Goal: Task Accomplishment & Management: Complete application form

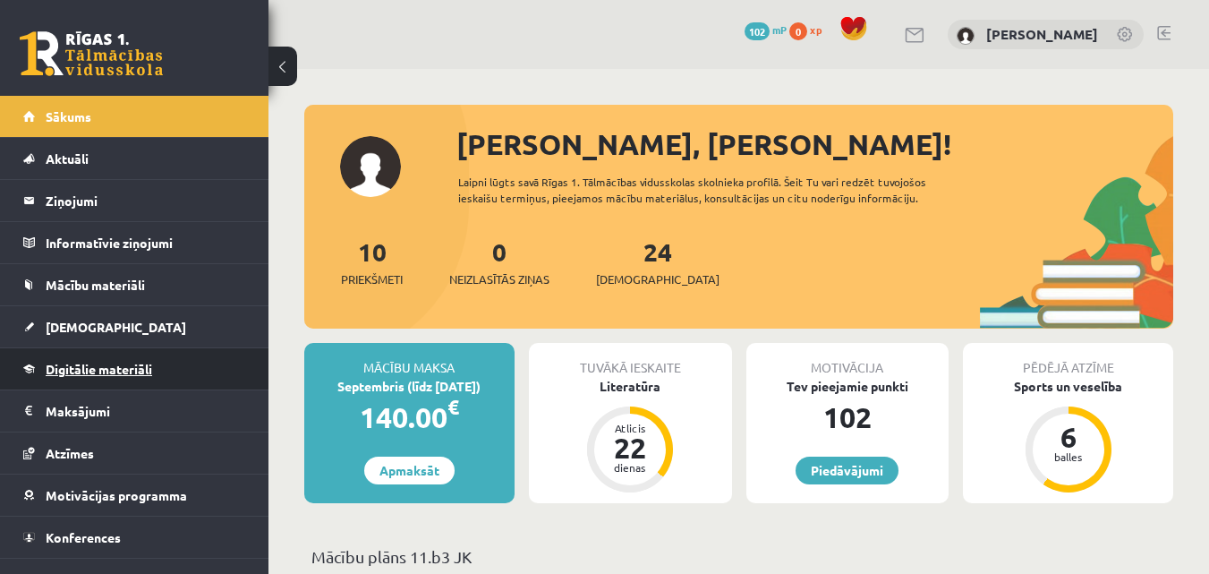
click at [151, 358] on link "Digitālie materiāli" at bounding box center [134, 368] width 223 height 41
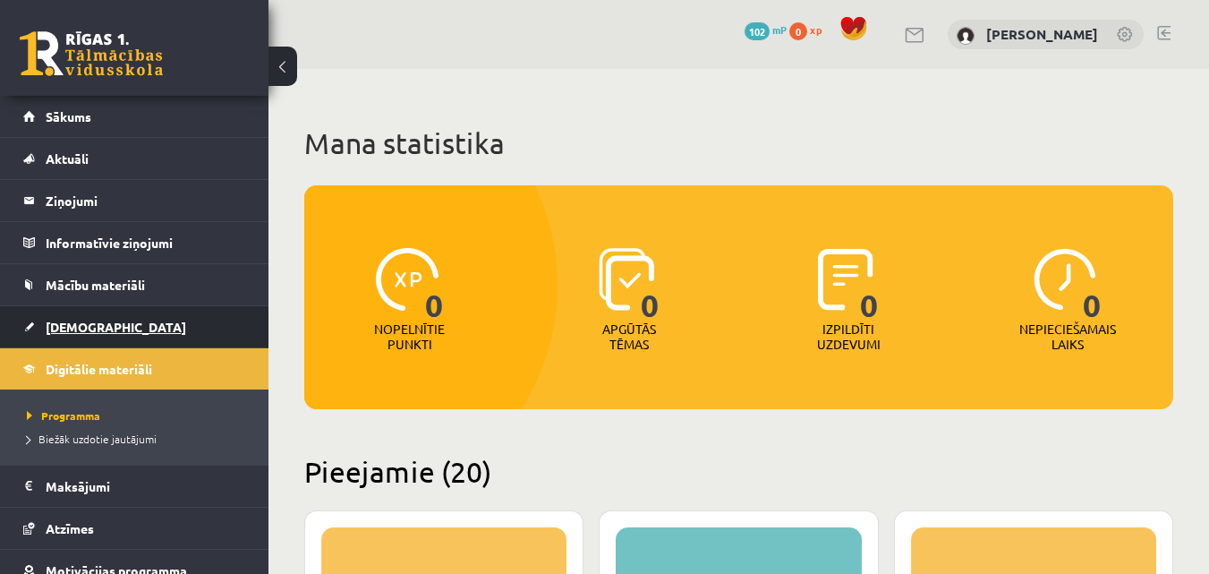
click at [100, 317] on link "[DEMOGRAPHIC_DATA]" at bounding box center [134, 326] width 223 height 41
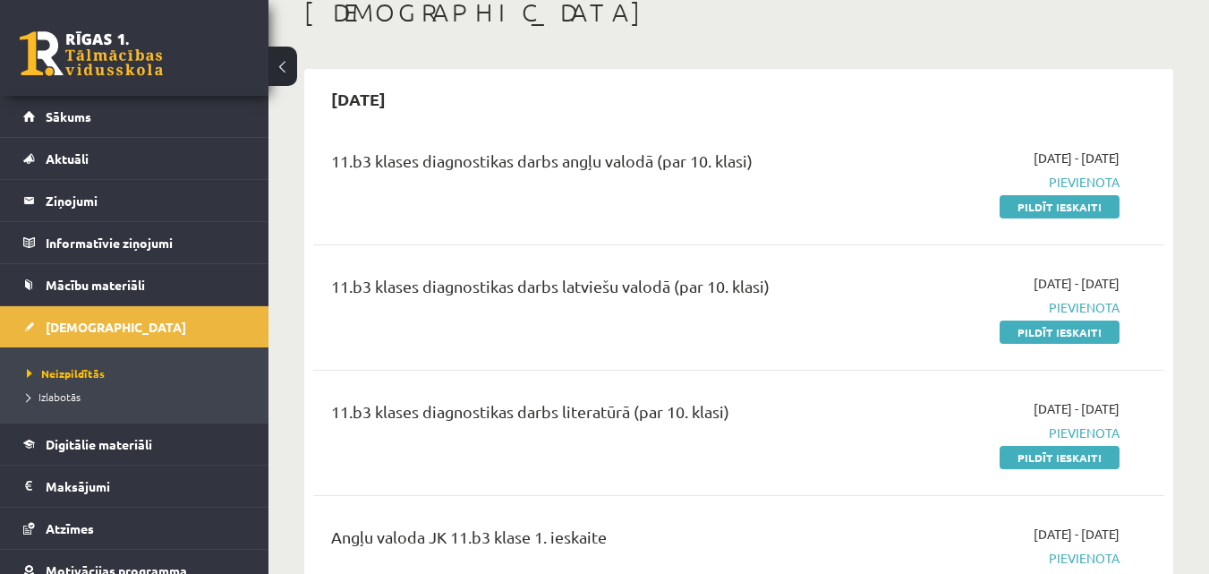
scroll to position [106, 0]
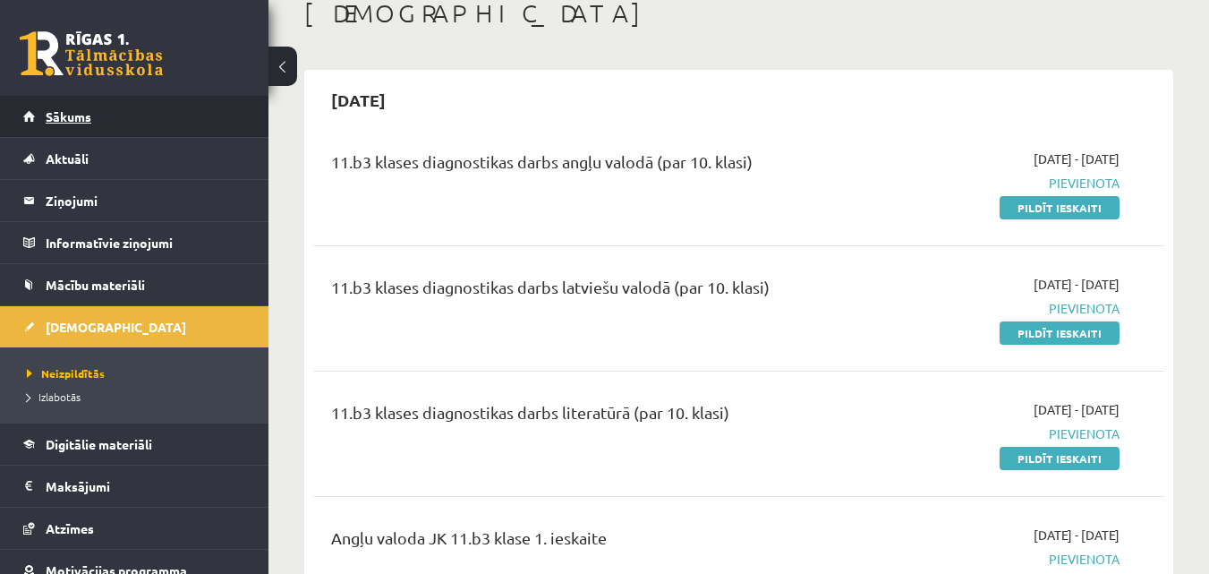
click at [142, 115] on link "Sākums" at bounding box center [134, 116] width 223 height 41
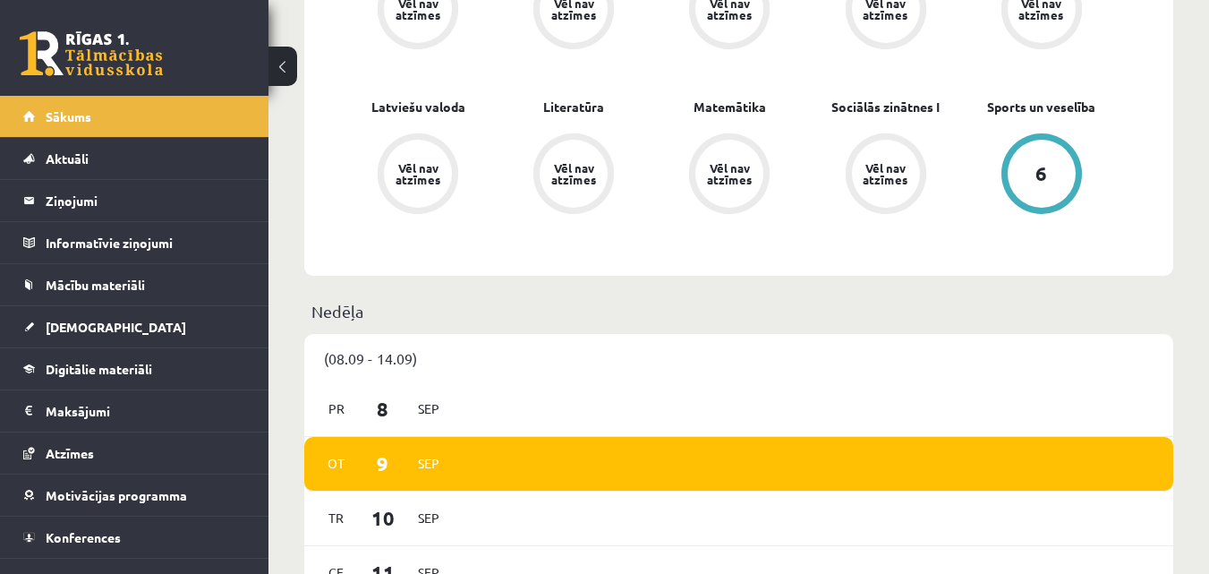
scroll to position [665, 0]
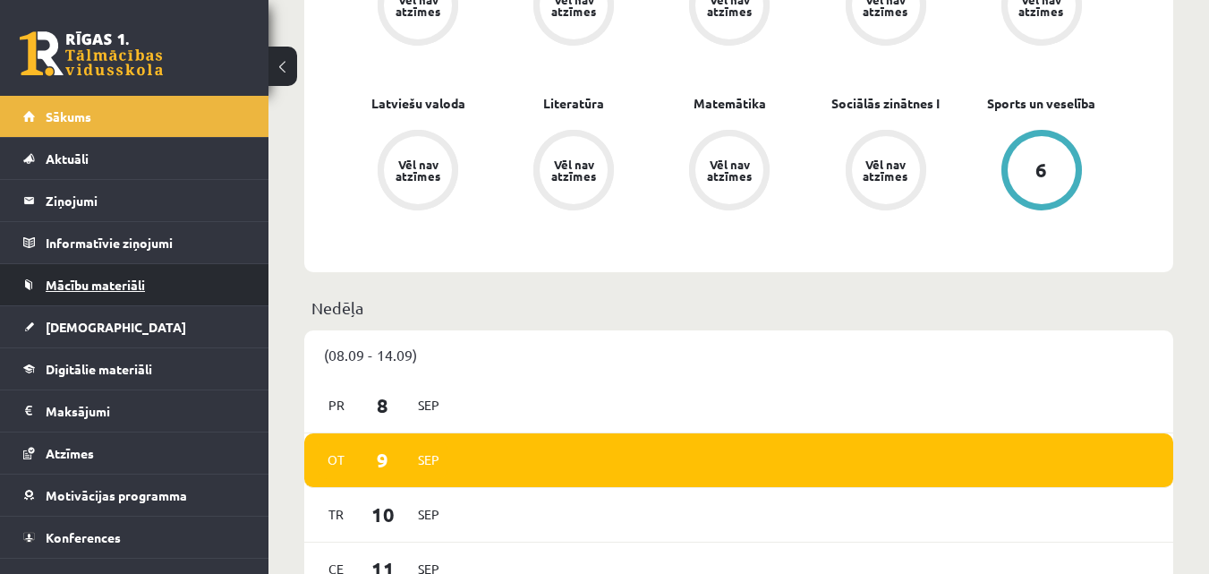
click at [130, 281] on span "Mācību materiāli" at bounding box center [95, 284] width 99 height 16
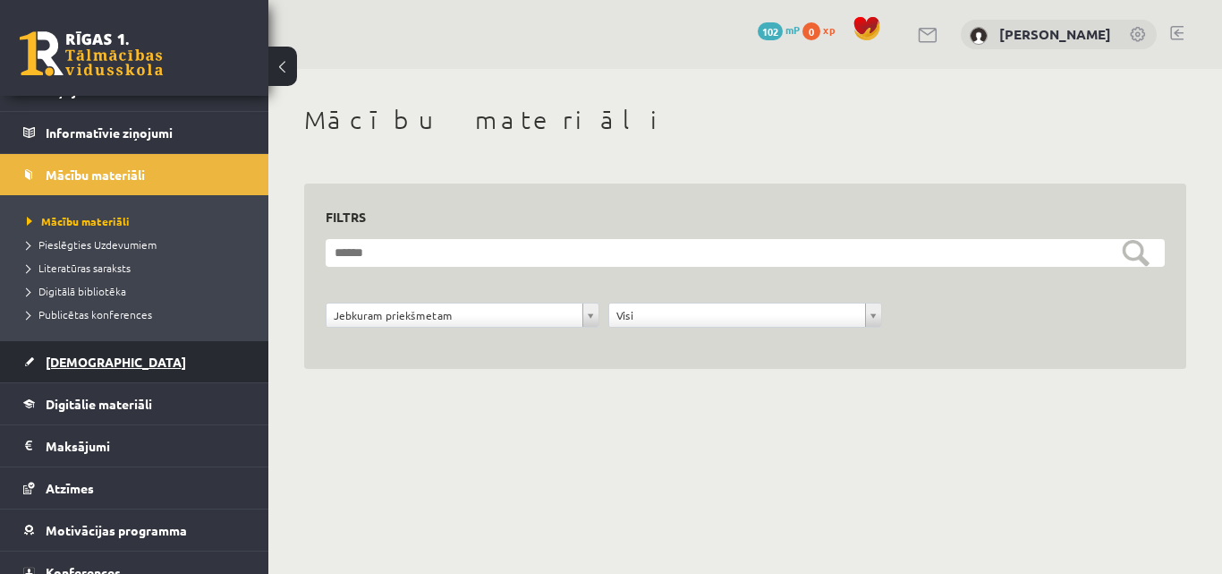
scroll to position [111, 0]
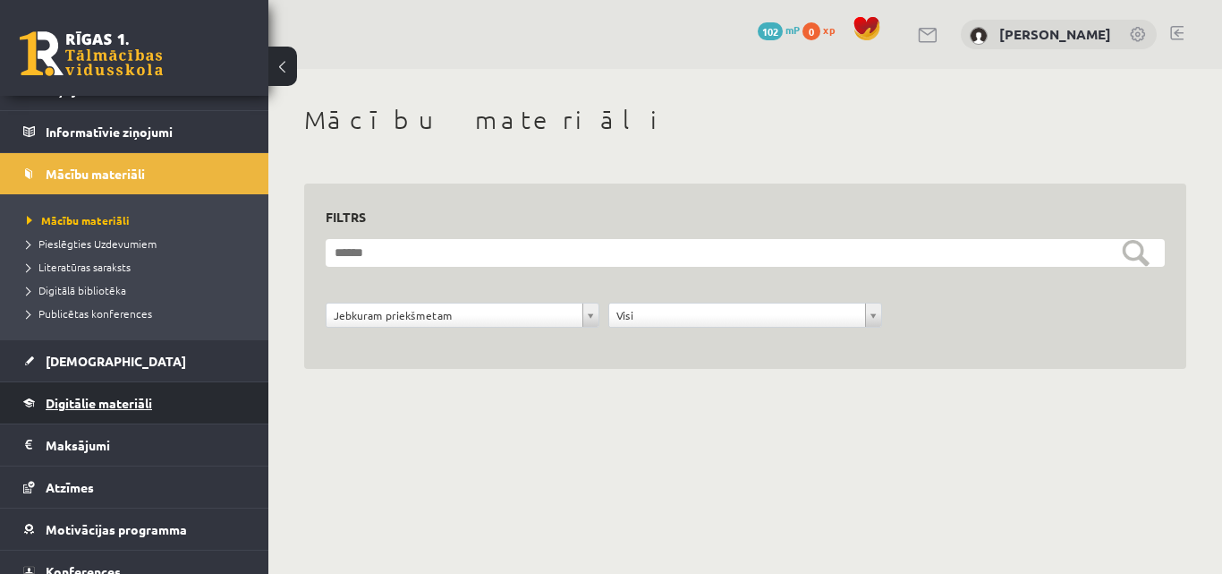
click at [157, 398] on link "Digitālie materiāli" at bounding box center [134, 402] width 223 height 41
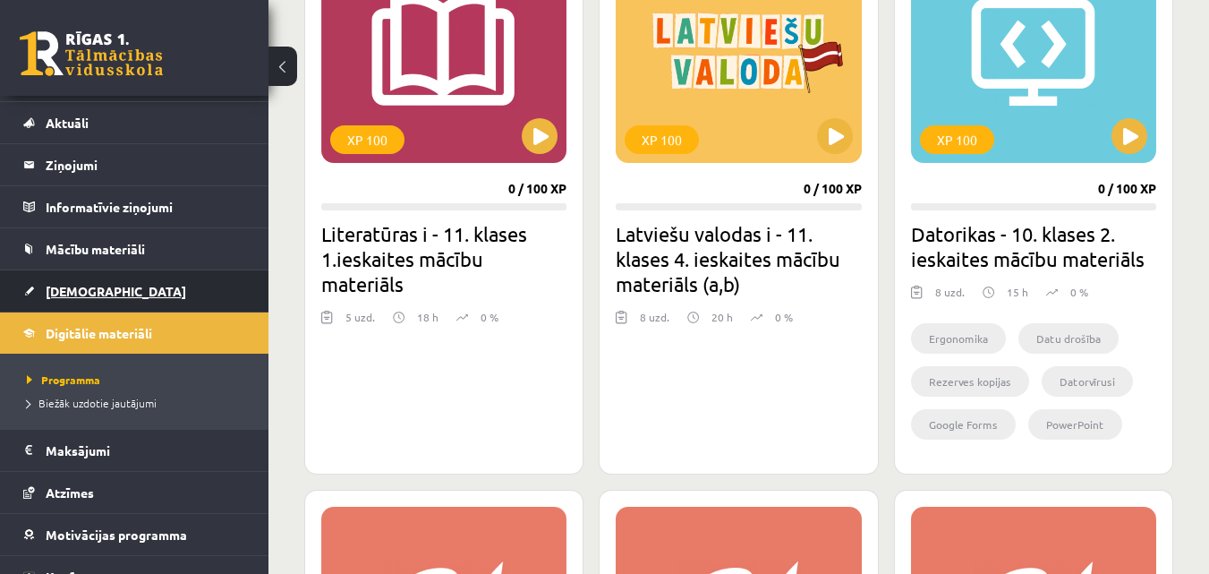
scroll to position [35, 0]
click at [81, 283] on link "[DEMOGRAPHIC_DATA]" at bounding box center [134, 291] width 223 height 41
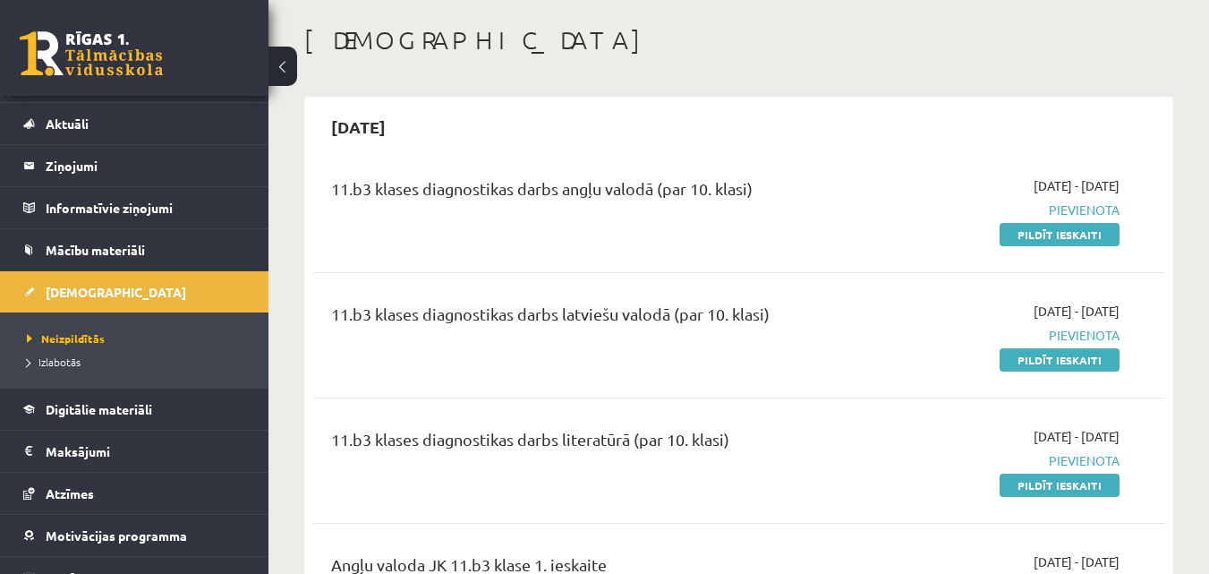
scroll to position [104, 0]
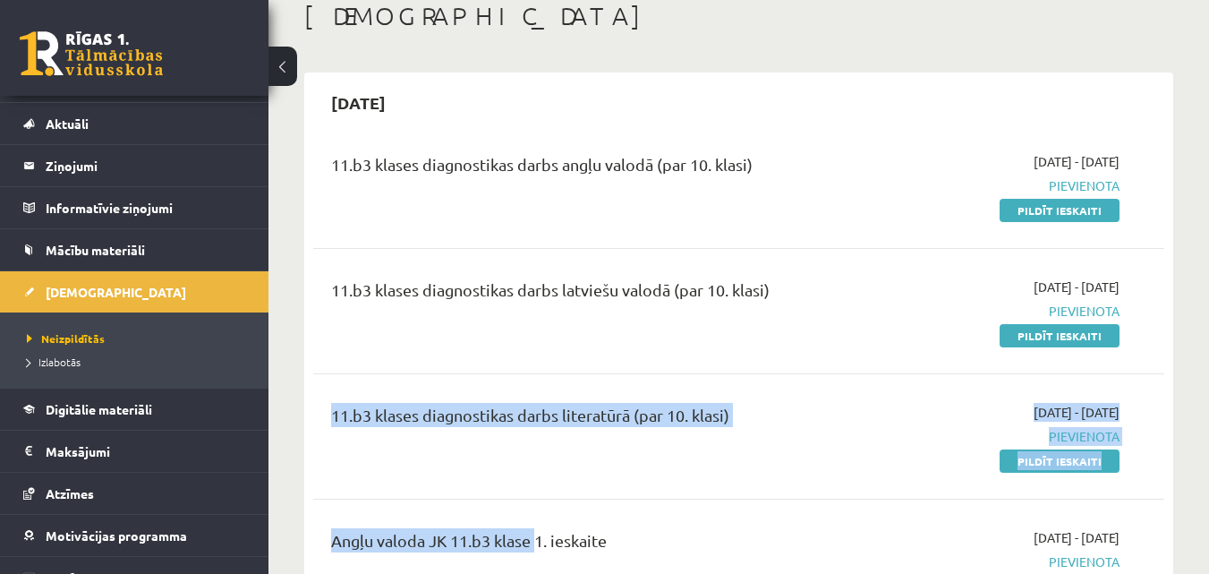
drag, startPoint x: 503, startPoint y: 516, endPoint x: 650, endPoint y: 370, distance: 207.5
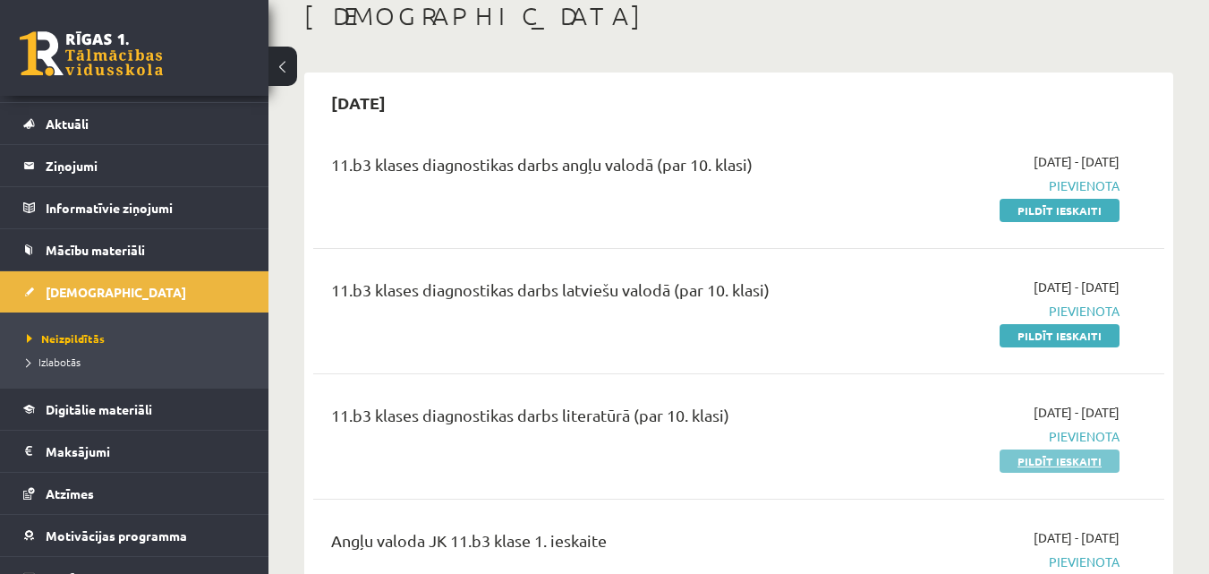
click at [1029, 455] on link "Pildīt ieskaiti" at bounding box center [1059, 460] width 120 height 23
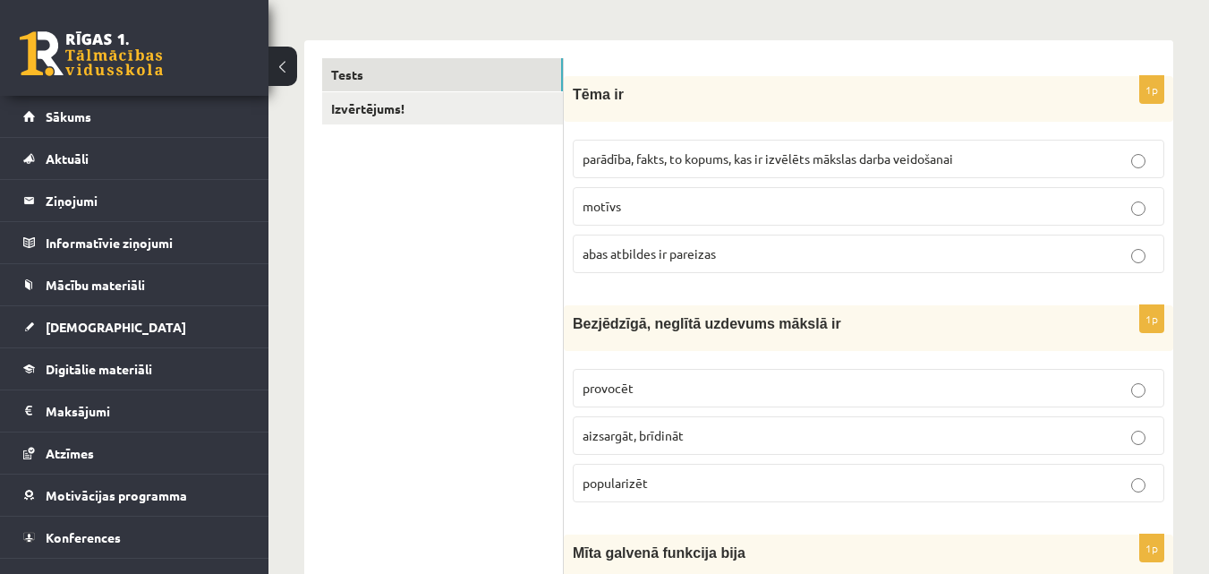
scroll to position [268, 0]
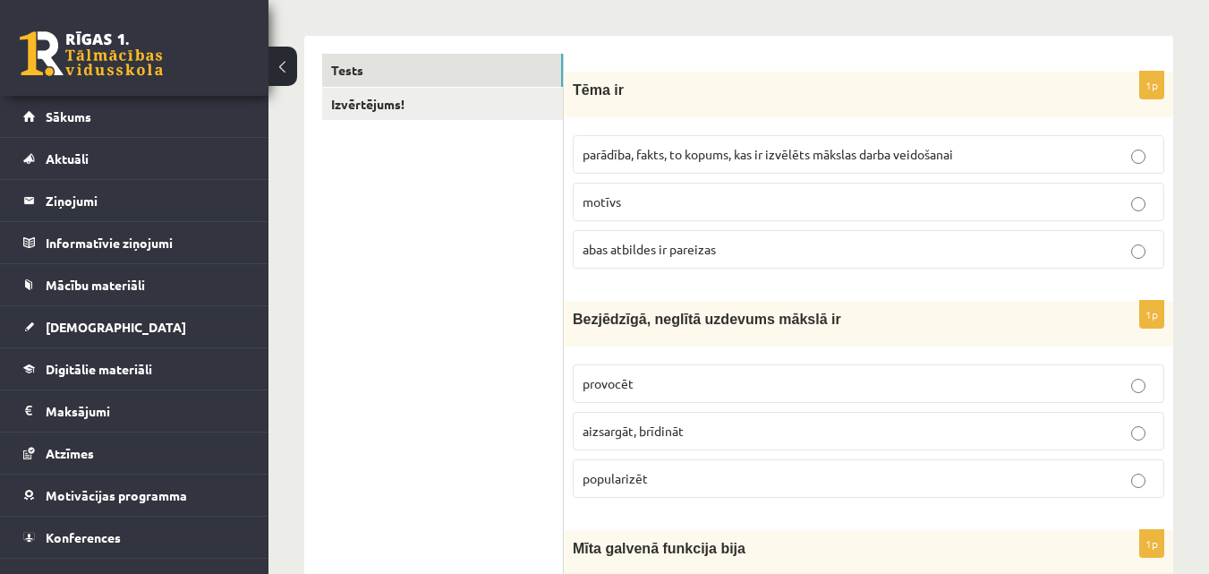
drag, startPoint x: 625, startPoint y: 202, endPoint x: 671, endPoint y: 180, distance: 51.6
click at [671, 180] on fieldset "parādība, fakts, to kopums, kas ir izvēlēts mākslas darba veidošanai motīvs [PE…" at bounding box center [868, 200] width 591 height 148
click at [714, 140] on label "parādība, fakts, to kopums, kas ir izvēlēts mākslas darba veidošanai" at bounding box center [868, 154] width 591 height 38
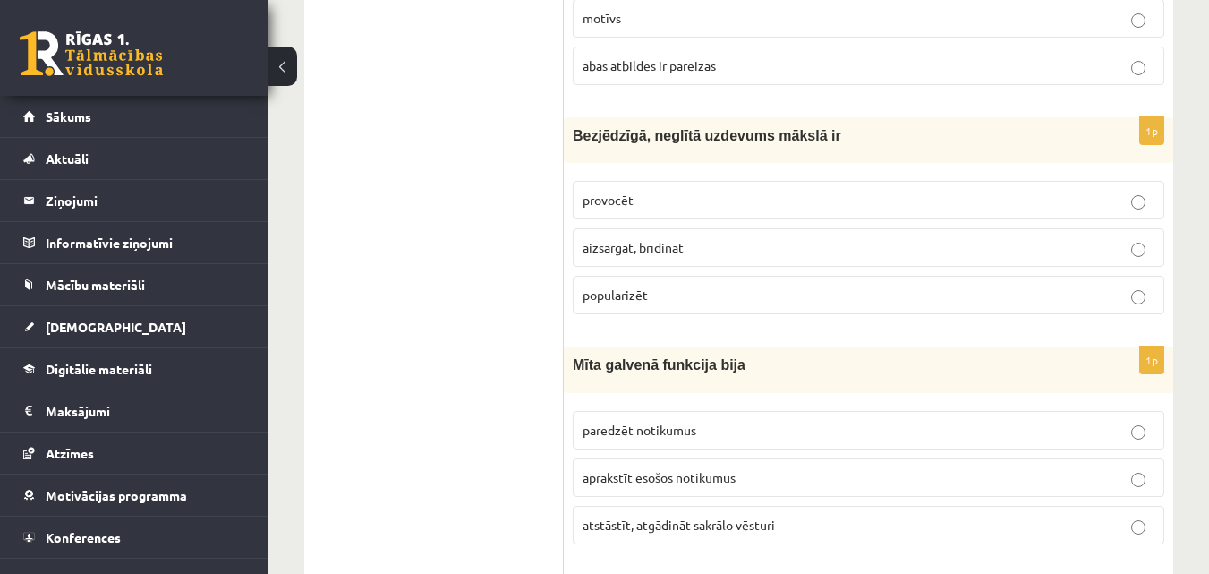
scroll to position [452, 0]
click at [618, 191] on p "provocēt" at bounding box center [868, 199] width 572 height 19
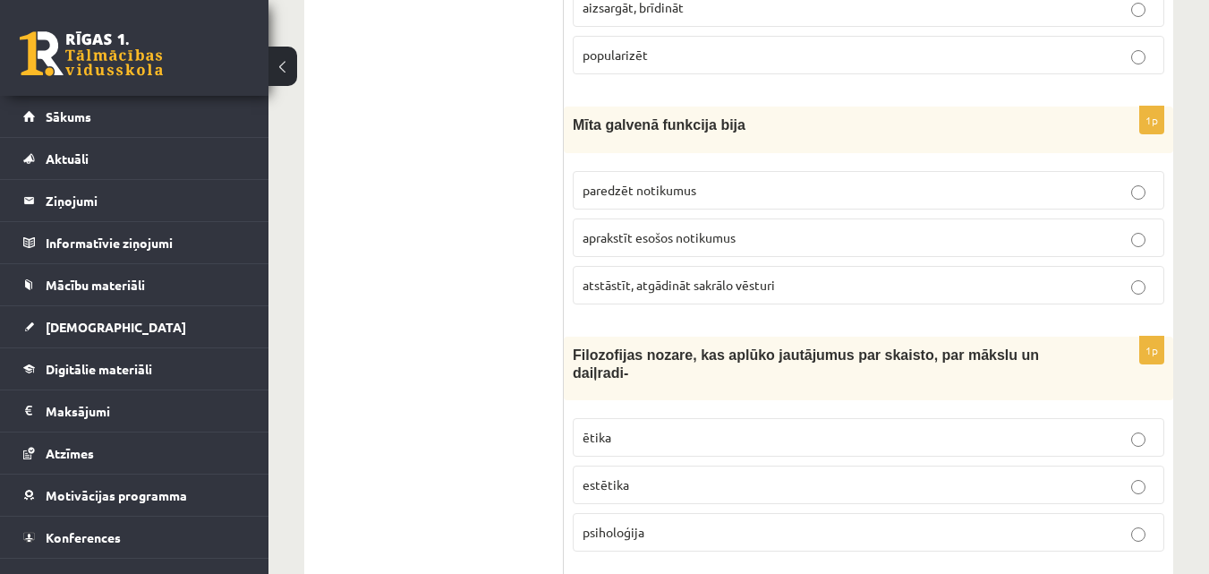
scroll to position [692, 0]
click at [642, 296] on label "atstāstīt, atgādināt sakrālo vēsturi" at bounding box center [868, 284] width 591 height 38
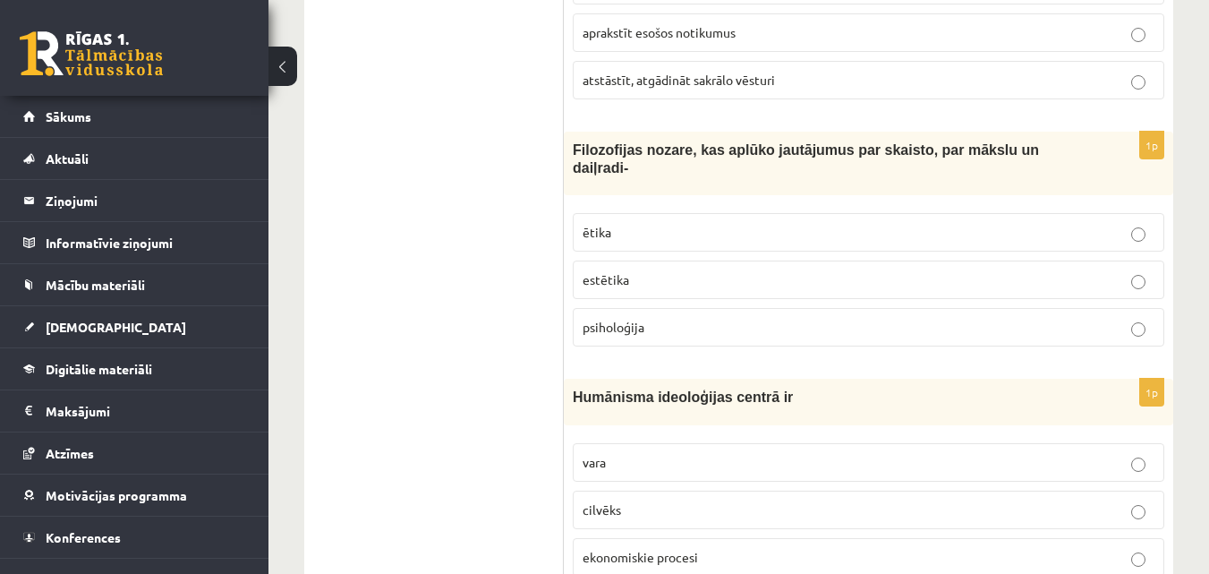
scroll to position [898, 0]
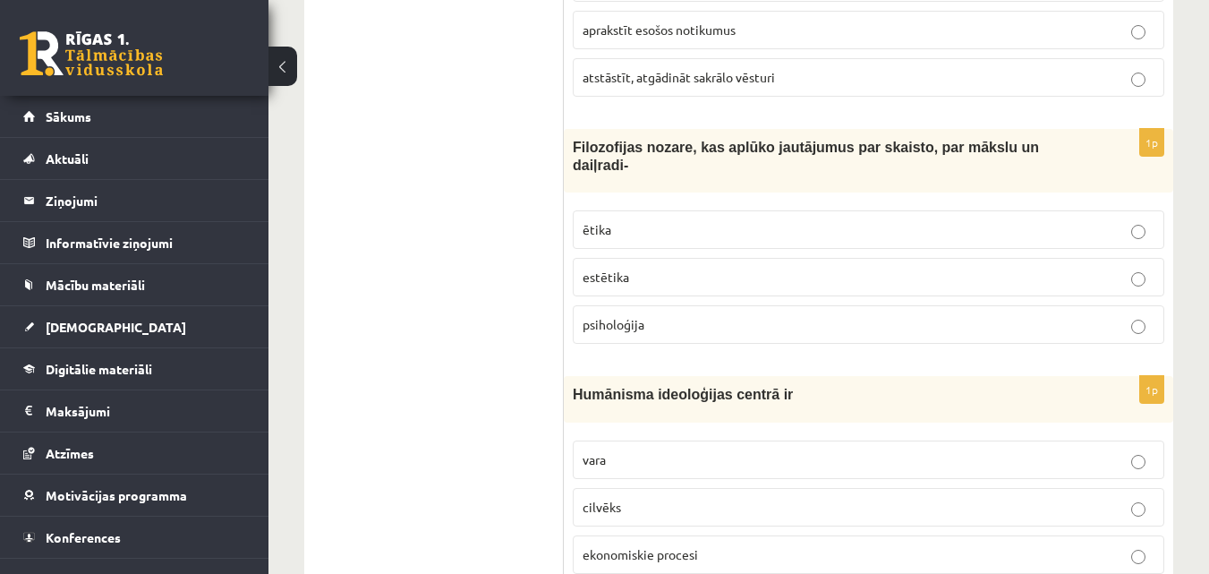
click at [735, 268] on p "estētika" at bounding box center [868, 277] width 572 height 19
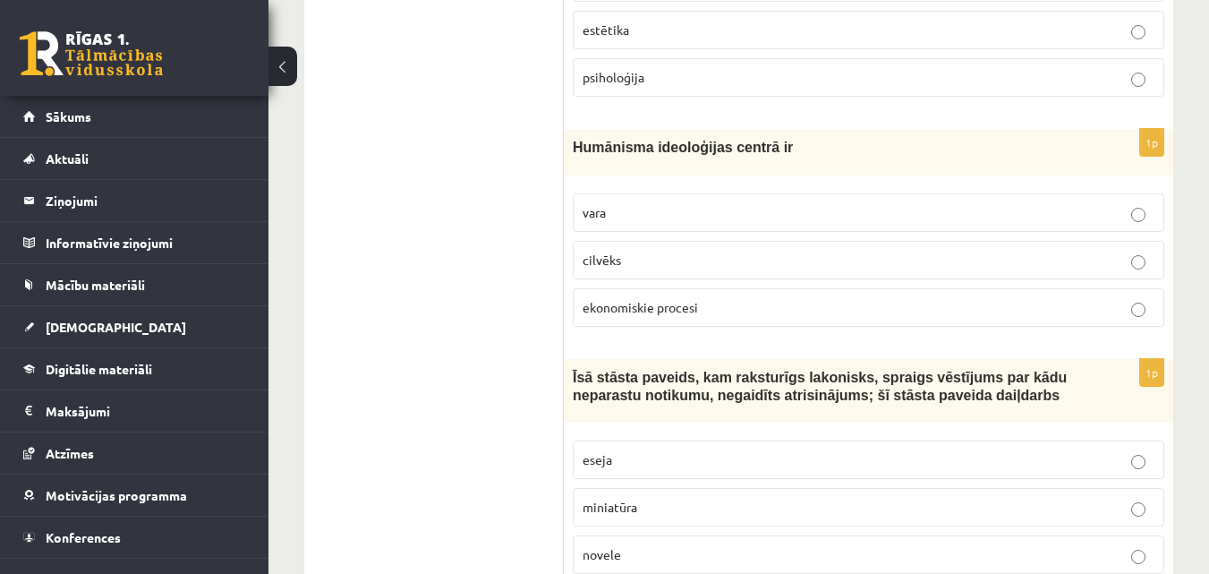
scroll to position [1146, 0]
click at [625, 250] on p "cilvēks" at bounding box center [868, 259] width 572 height 19
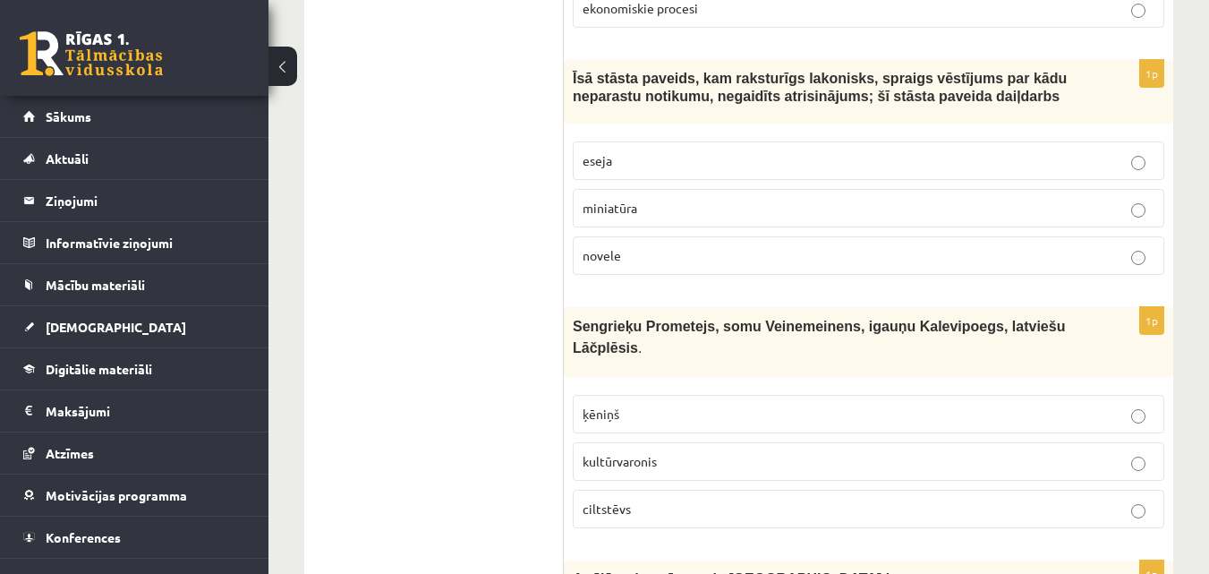
scroll to position [1445, 0]
click at [803, 245] on p "novele" at bounding box center [868, 254] width 572 height 19
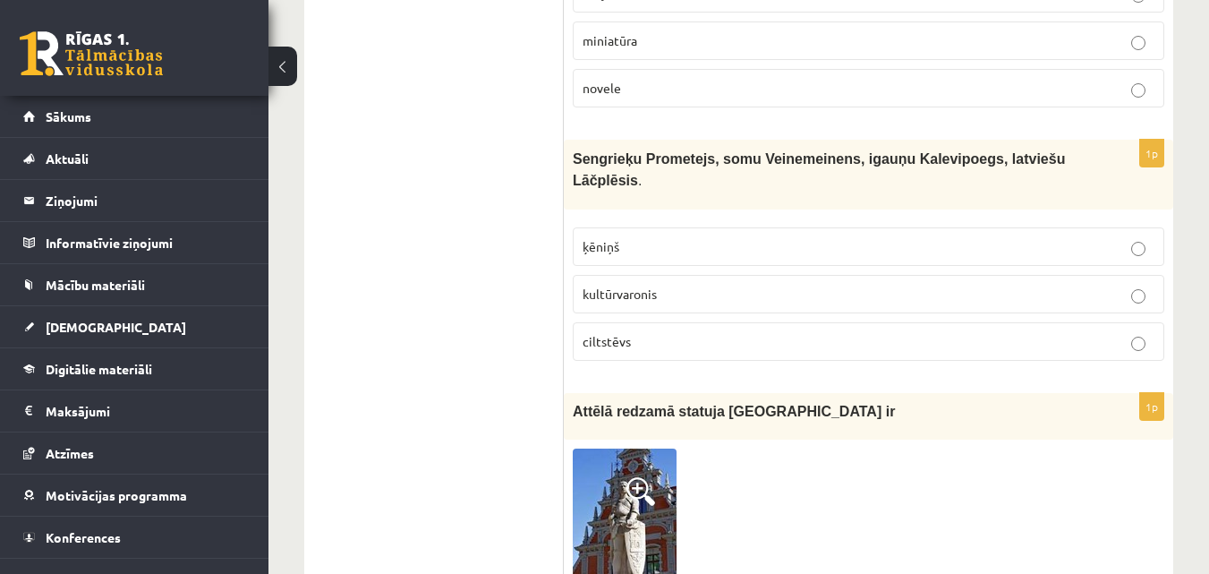
scroll to position [1621, 0]
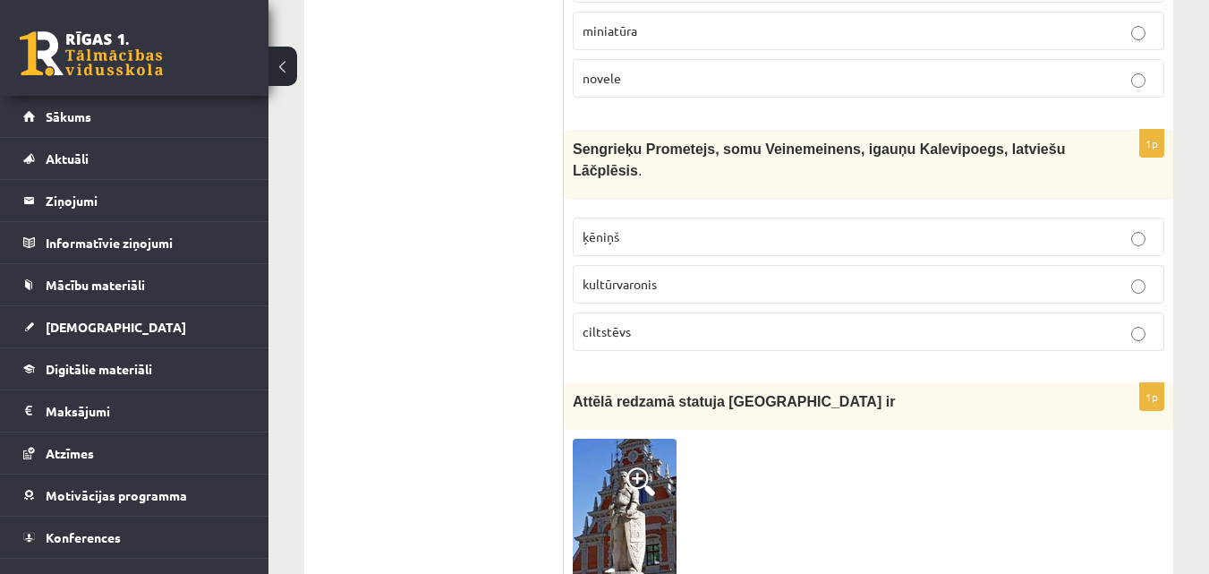
click at [657, 276] on span "kultūrvaronis" at bounding box center [619, 284] width 74 height 16
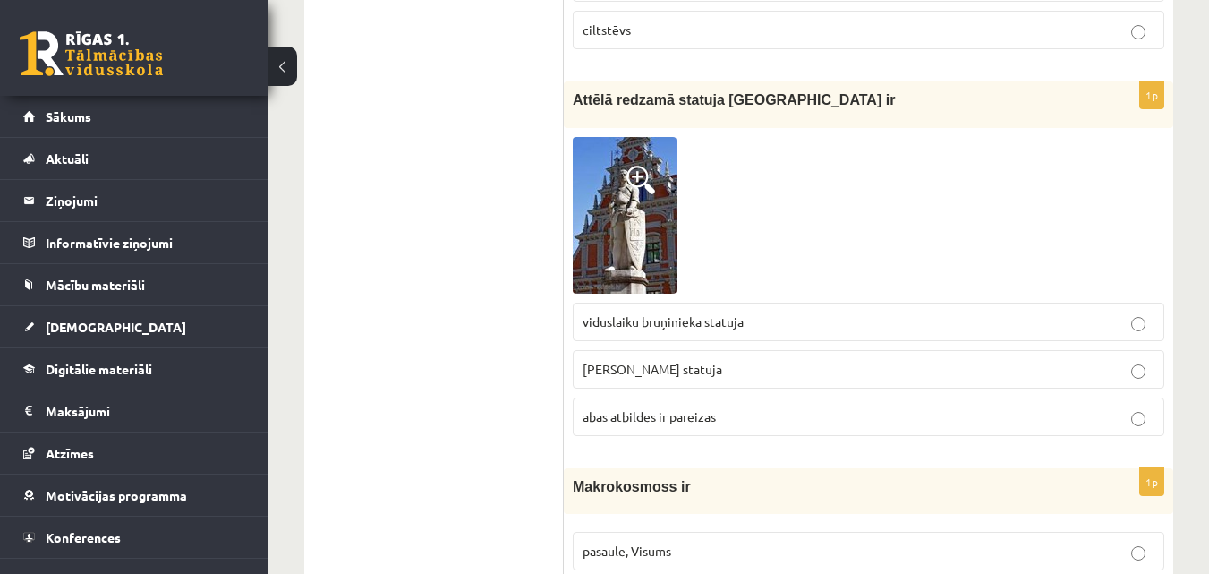
scroll to position [1924, 0]
click at [637, 181] on img at bounding box center [625, 214] width 104 height 157
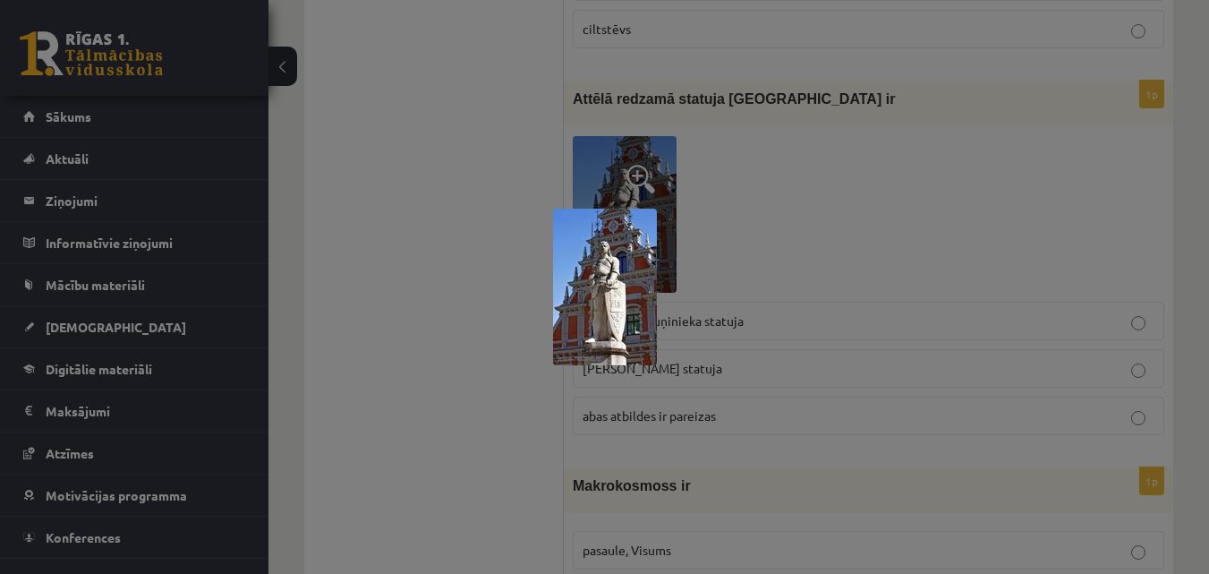
scroll to position [1932, 0]
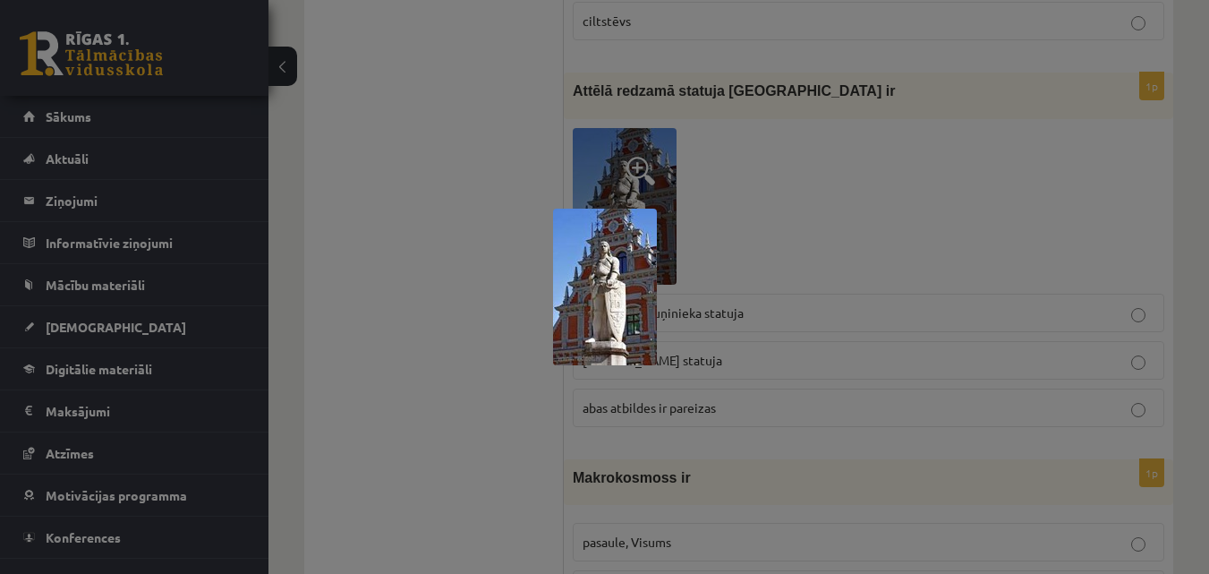
click at [508, 234] on div at bounding box center [604, 287] width 1209 height 574
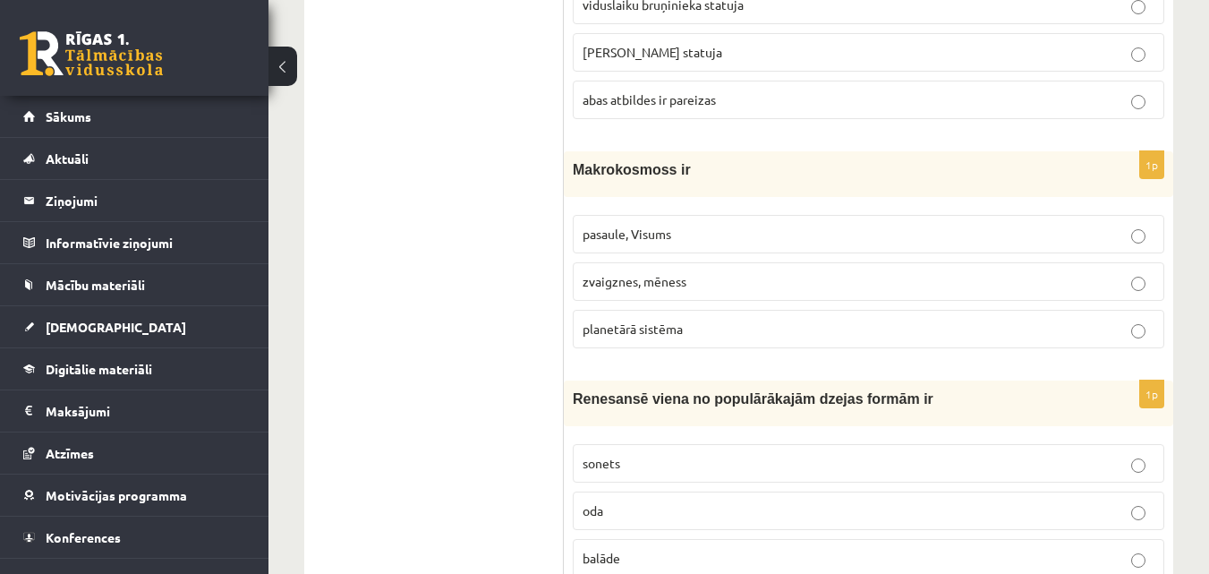
scroll to position [2240, 0]
click at [792, 224] on p "pasaule, Visums" at bounding box center [868, 233] width 572 height 19
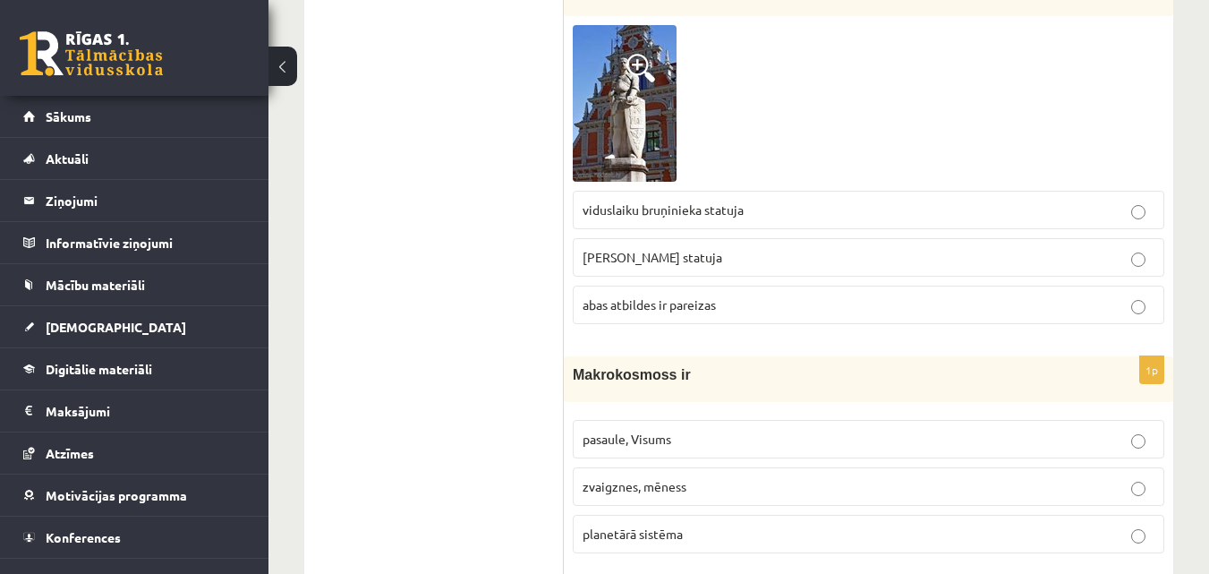
scroll to position [2034, 0]
click at [630, 297] on span "abas atbildes ir pareizas" at bounding box center [648, 305] width 133 height 16
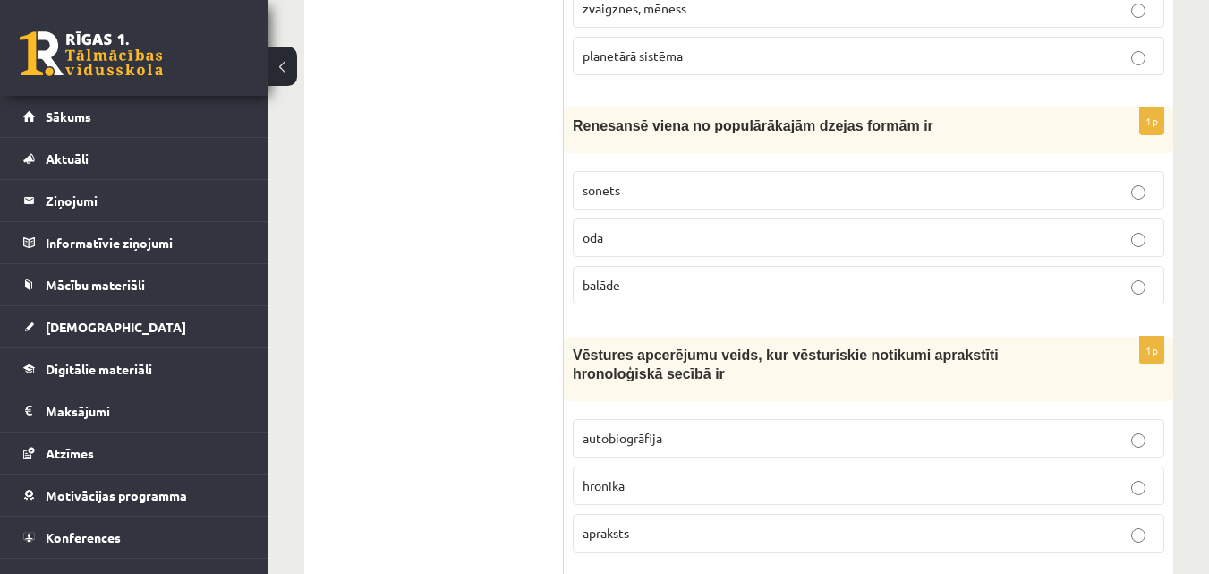
scroll to position [2513, 0]
click at [637, 180] on p "sonets" at bounding box center [868, 189] width 572 height 19
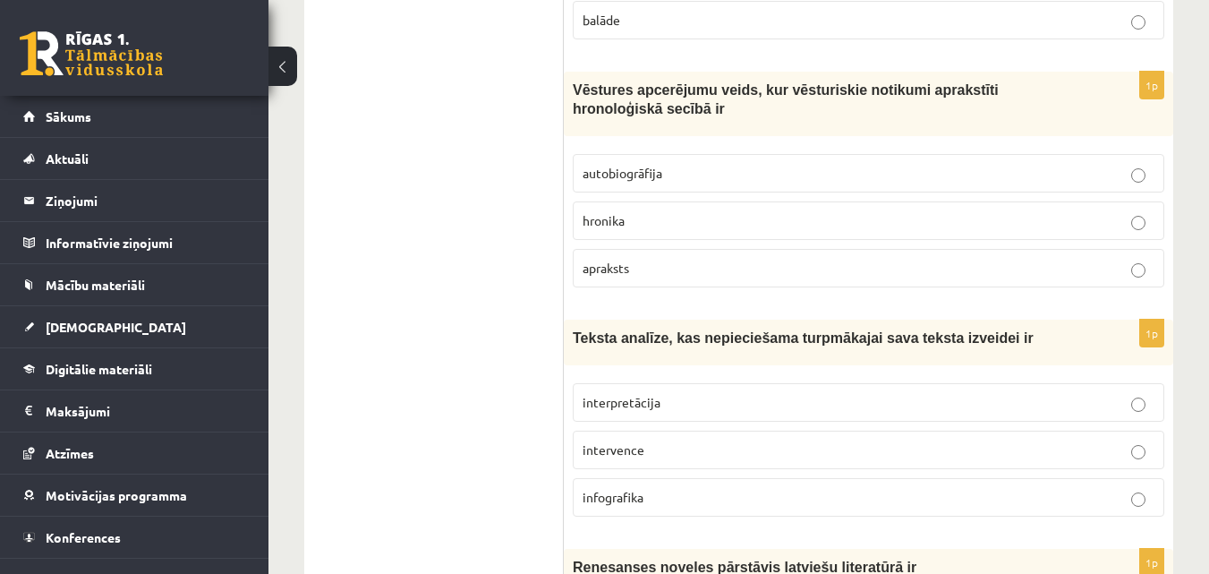
scroll to position [2778, 0]
drag, startPoint x: 452, startPoint y: 352, endPoint x: 452, endPoint y: 371, distance: 19.7
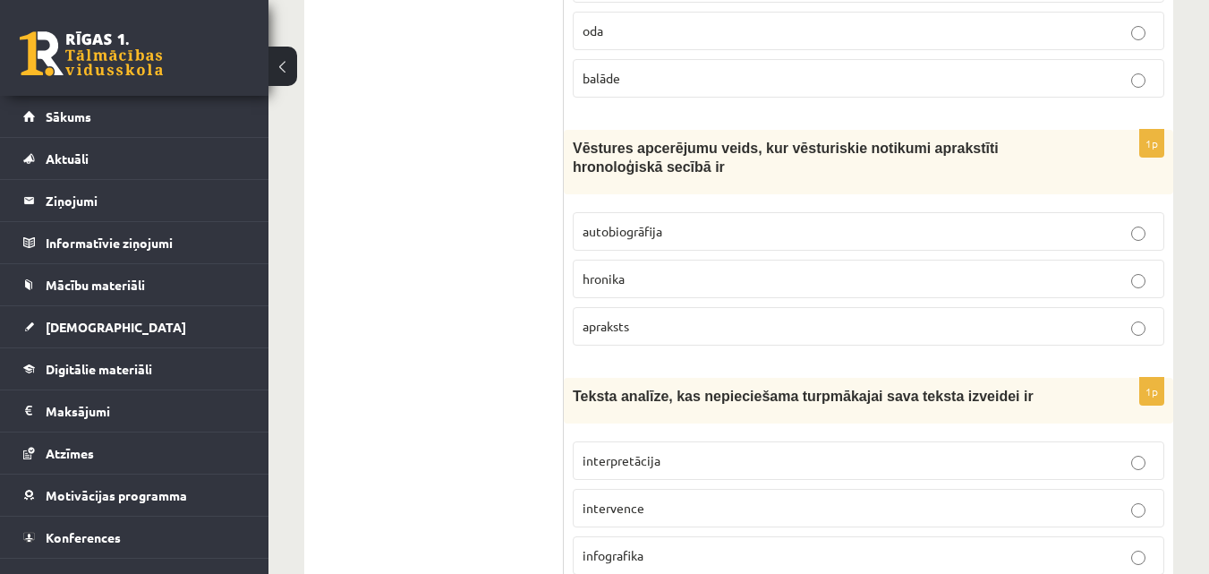
scroll to position [2720, 0]
click at [677, 211] on label "autobiogrāfija" at bounding box center [868, 230] width 591 height 38
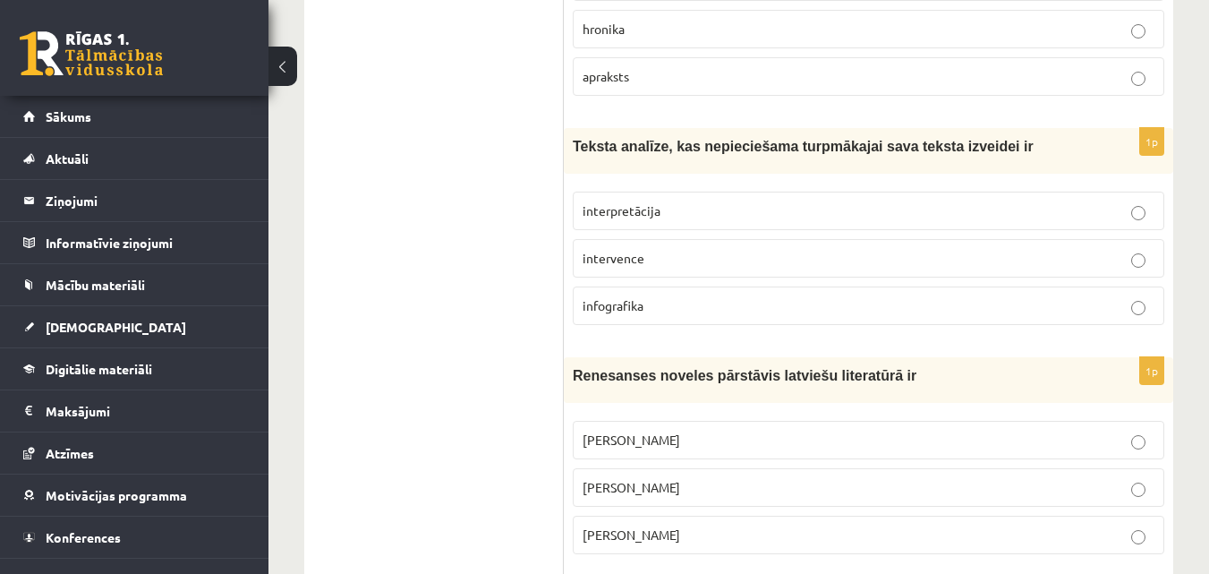
scroll to position [2970, 0]
click at [625, 201] on span "interpretācija" at bounding box center [621, 209] width 78 height 16
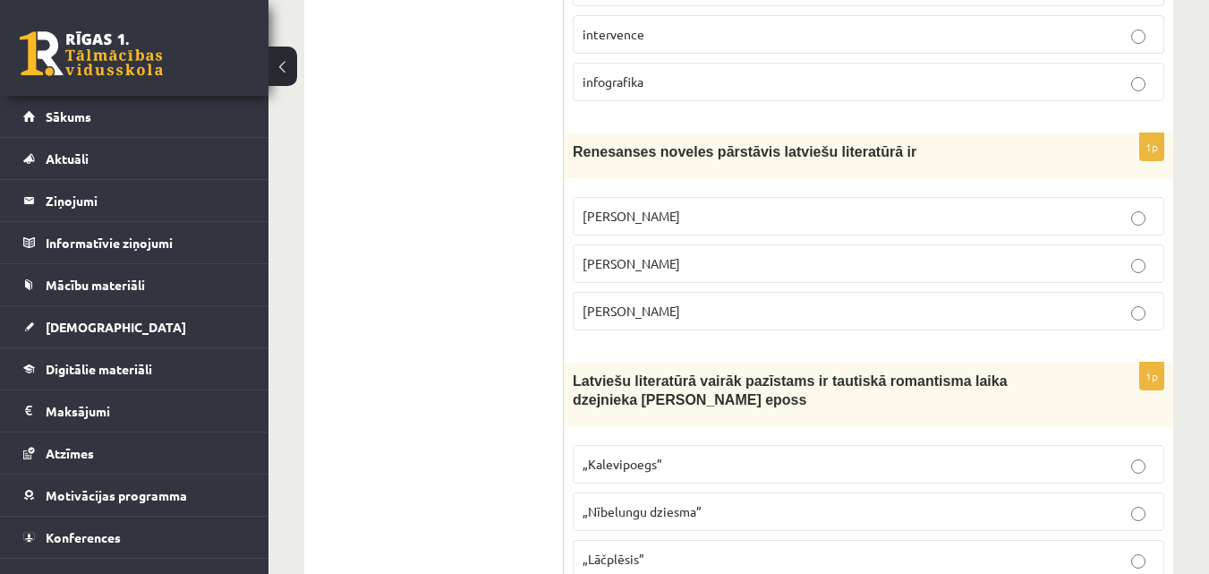
scroll to position [3193, 0]
click at [614, 207] on span "Rūdolfs Blaumanis" at bounding box center [631, 215] width 98 height 16
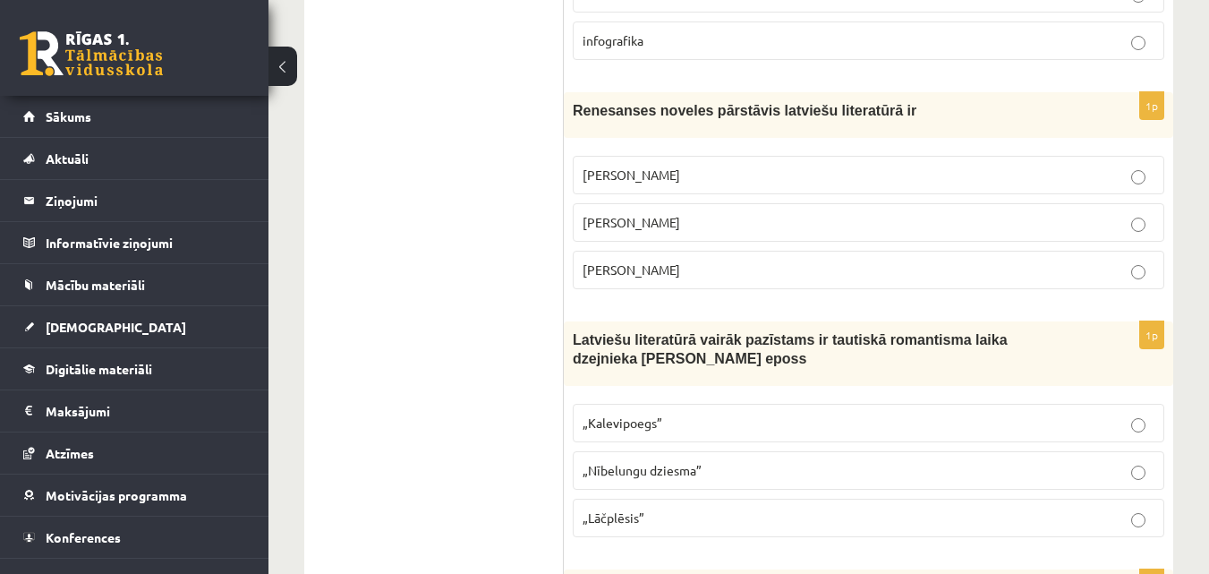
scroll to position [3235, 0]
click at [692, 250] on label "Jānis Ezeriņš" at bounding box center [868, 269] width 591 height 38
click at [723, 165] on p "Rūdolfs Blaumanis" at bounding box center [868, 174] width 572 height 19
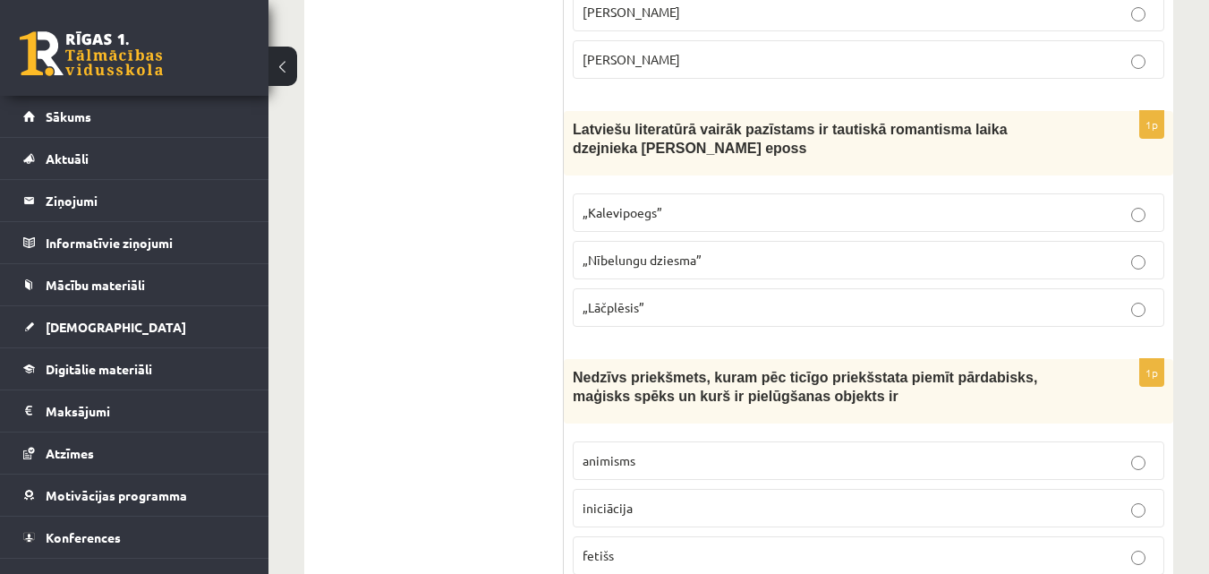
scroll to position [3445, 0]
click at [713, 202] on p "„Kalevipoegs”" at bounding box center [868, 211] width 572 height 19
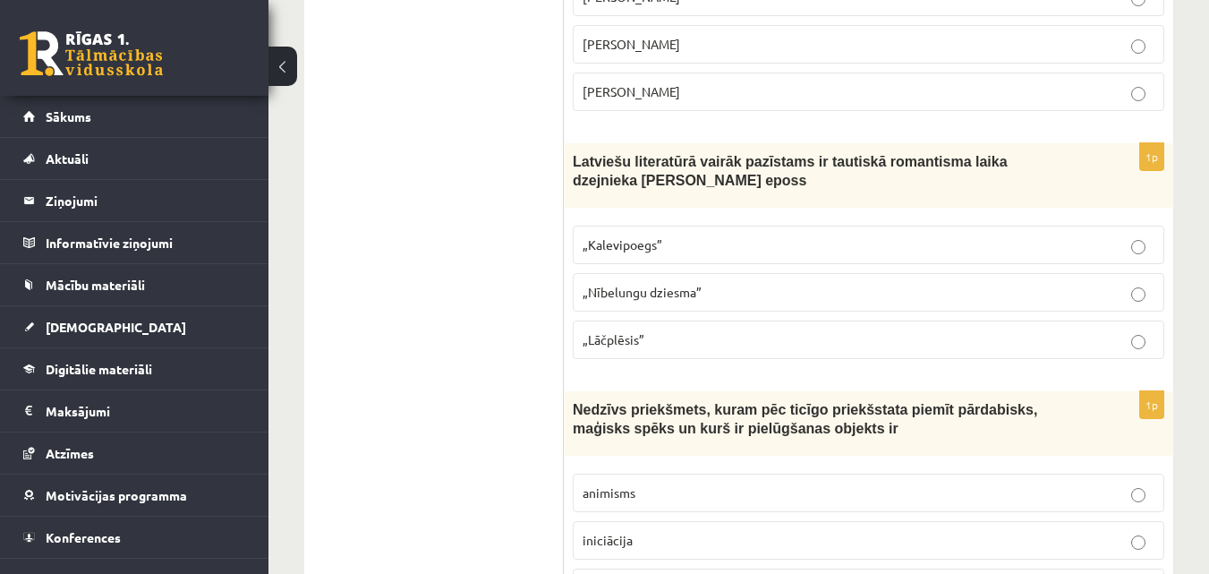
scroll to position [3411, 0]
click at [665, 331] on p "„Lāčplēsis”" at bounding box center [868, 340] width 572 height 19
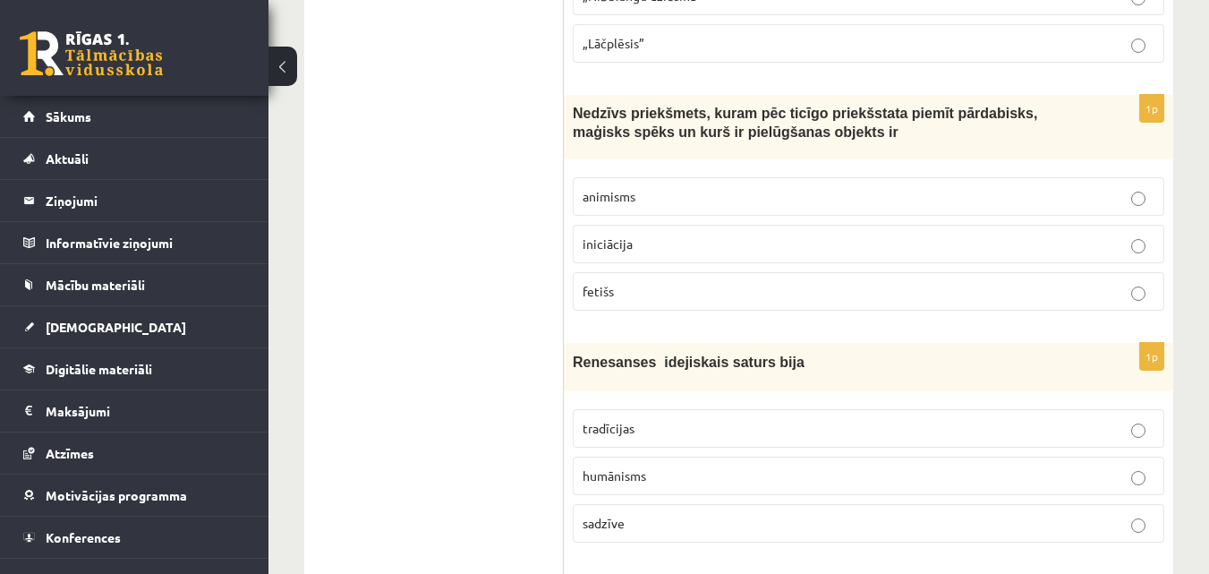
scroll to position [3709, 0]
click at [733, 271] on label "fetišs" at bounding box center [868, 290] width 591 height 38
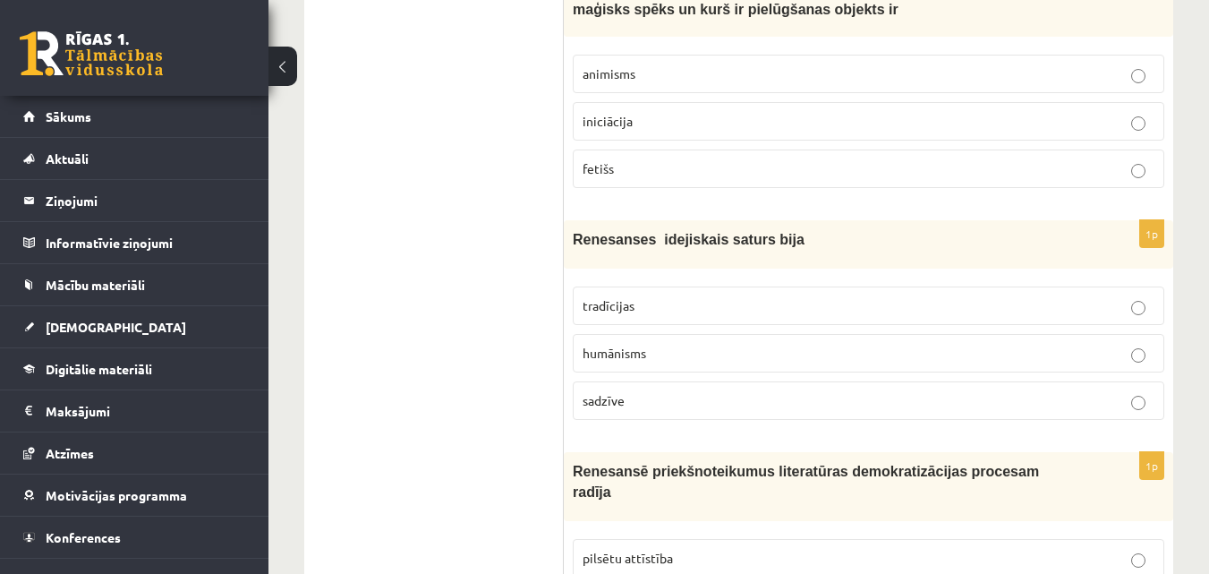
scroll to position [3830, 0]
click at [899, 335] on label "humānisms" at bounding box center [868, 354] width 591 height 38
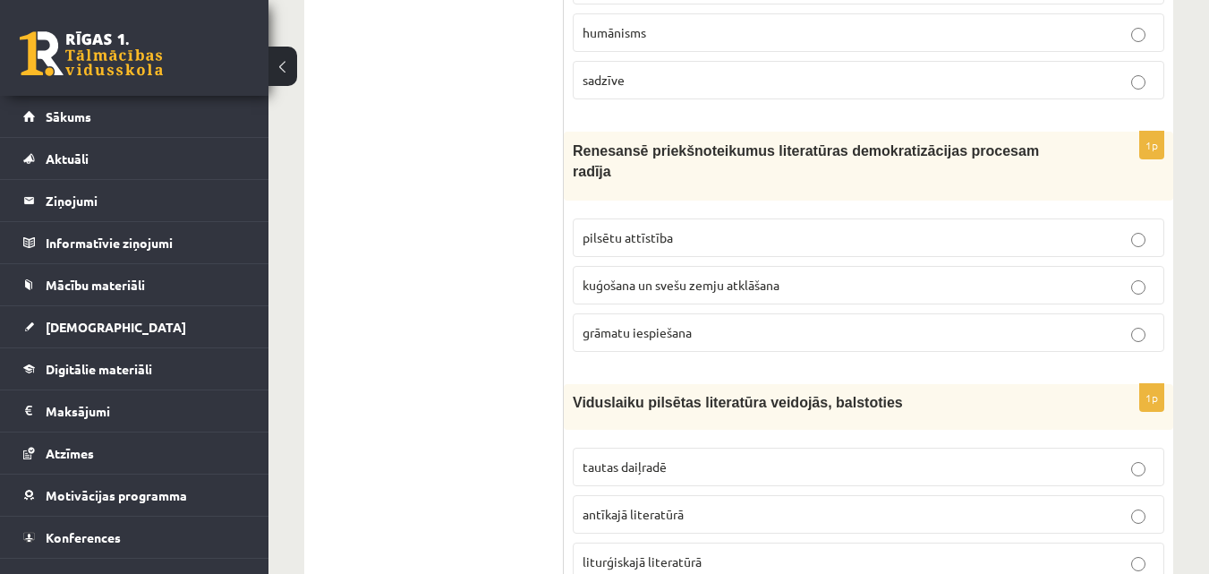
scroll to position [4151, 0]
click at [679, 276] on span "kuģošana un svešu zemju atklāšana" at bounding box center [680, 284] width 197 height 16
click at [672, 313] on label "grāmatu iespiešana" at bounding box center [868, 332] width 591 height 38
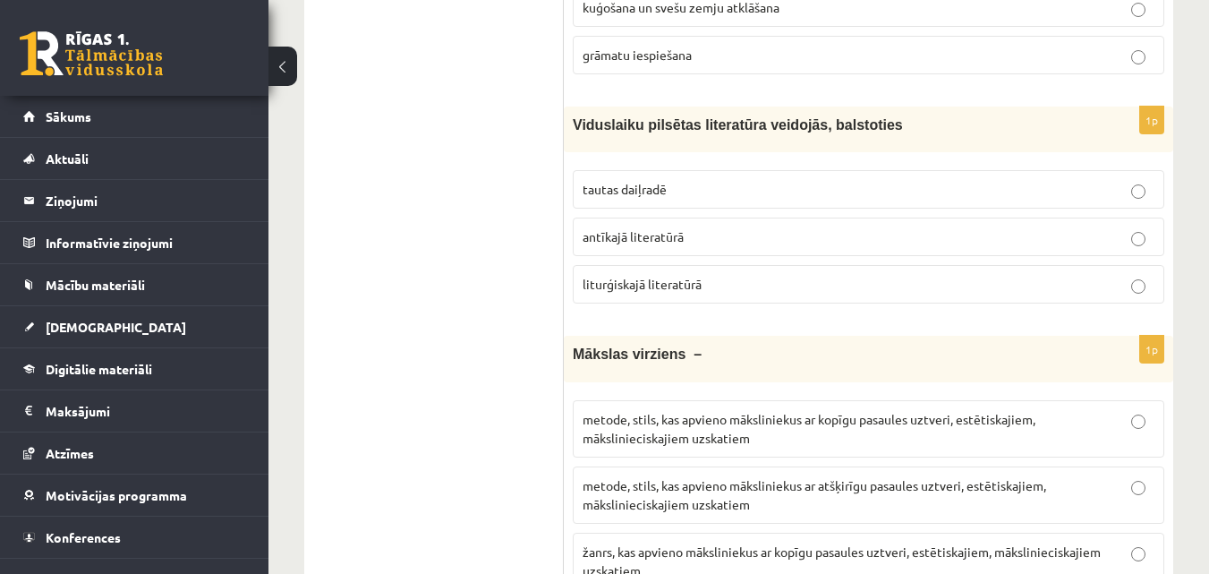
scroll to position [4429, 0]
click at [680, 275] on span "liturģiskajā literatūrā" at bounding box center [641, 283] width 119 height 16
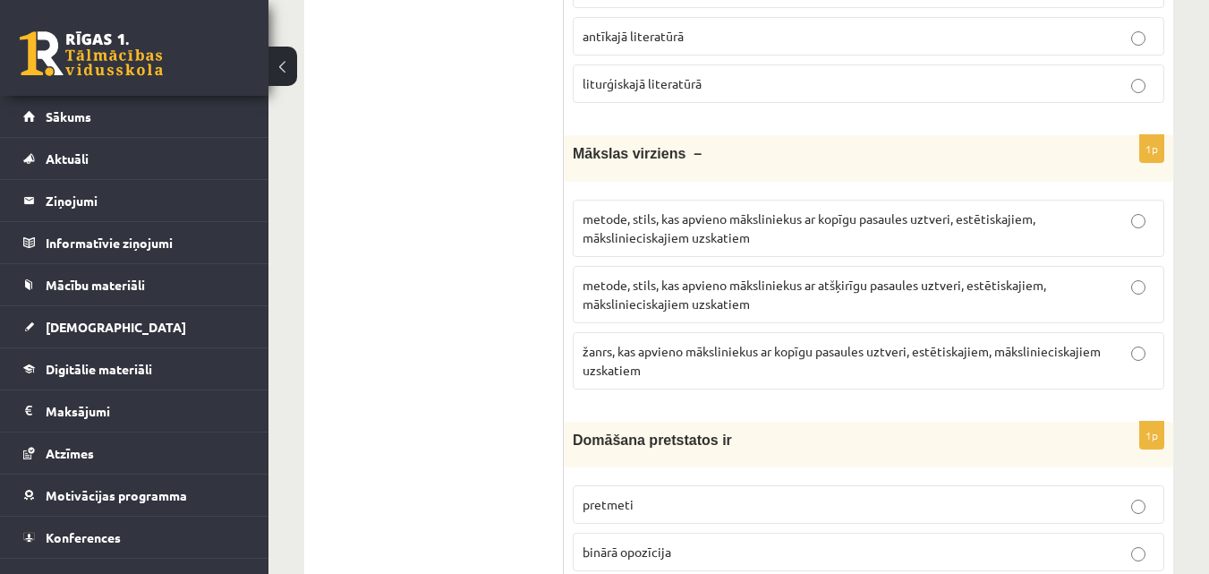
scroll to position [4630, 0]
click at [691, 208] on span "metode, stils, kas apvieno māksliniekus ar kopīgu pasaules uztveri, estētiskaji…" at bounding box center [808, 225] width 453 height 35
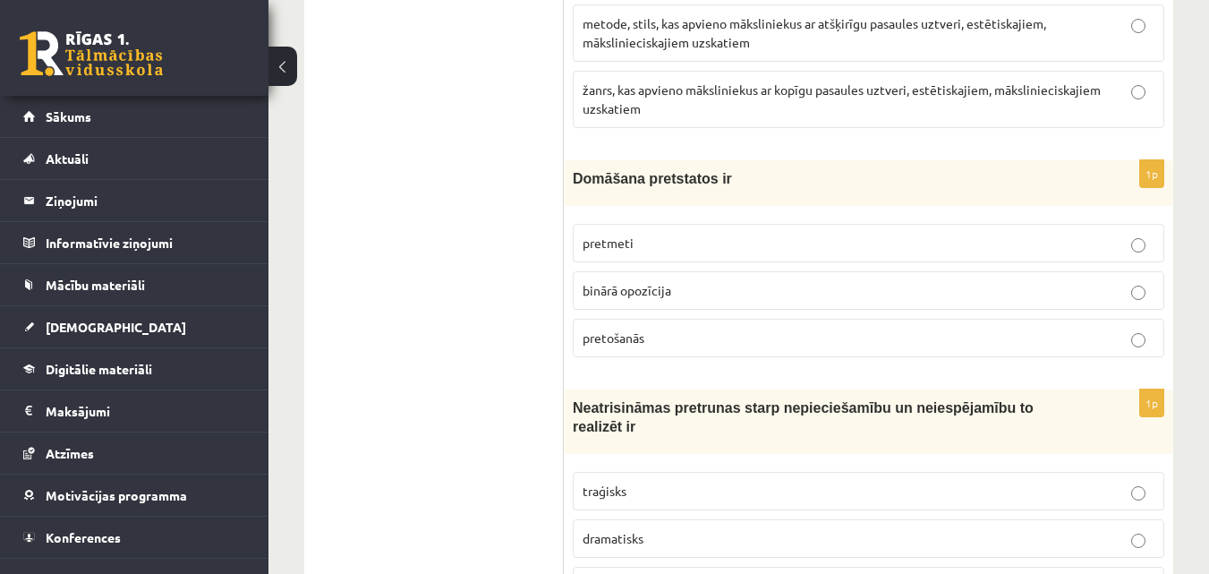
scroll to position [4893, 0]
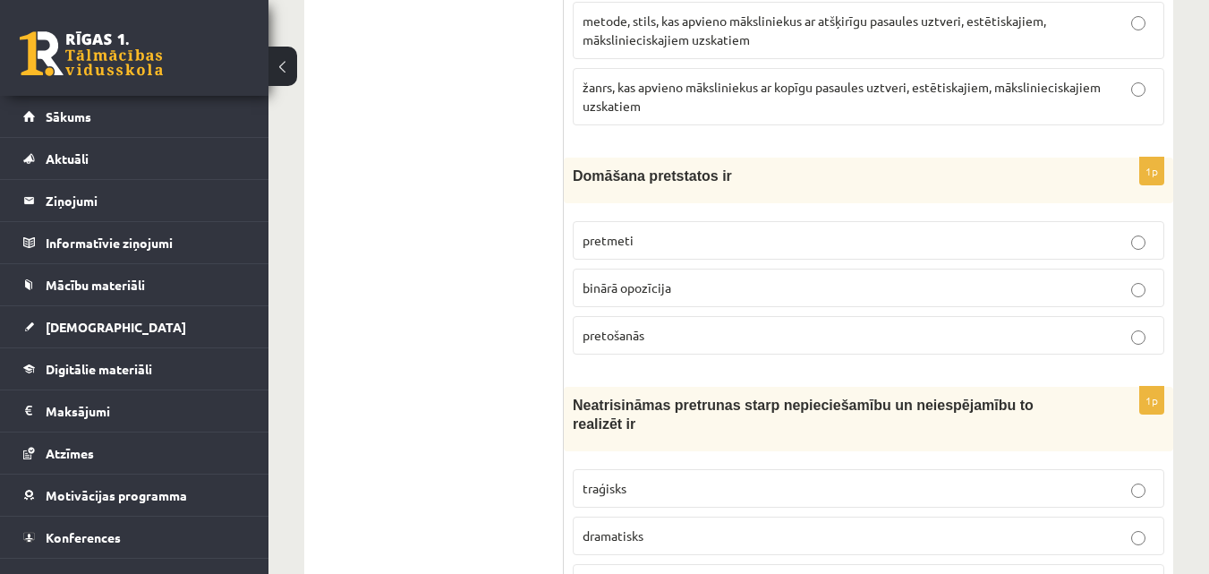
click at [684, 278] on p "binārā opozīcija" at bounding box center [868, 287] width 572 height 19
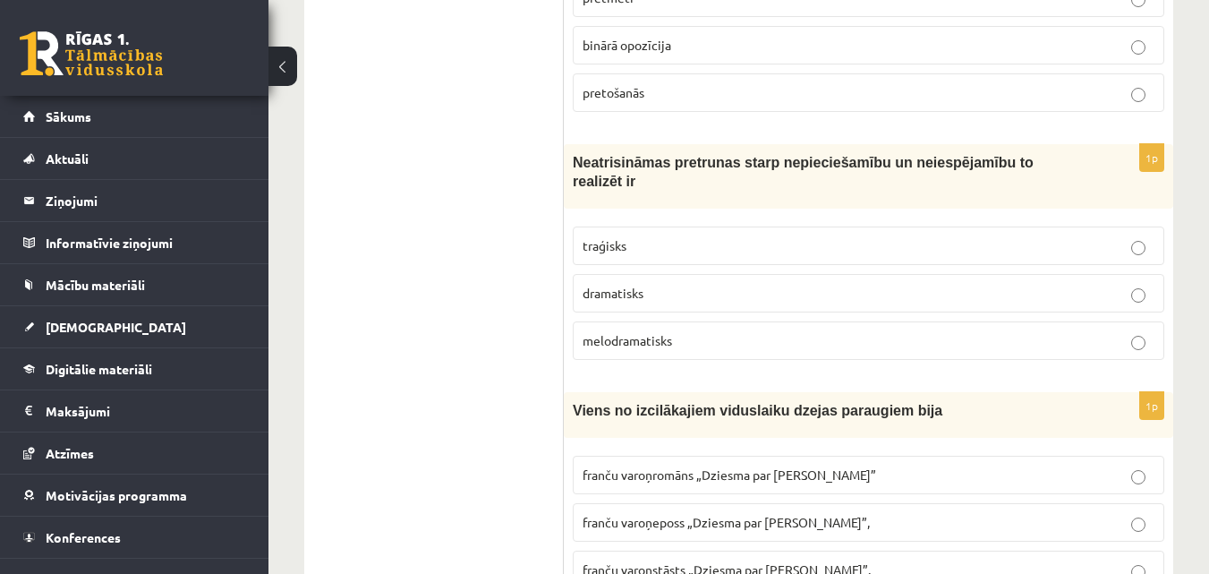
scroll to position [5136, 0]
click at [692, 235] on p "traģisks" at bounding box center [868, 244] width 572 height 19
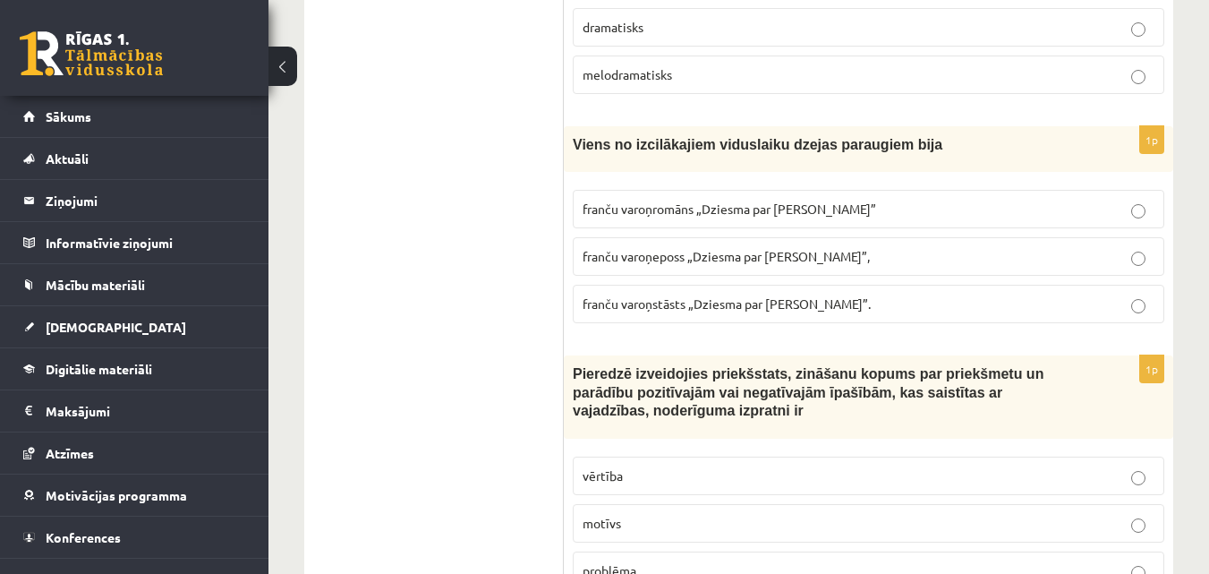
scroll to position [5402, 0]
click at [676, 284] on label "franču varoņstāsts „Dziesma par Rolandu”." at bounding box center [868, 303] width 591 height 38
click at [690, 247] on span "franču varoņeposs „Dziesma par Rolandu”," at bounding box center [725, 255] width 287 height 16
click at [693, 200] on span "franču varoņromāns „Dziesma par Rolandu”" at bounding box center [728, 208] width 293 height 16
drag, startPoint x: 499, startPoint y: 250, endPoint x: 678, endPoint y: 223, distance: 181.0
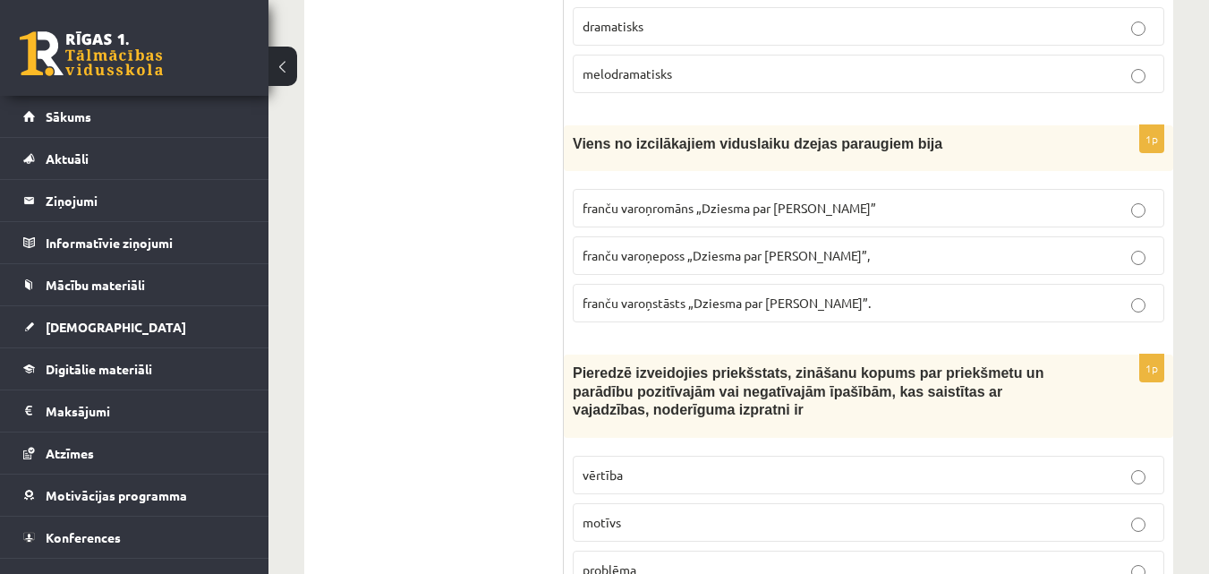
click at [688, 247] on span "franču varoņeposs „Dziesma par Rolandu”," at bounding box center [725, 255] width 287 height 16
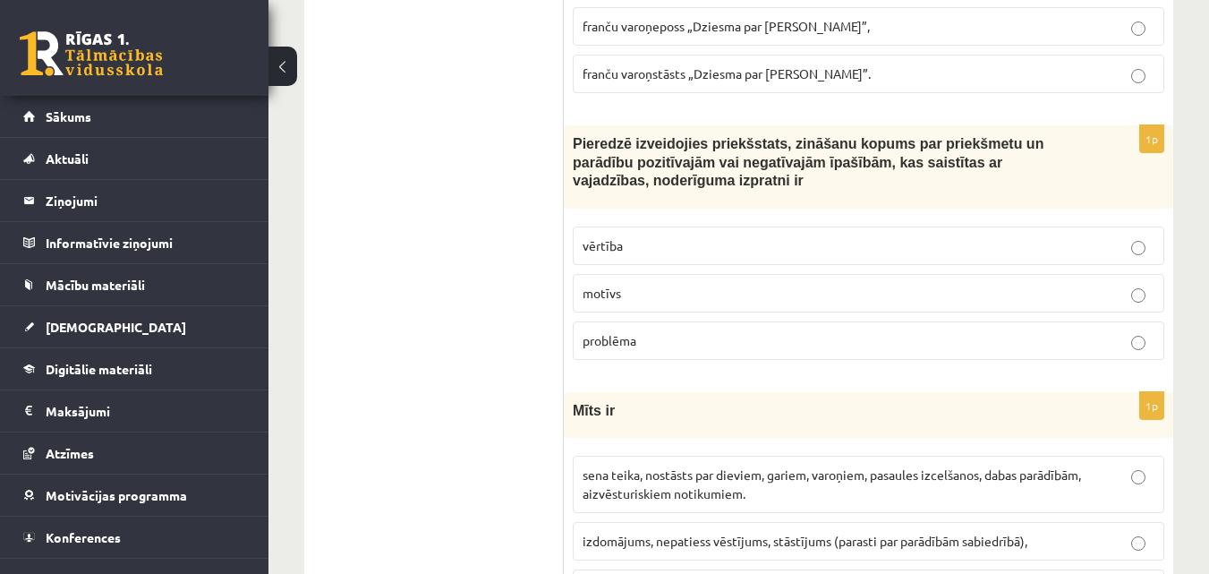
scroll to position [5635, 0]
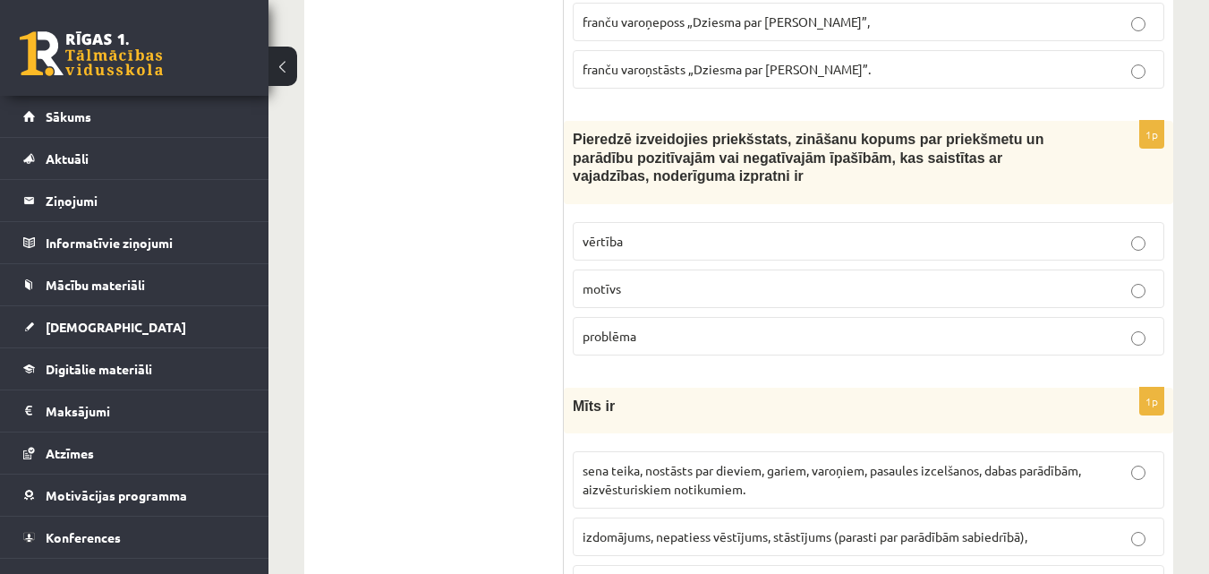
click at [679, 232] on p "vērtība" at bounding box center [868, 241] width 572 height 19
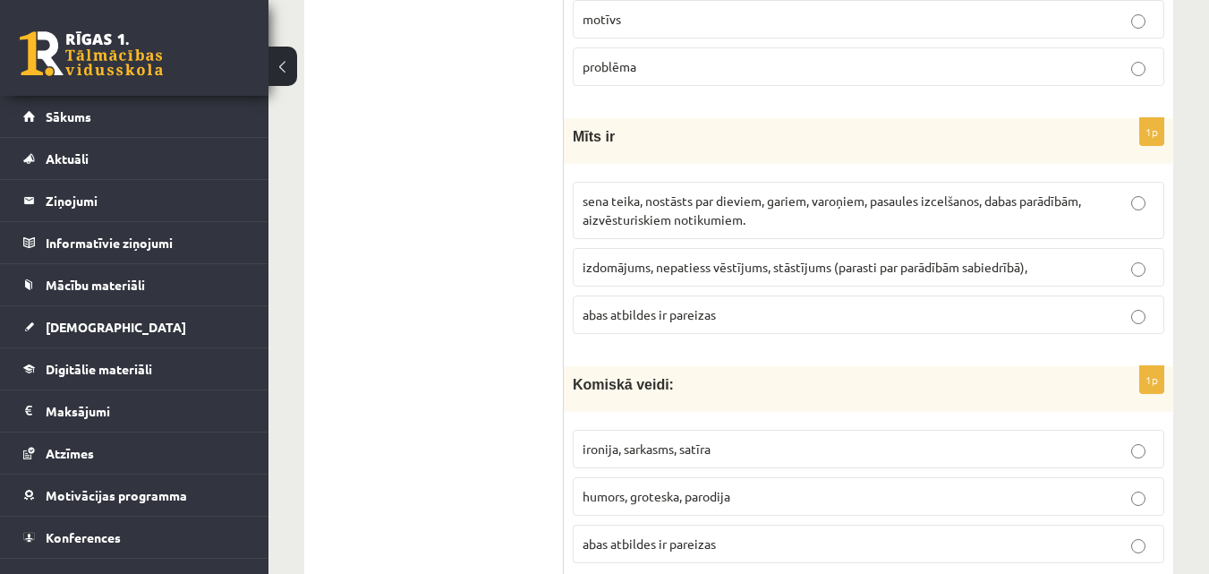
scroll to position [5905, 0]
click at [651, 305] on span "abas atbildes ir pareizas" at bounding box center [648, 313] width 133 height 16
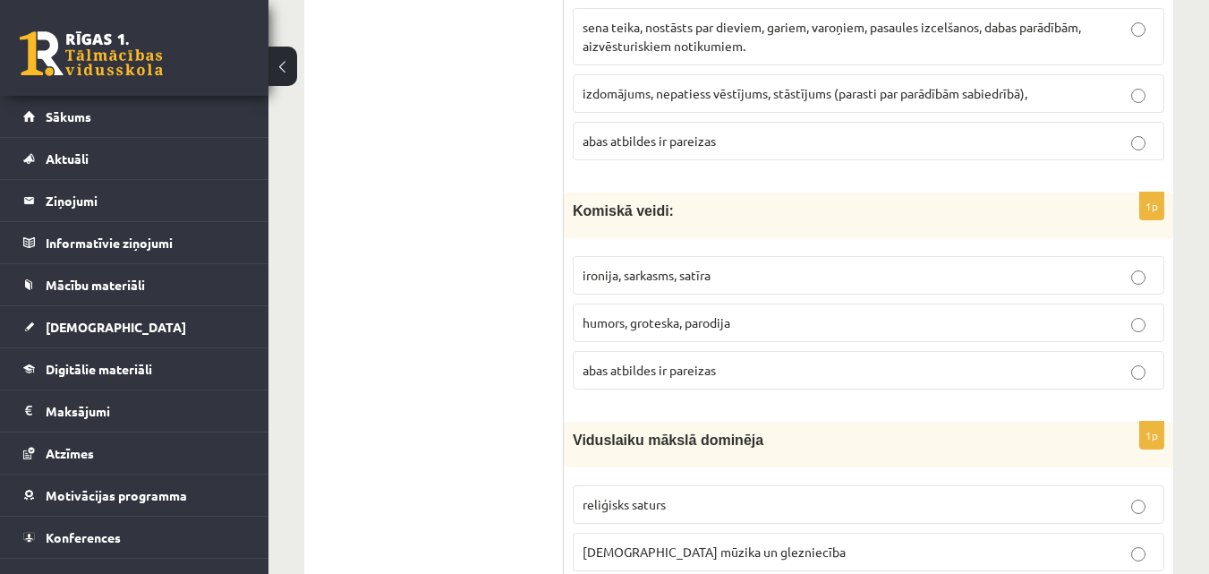
scroll to position [6083, 0]
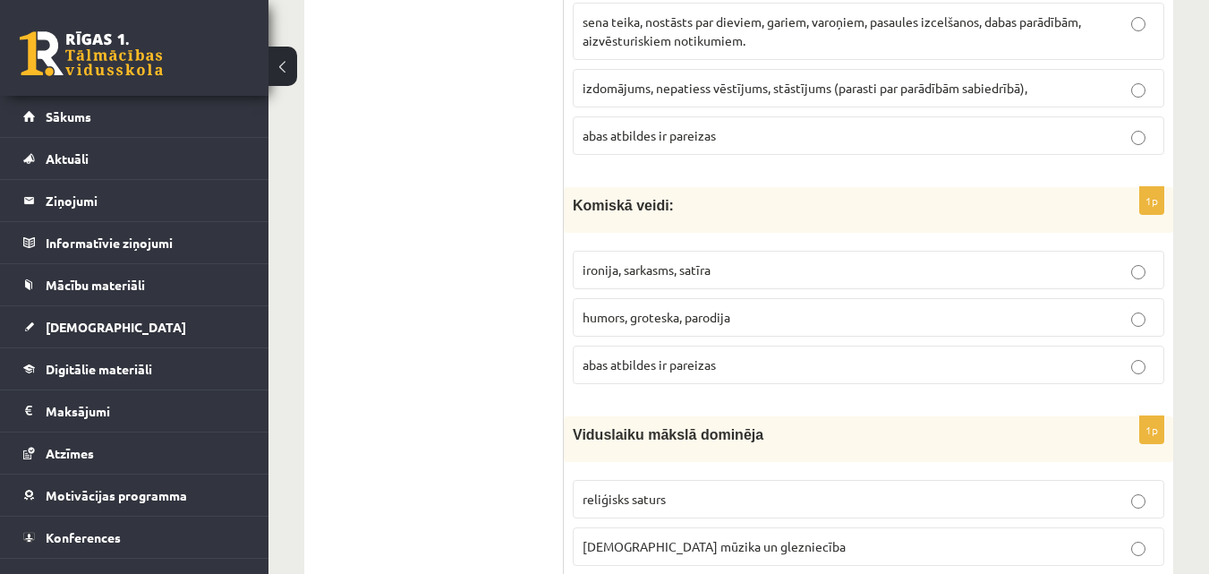
click at [636, 355] on p "abas atbildes ir pareizas" at bounding box center [868, 364] width 572 height 19
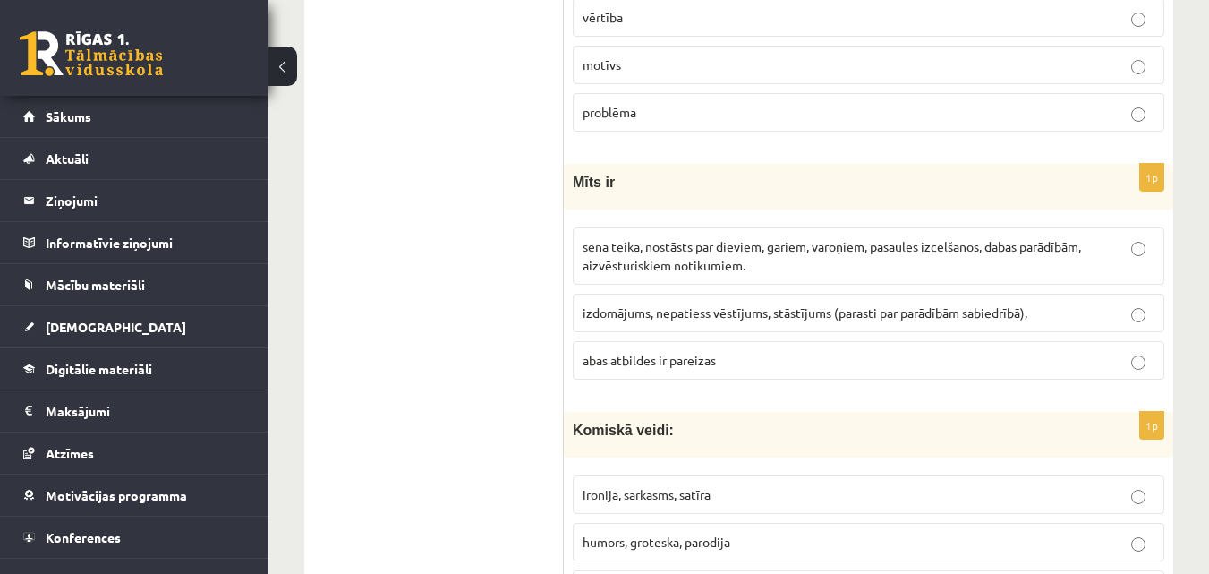
scroll to position [5856, 0]
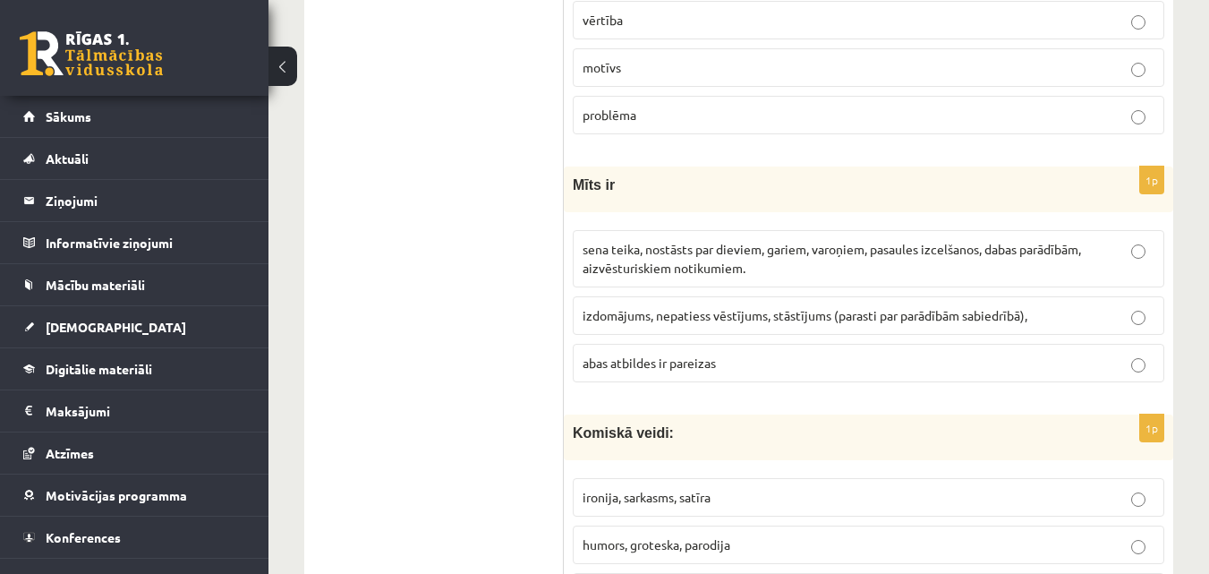
click at [686, 241] on span "sena teika, nostāsts par dieviem, gariem, varoņiem, pasaules izcelšanos, dabas …" at bounding box center [831, 258] width 498 height 35
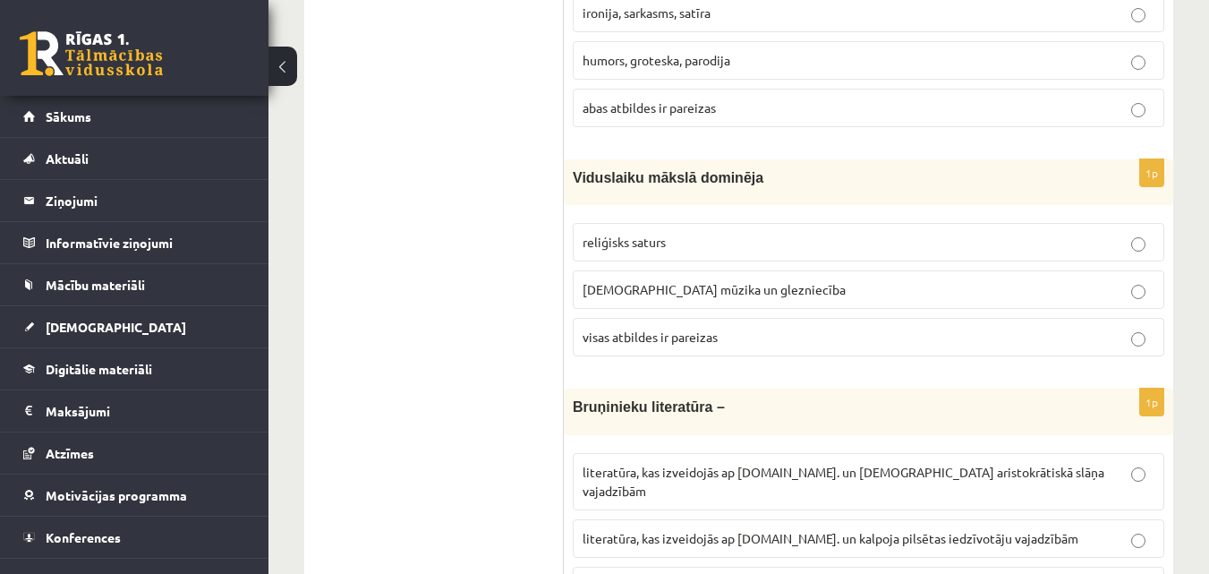
scroll to position [6341, 0]
click at [650, 233] on span "reliģisks saturs" at bounding box center [623, 241] width 83 height 16
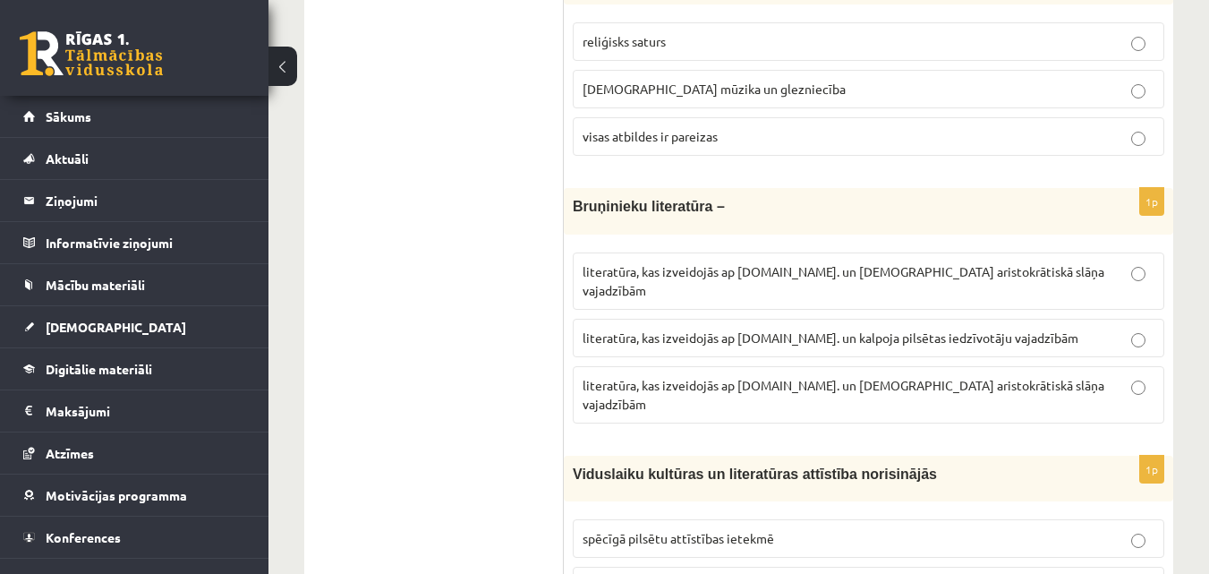
scroll to position [6540, 0]
click at [750, 378] on span "literatūra, kas izveidojās ap 12.gs. un kalpoja aristokrātiskā slāņa vajadzībām" at bounding box center [843, 395] width 522 height 35
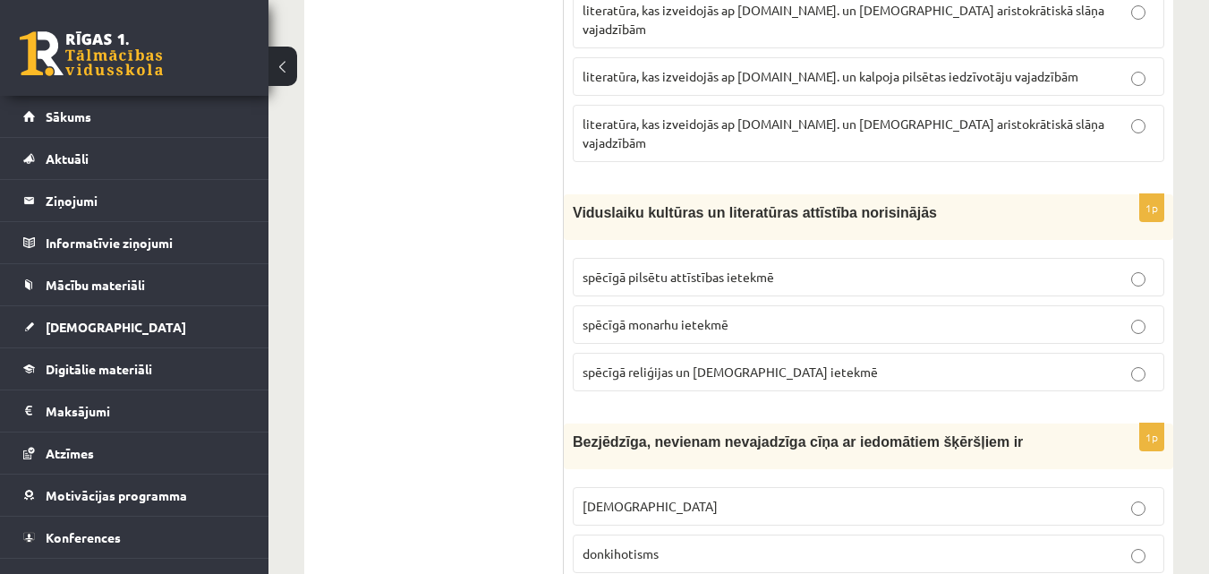
scroll to position [6803, 0]
click at [788, 362] on span "spēcīgā reliģijas un baznīcas ietekmē" at bounding box center [729, 370] width 295 height 16
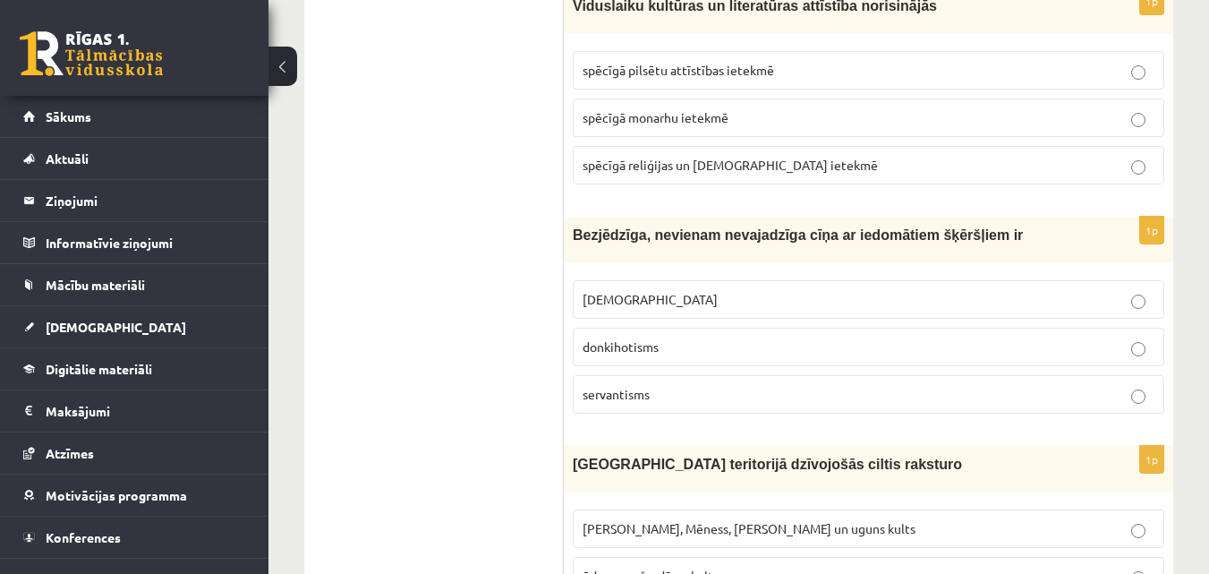
scroll to position [7013, 0]
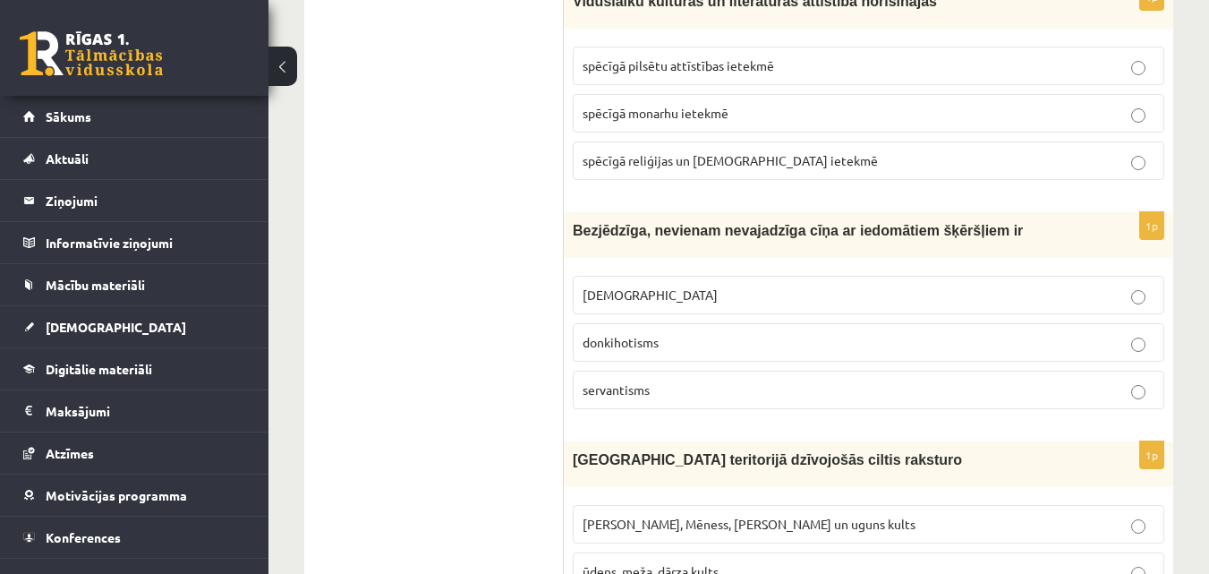
click at [643, 323] on label "donkihotisms" at bounding box center [868, 342] width 591 height 38
click at [831, 514] on p "Saules, Mēness, Pērkona un uguns kults" at bounding box center [868, 523] width 572 height 19
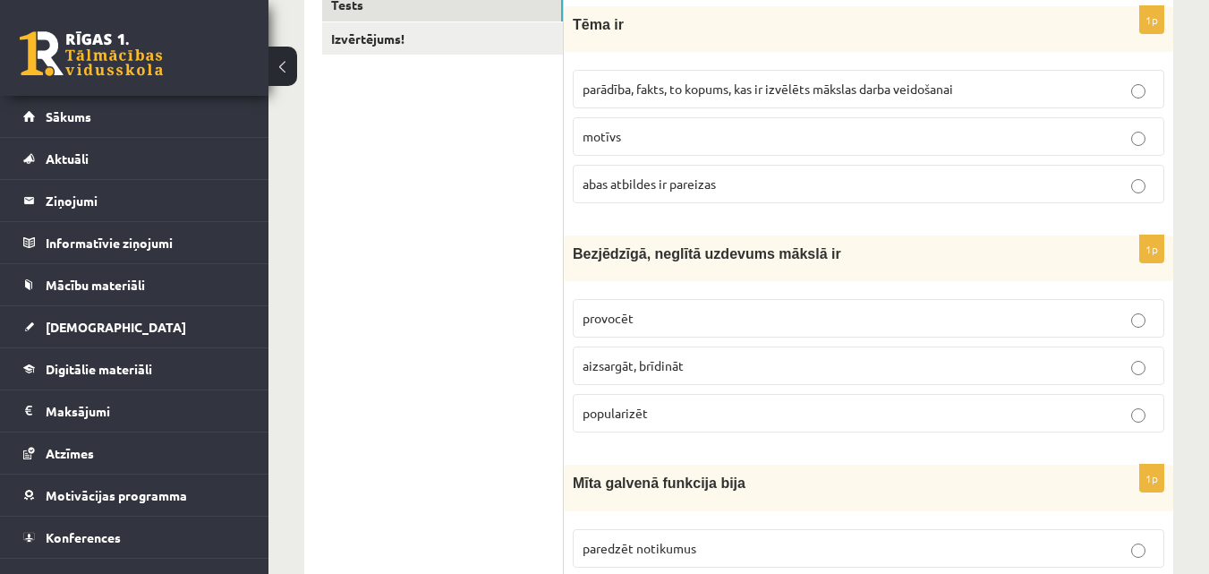
scroll to position [0, 0]
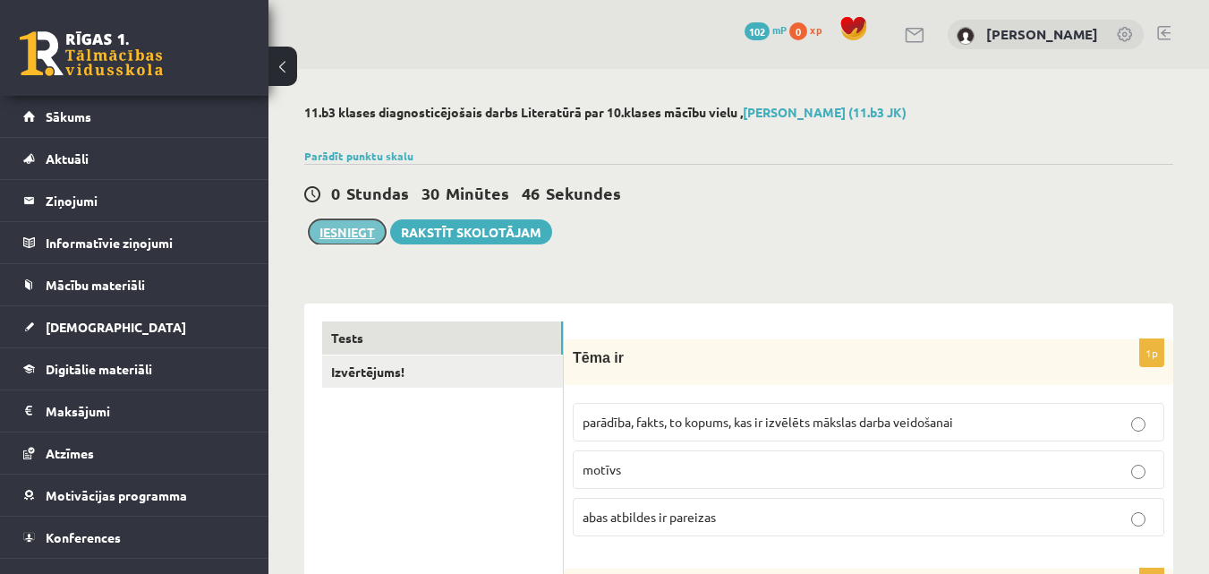
click at [346, 240] on button "Iesniegt" at bounding box center [347, 231] width 77 height 25
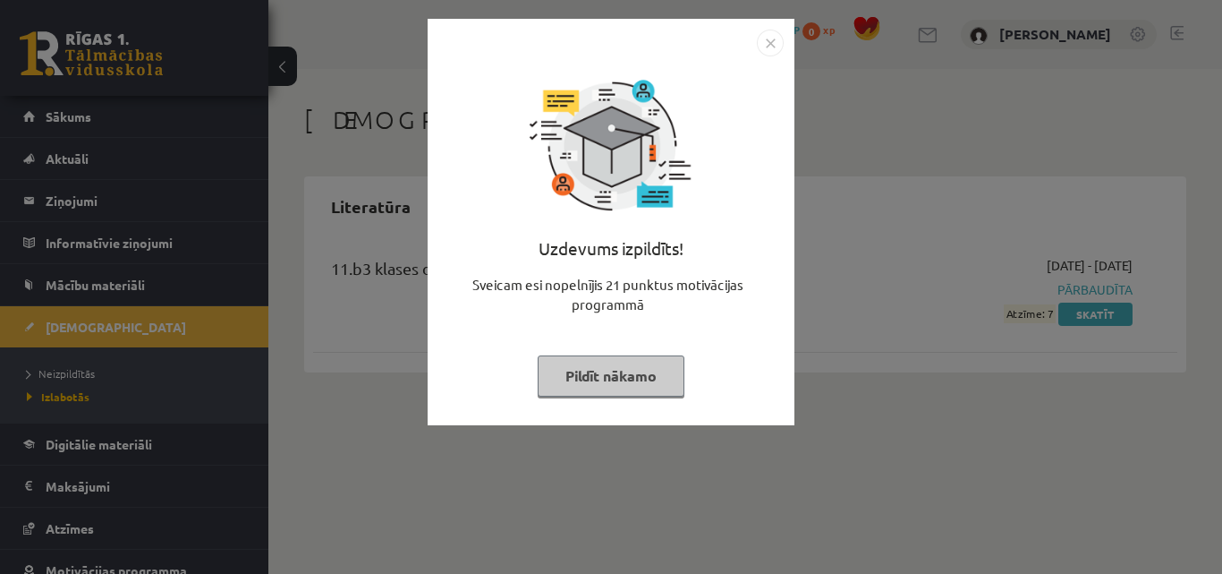
click at [780, 44] on img "Close" at bounding box center [770, 43] width 27 height 27
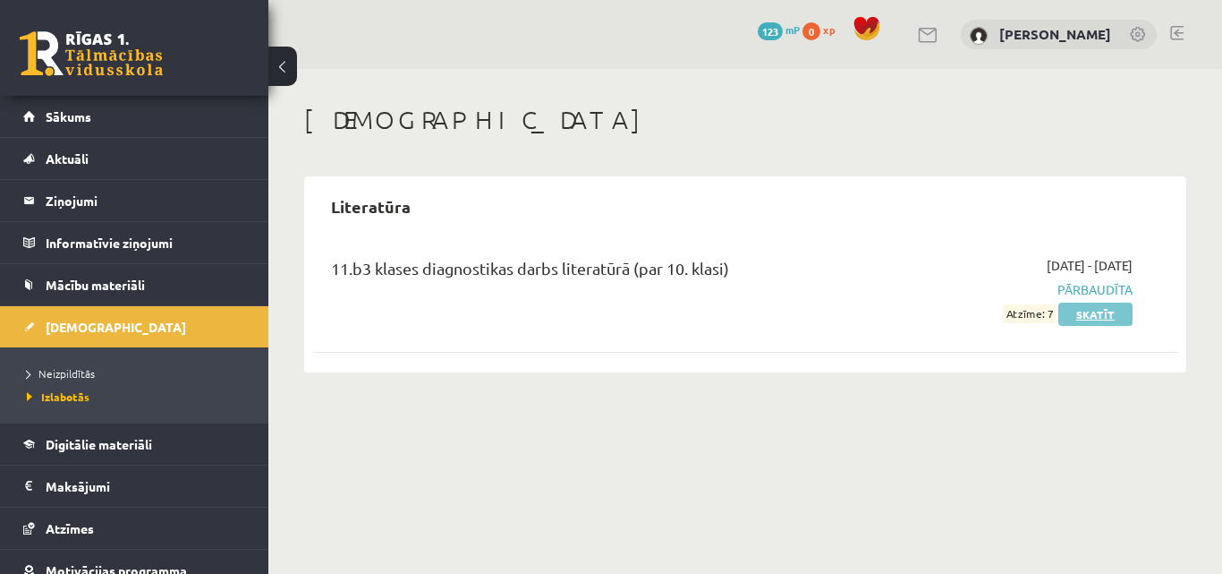
click at [1088, 312] on link "Skatīt" at bounding box center [1096, 313] width 74 height 23
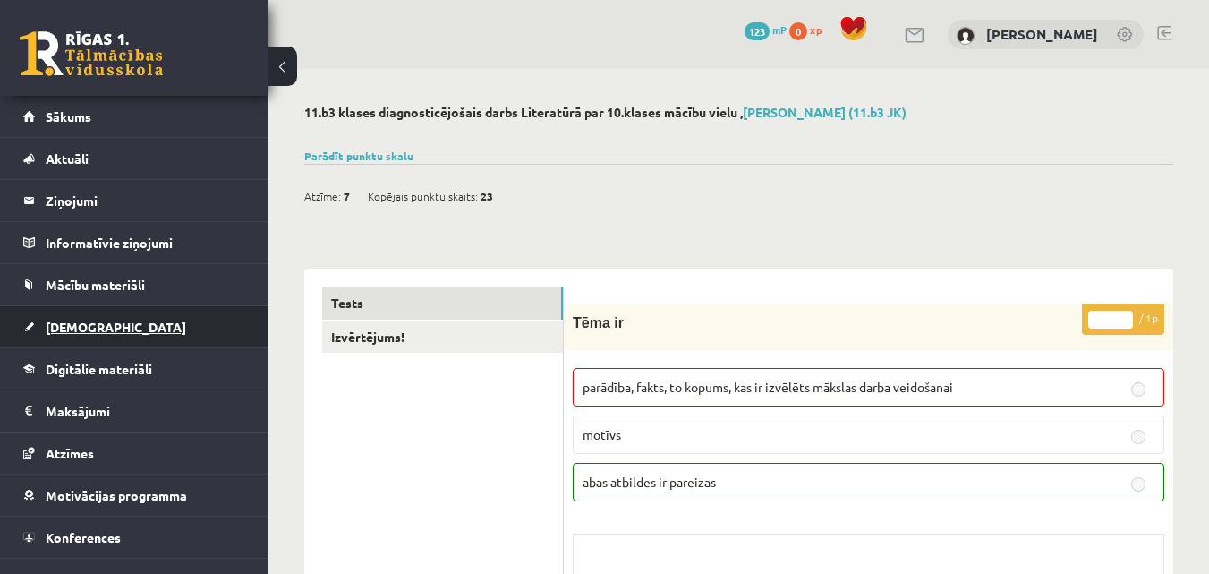
click at [121, 322] on link "[DEMOGRAPHIC_DATA]" at bounding box center [134, 326] width 223 height 41
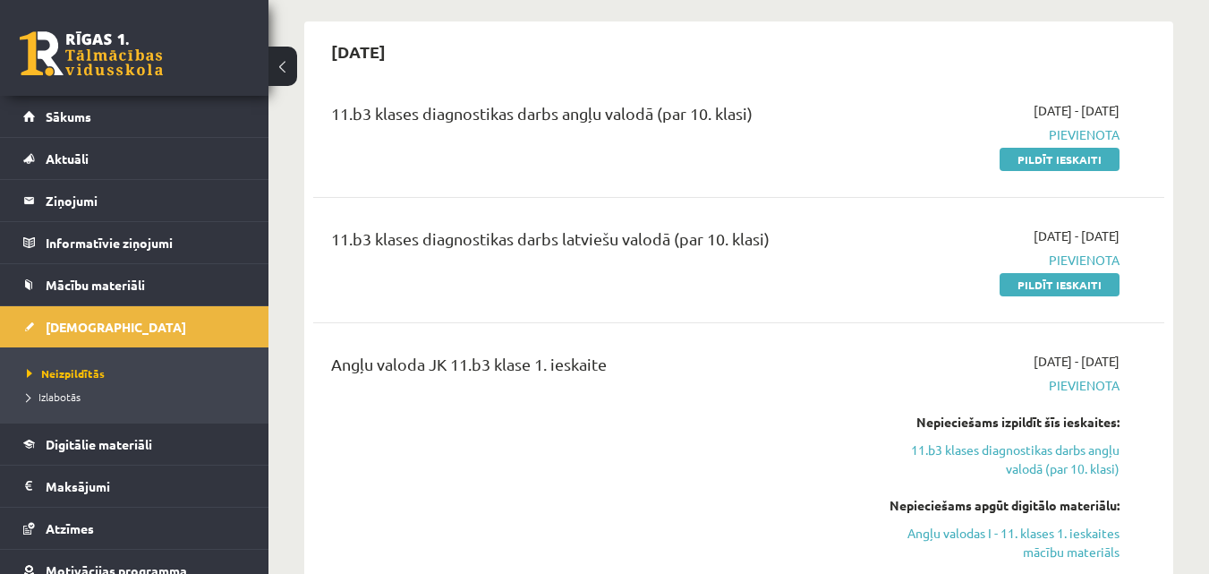
scroll to position [156, 0]
click at [1099, 281] on link "Pildīt ieskaiti" at bounding box center [1059, 283] width 120 height 23
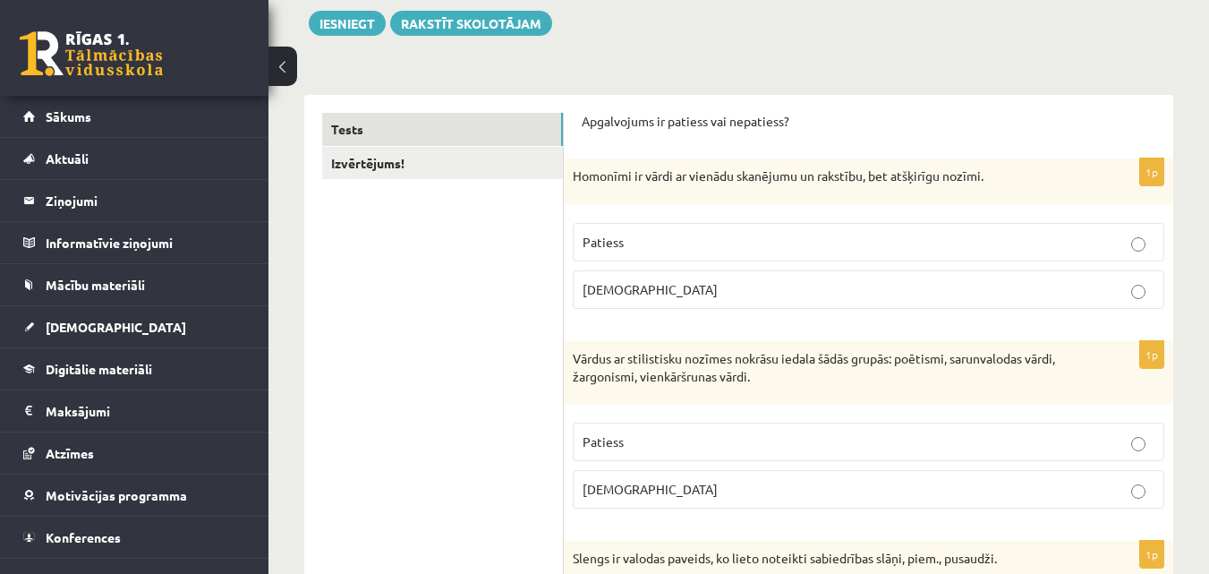
scroll to position [207, 0]
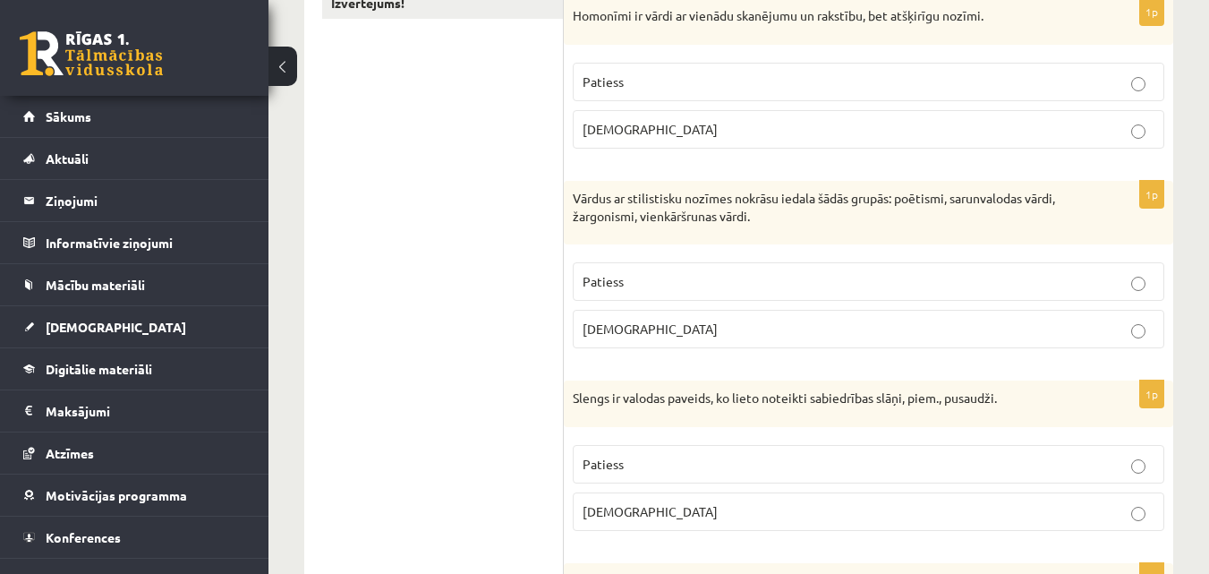
scroll to position [373, 0]
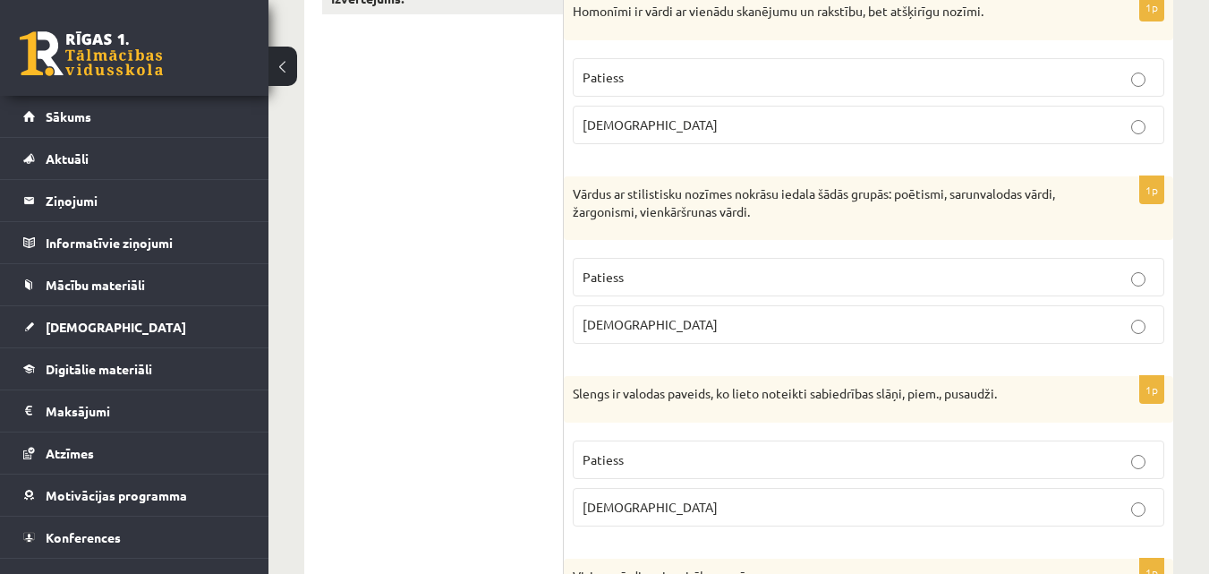
click at [603, 62] on label "Patiess" at bounding box center [868, 77] width 591 height 38
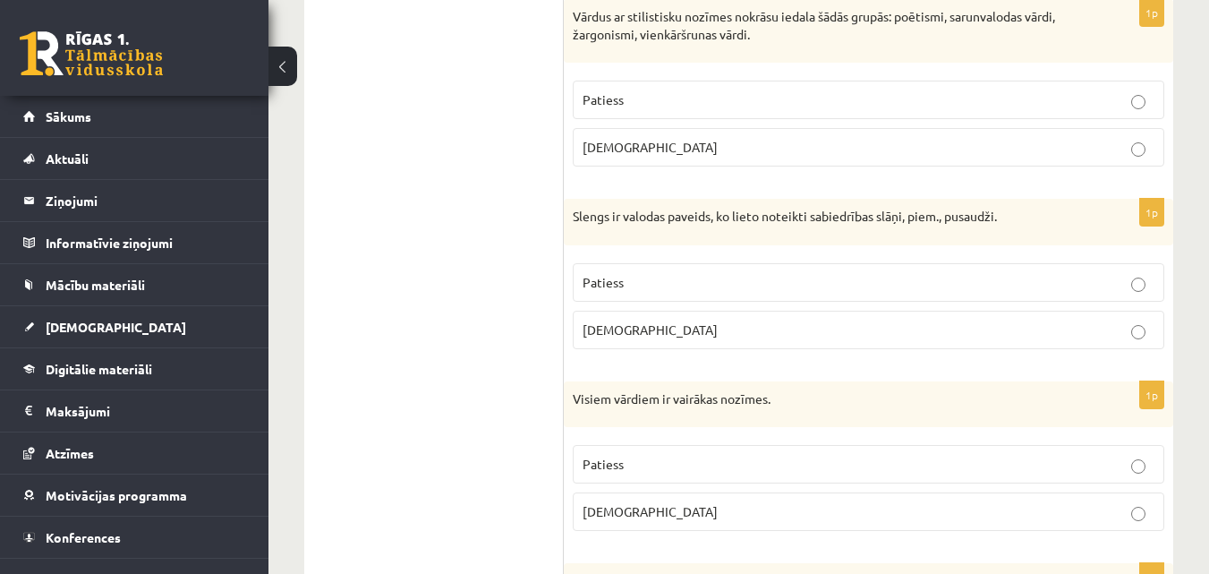
scroll to position [548, 0]
click at [643, 102] on p "Patiess" at bounding box center [868, 102] width 572 height 19
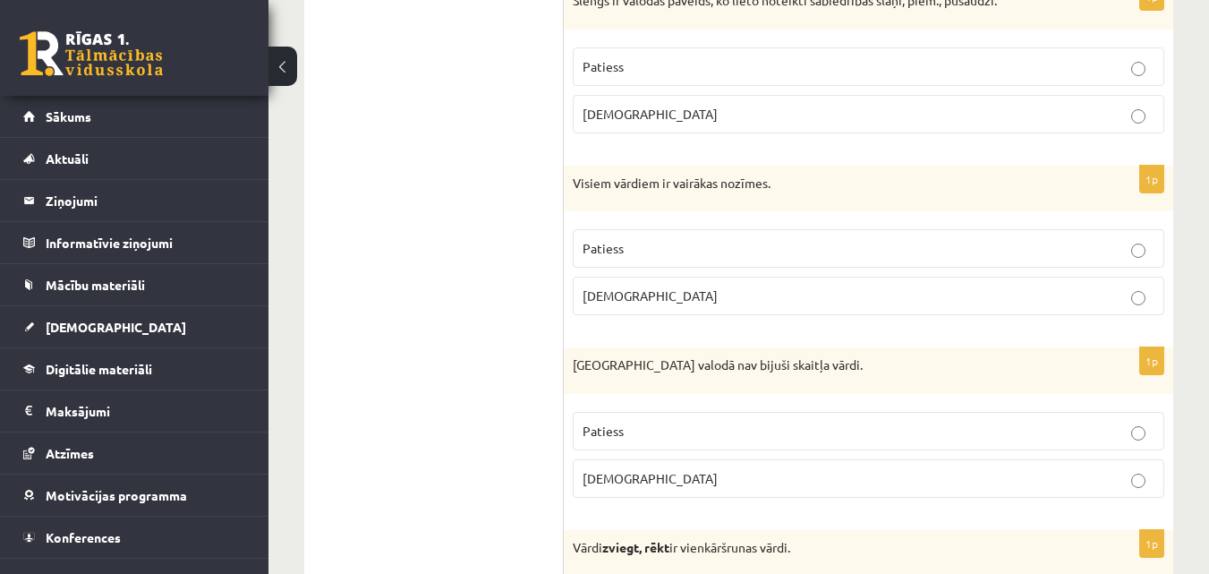
scroll to position [767, 0]
click at [629, 290] on p "[DEMOGRAPHIC_DATA]" at bounding box center [868, 294] width 572 height 19
click at [695, 71] on p "Patiess" at bounding box center [868, 65] width 572 height 19
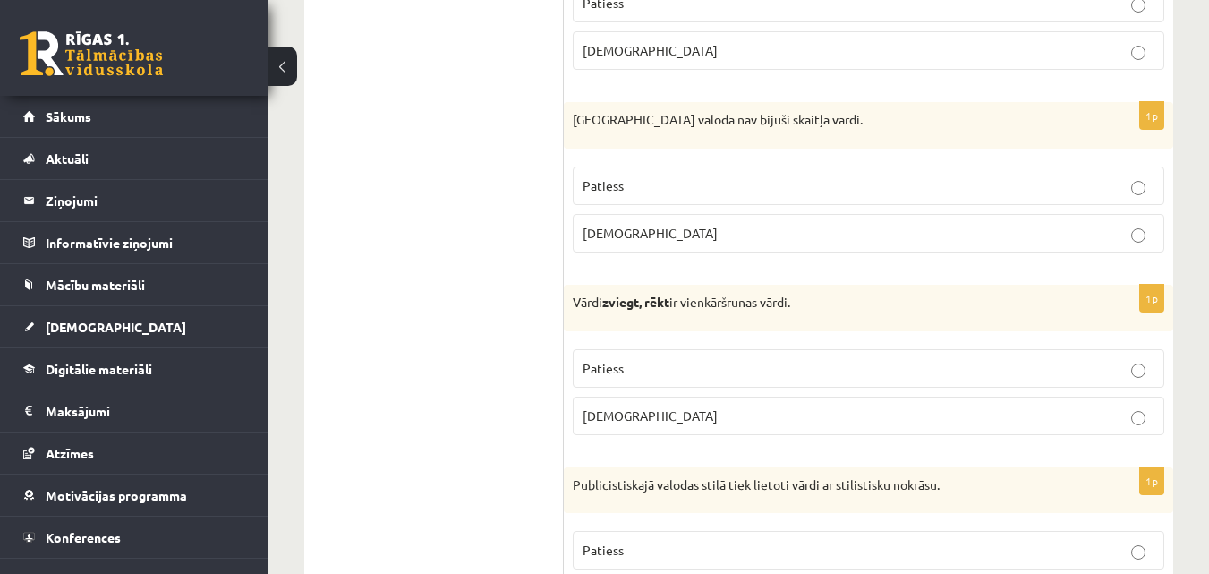
scroll to position [1012, 0]
click at [799, 352] on label "Patiess" at bounding box center [868, 367] width 591 height 38
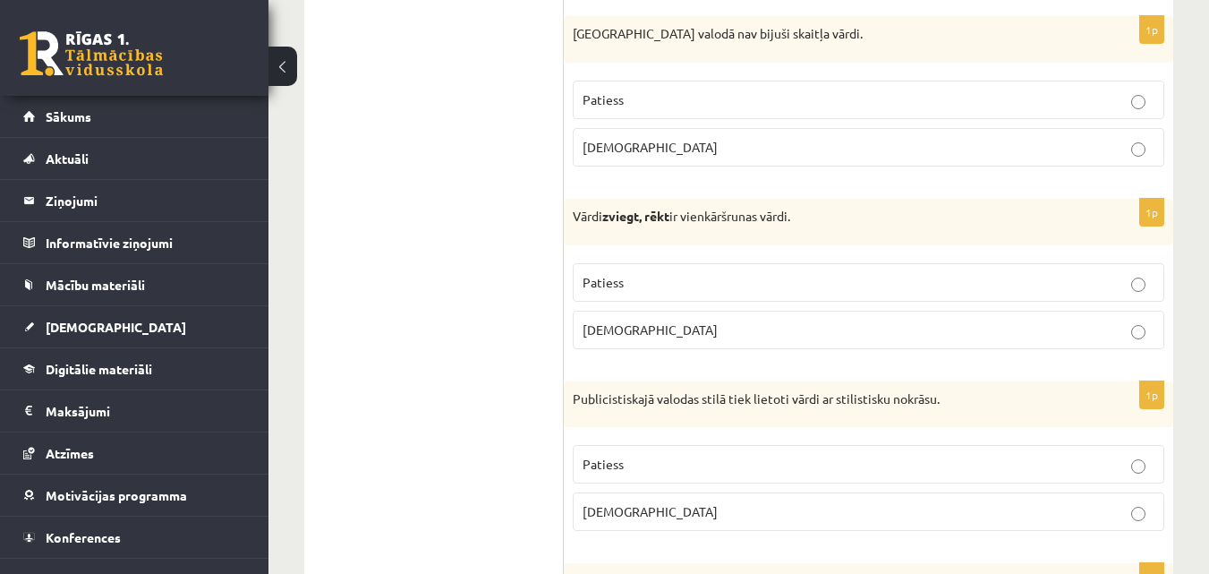
scroll to position [1098, 0]
click at [725, 105] on p "Patiess" at bounding box center [868, 98] width 572 height 19
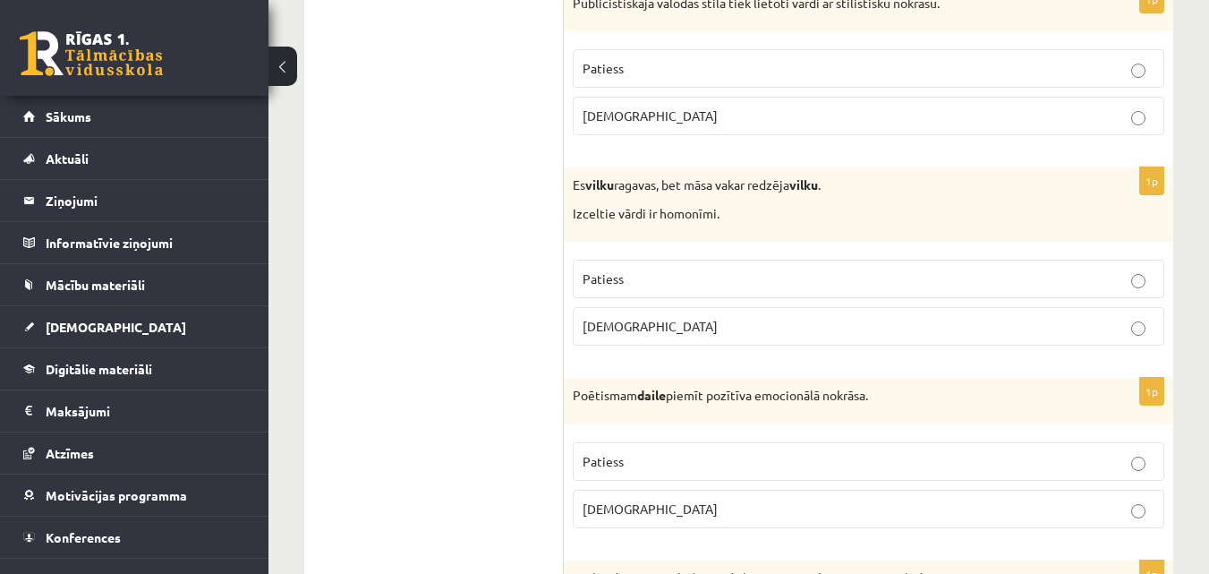
scroll to position [1493, 0]
click at [761, 81] on label "Patiess" at bounding box center [868, 67] width 591 height 38
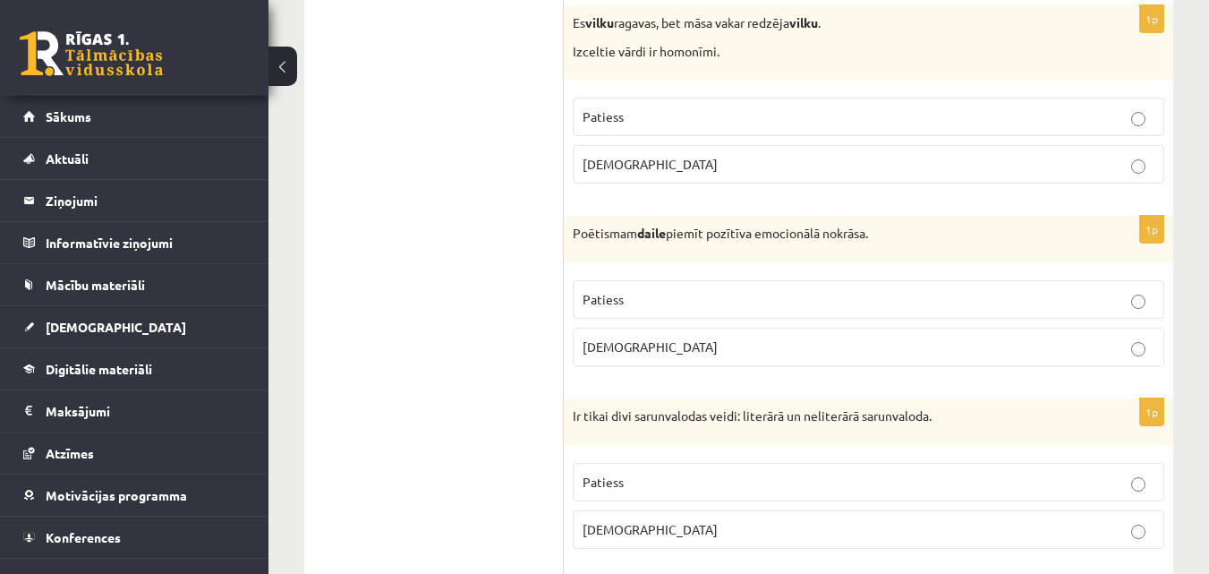
scroll to position [1654, 0]
drag, startPoint x: 800, startPoint y: 114, endPoint x: 832, endPoint y: 294, distance: 183.6
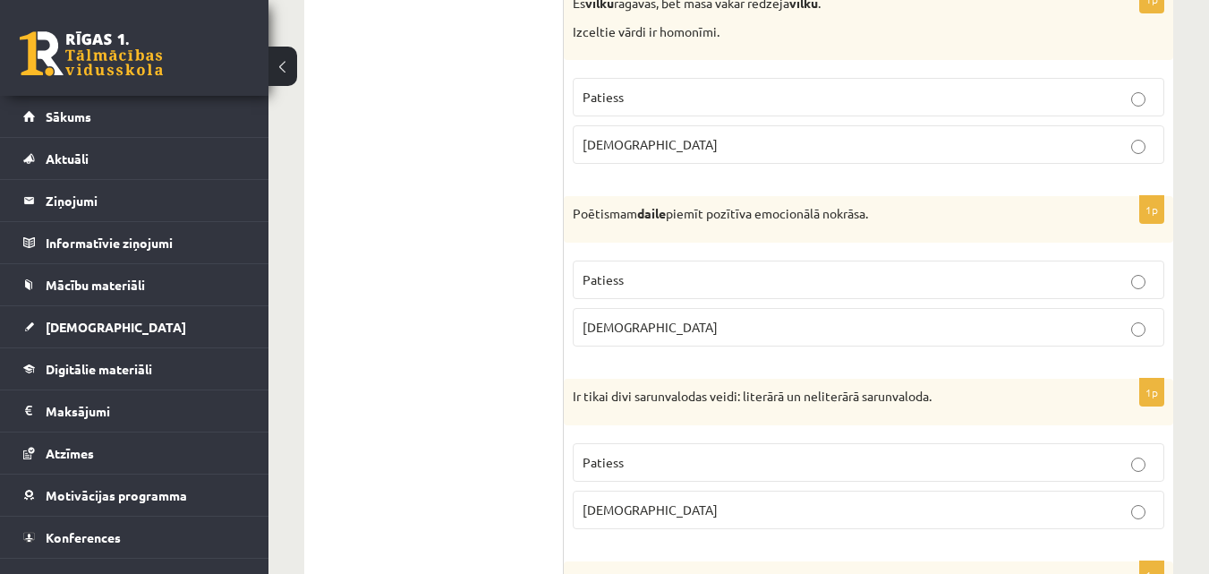
scroll to position [1675, 0]
click at [850, 88] on p "Patiess" at bounding box center [868, 96] width 572 height 19
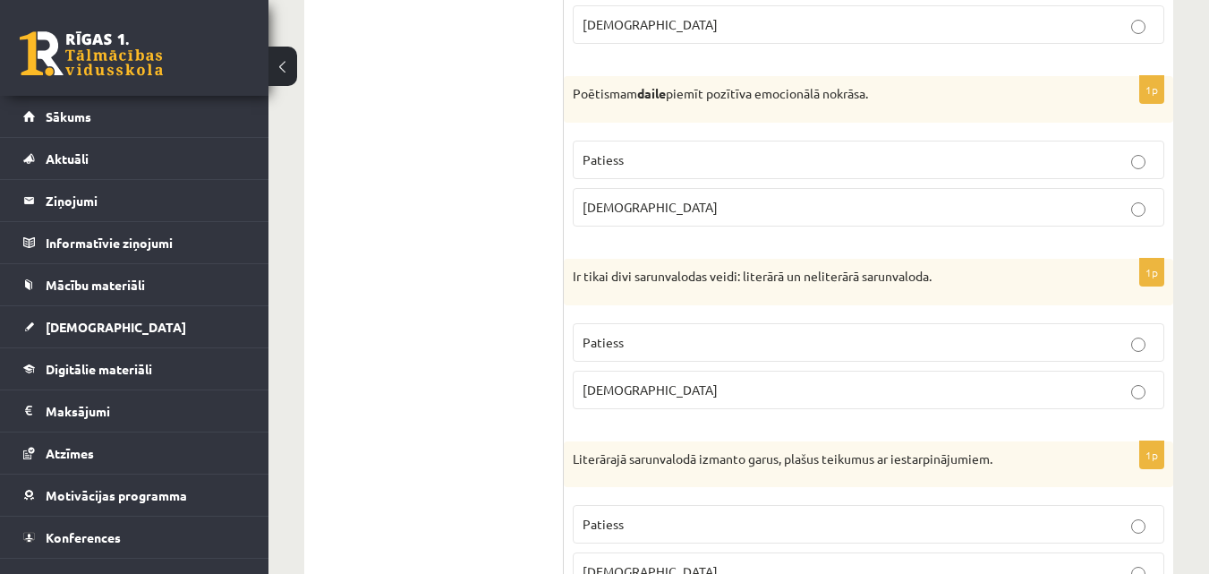
scroll to position [1795, 0]
click at [1034, 387] on p "[DEMOGRAPHIC_DATA]" at bounding box center [868, 388] width 572 height 19
click at [812, 165] on p "Patiess" at bounding box center [868, 158] width 572 height 19
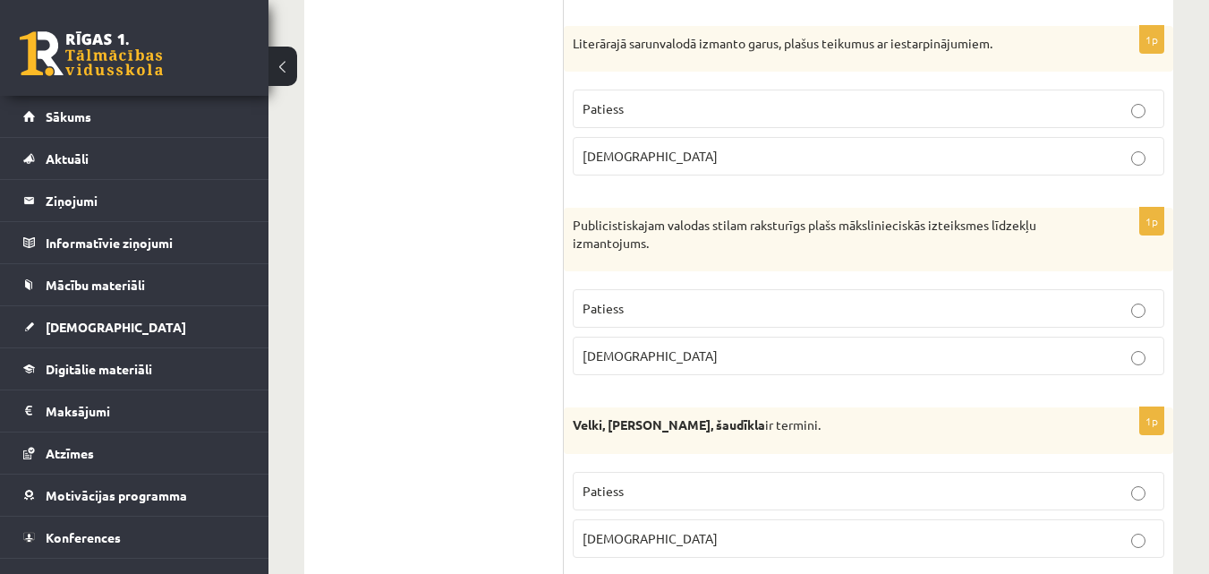
scroll to position [2210, 0]
click at [705, 367] on label "[DEMOGRAPHIC_DATA]" at bounding box center [868, 355] width 591 height 38
click at [676, 154] on p "[DEMOGRAPHIC_DATA]" at bounding box center [868, 155] width 572 height 19
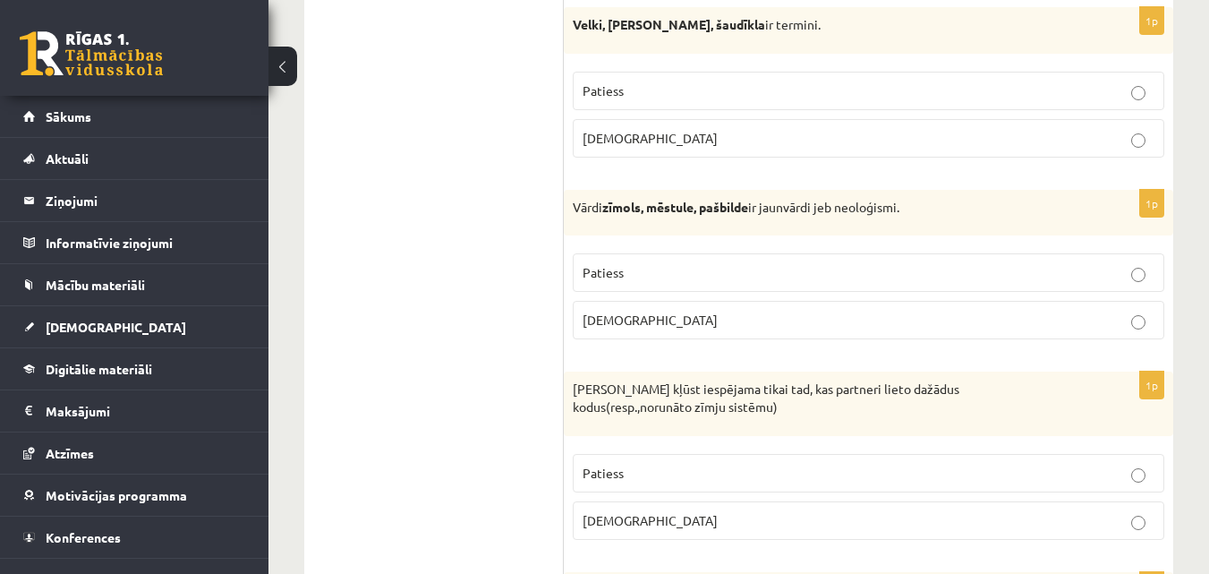
scroll to position [2610, 0]
click at [629, 281] on p "Patiess" at bounding box center [868, 271] width 572 height 19
click at [636, 102] on label "Patiess" at bounding box center [868, 90] width 591 height 38
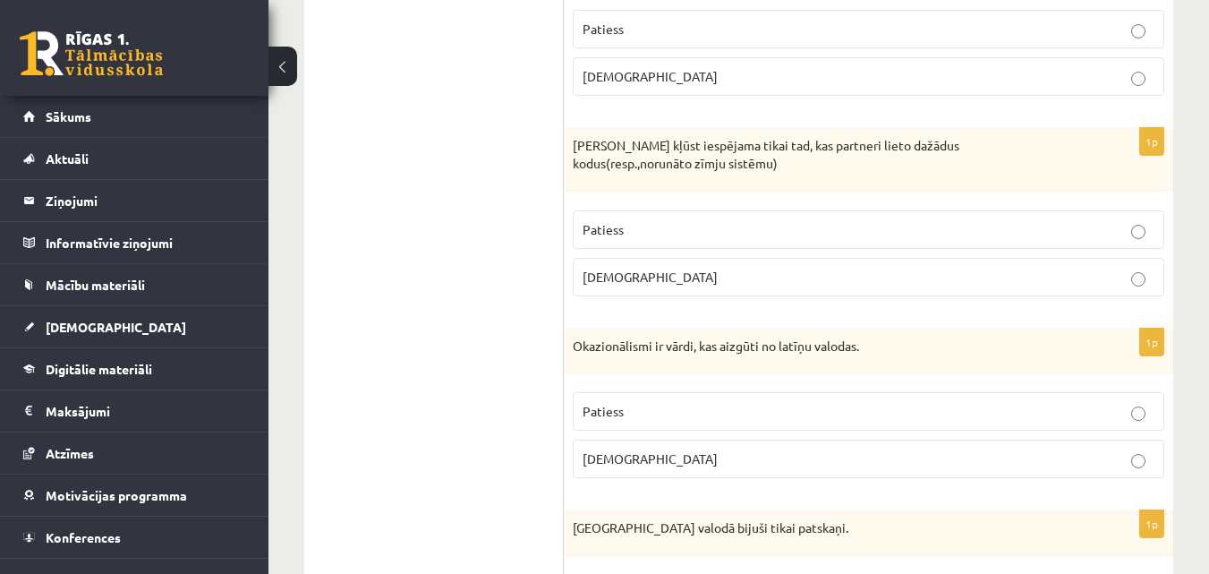
scroll to position [2863, 0]
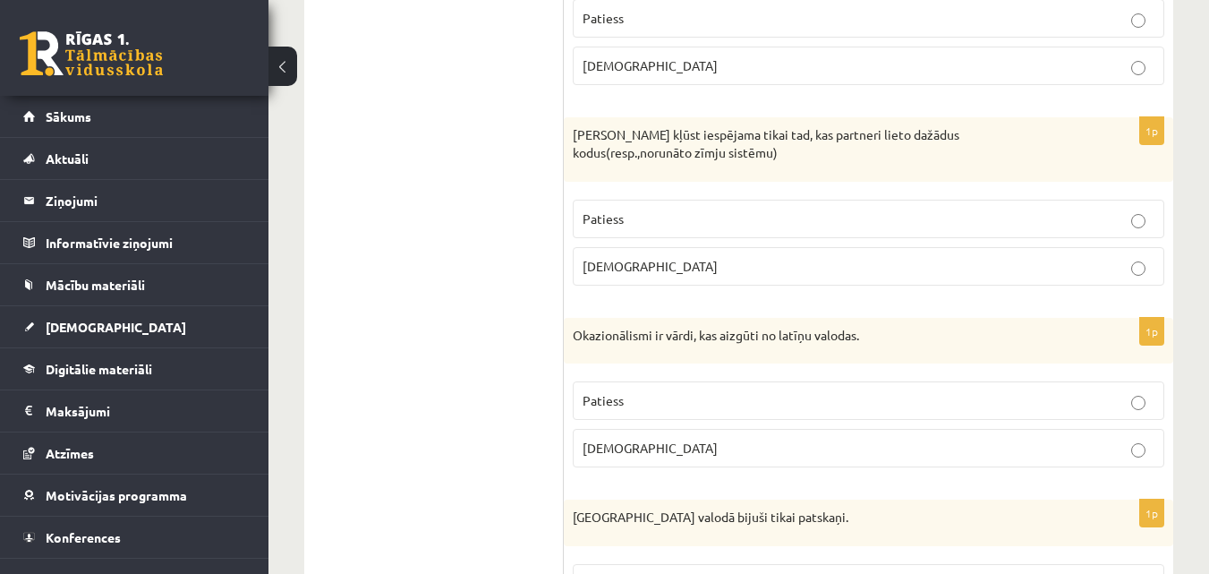
click at [650, 265] on p "[DEMOGRAPHIC_DATA]" at bounding box center [868, 266] width 572 height 19
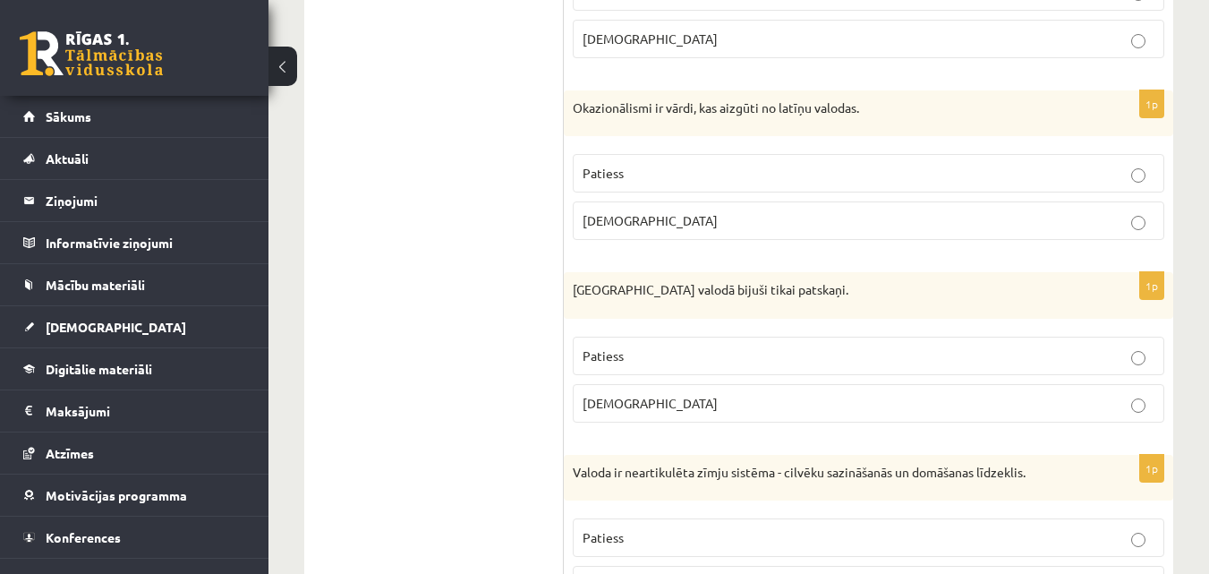
scroll to position [3091, 0]
click at [684, 339] on label "Patiess" at bounding box center [868, 355] width 591 height 38
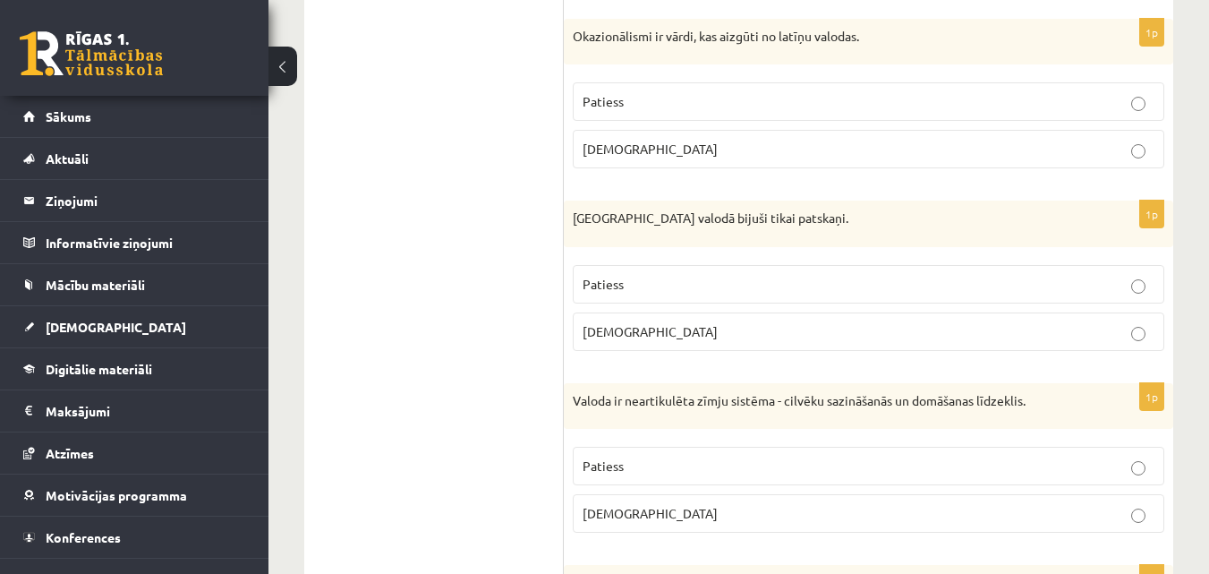
scroll to position [3163, 0]
click at [784, 125] on fieldset "Patiess [DEMOGRAPHIC_DATA]" at bounding box center [868, 122] width 591 height 100
click at [783, 142] on p "[DEMOGRAPHIC_DATA]" at bounding box center [868, 148] width 572 height 19
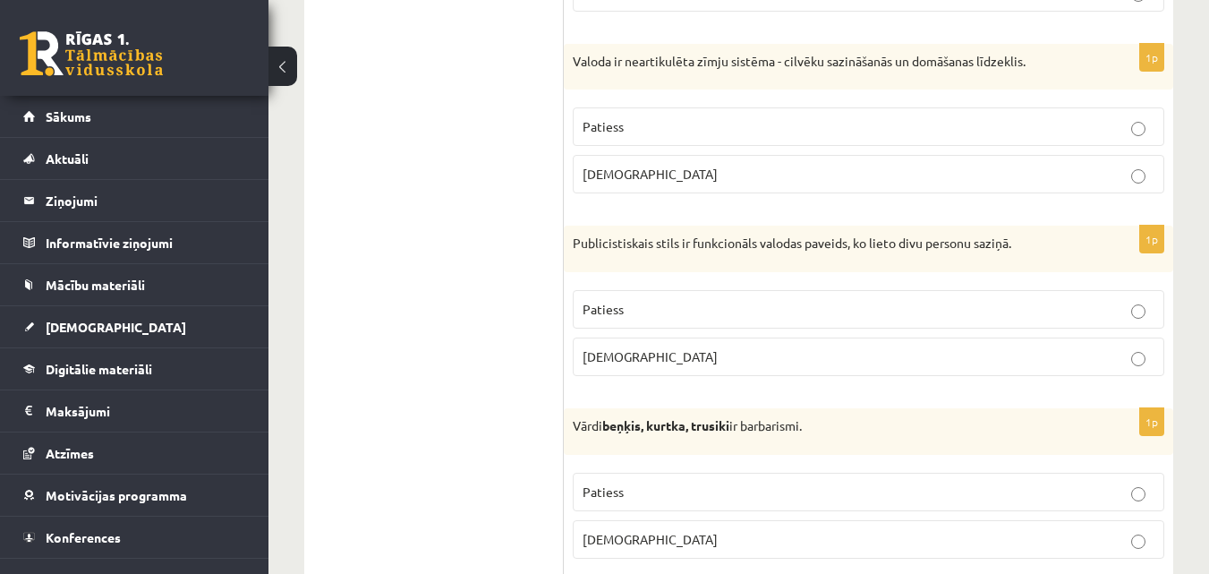
scroll to position [3502, 0]
click at [631, 172] on p "[DEMOGRAPHIC_DATA]" at bounding box center [868, 173] width 572 height 19
click at [659, 346] on label "[DEMOGRAPHIC_DATA]" at bounding box center [868, 355] width 591 height 38
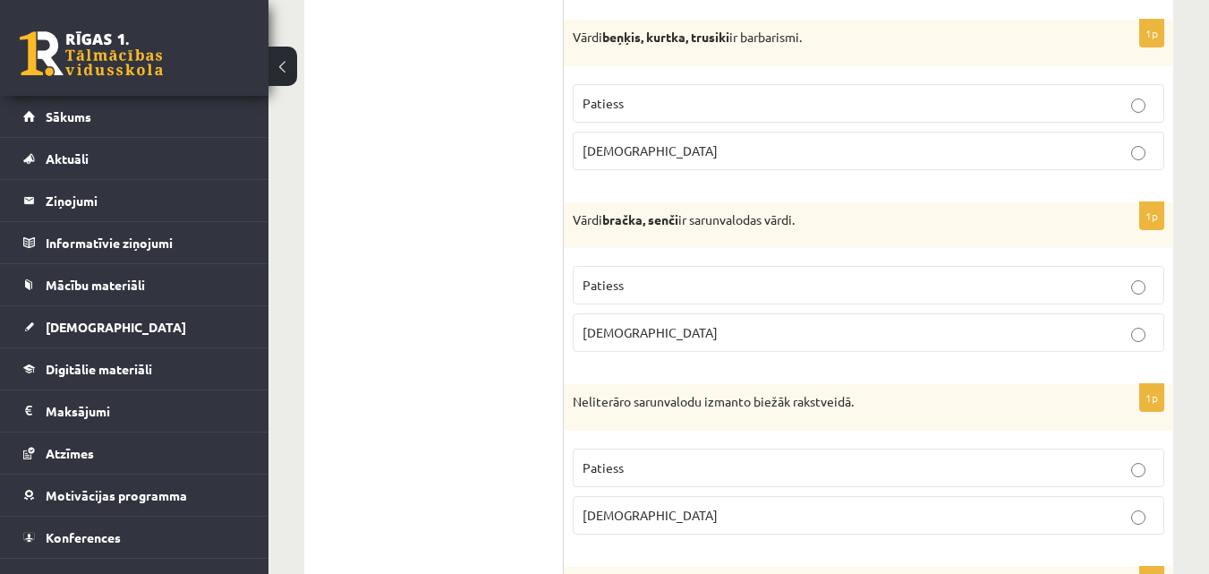
scroll to position [3896, 0]
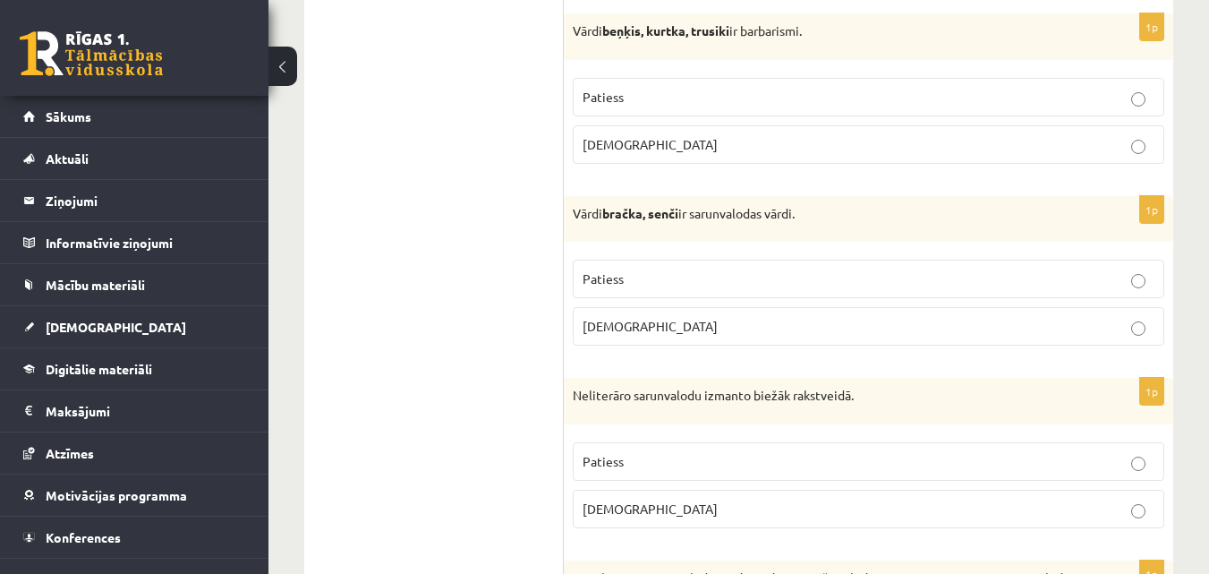
click at [625, 279] on p "Patiess" at bounding box center [868, 278] width 572 height 19
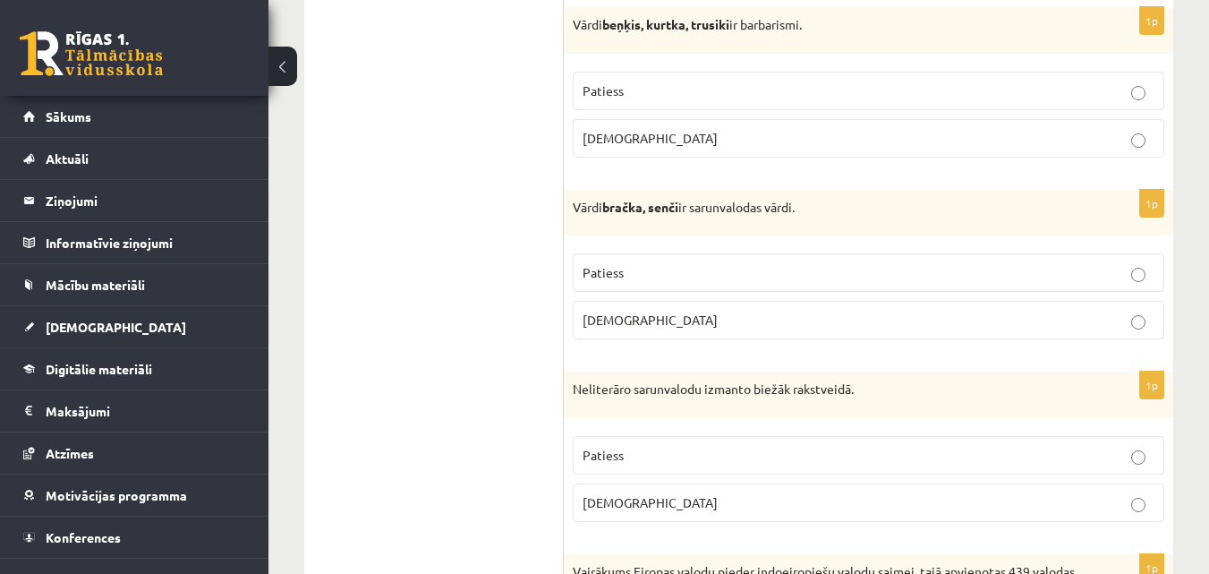
scroll to position [3901, 0]
click at [625, 98] on p "Patiess" at bounding box center [868, 91] width 572 height 19
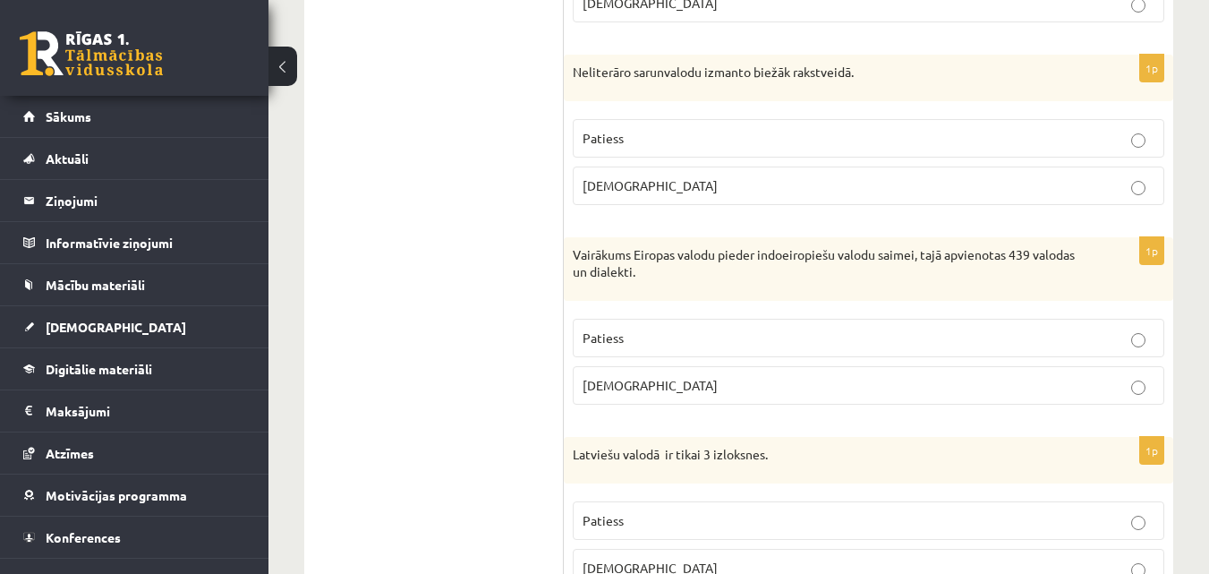
scroll to position [4220, 0]
click at [656, 390] on p "[DEMOGRAPHIC_DATA]" at bounding box center [868, 384] width 572 height 19
click at [645, 193] on p "[DEMOGRAPHIC_DATA]" at bounding box center [868, 184] width 572 height 19
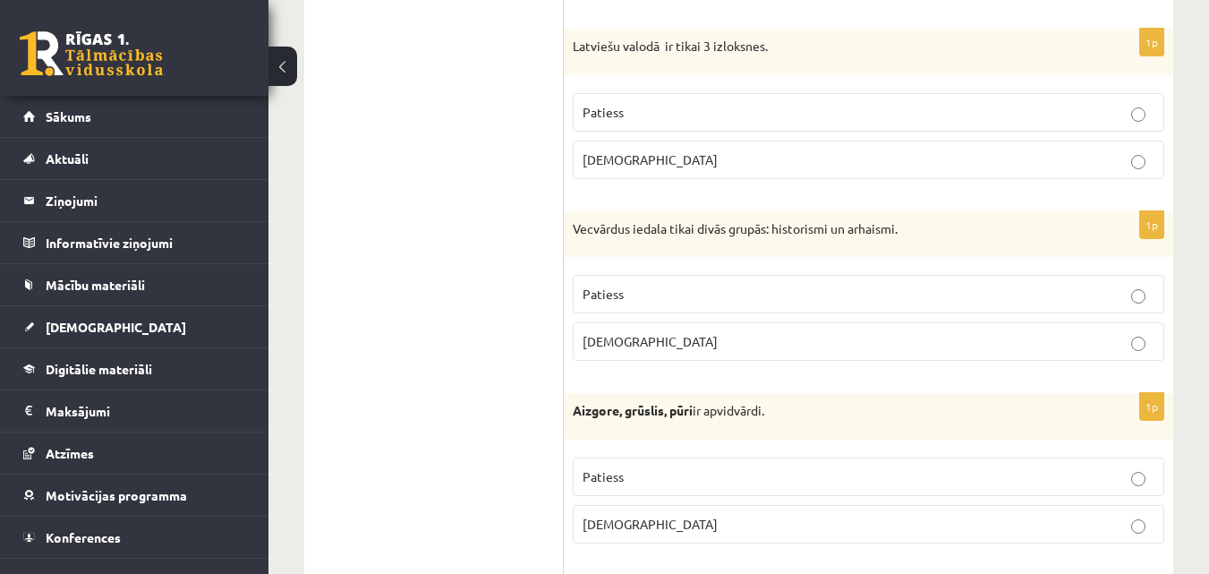
scroll to position [4628, 0]
click at [613, 337] on span "[DEMOGRAPHIC_DATA]" at bounding box center [649, 340] width 135 height 16
click at [657, 480] on p "Patiess" at bounding box center [868, 475] width 572 height 19
click at [659, 164] on p "[DEMOGRAPHIC_DATA]" at bounding box center [868, 158] width 572 height 19
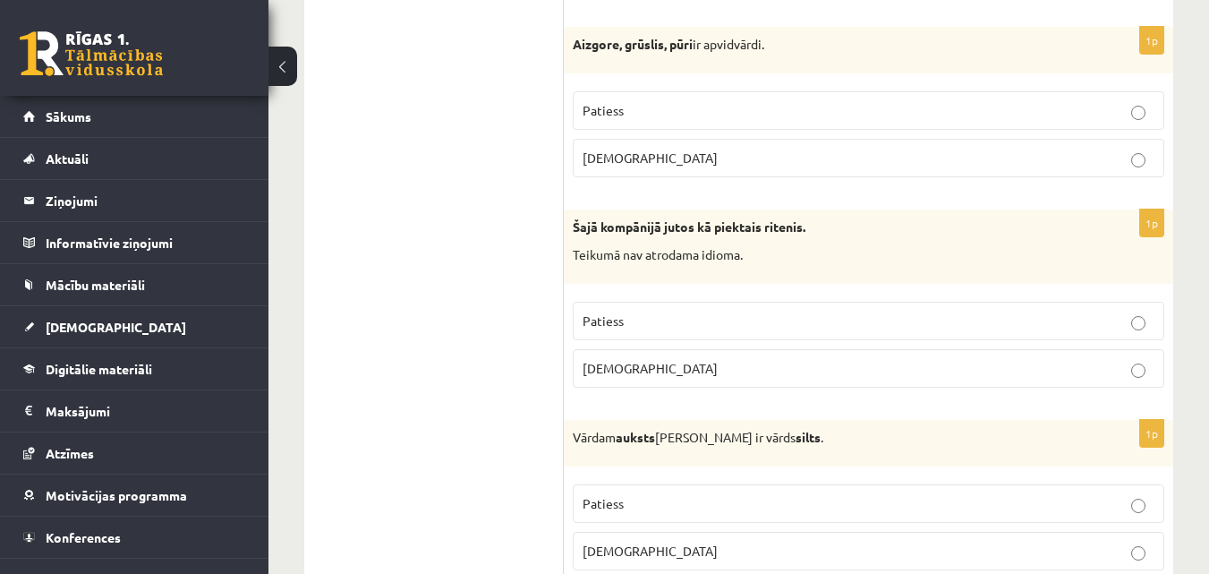
scroll to position [4995, 0]
click at [643, 385] on label "[DEMOGRAPHIC_DATA]" at bounding box center [868, 366] width 591 height 38
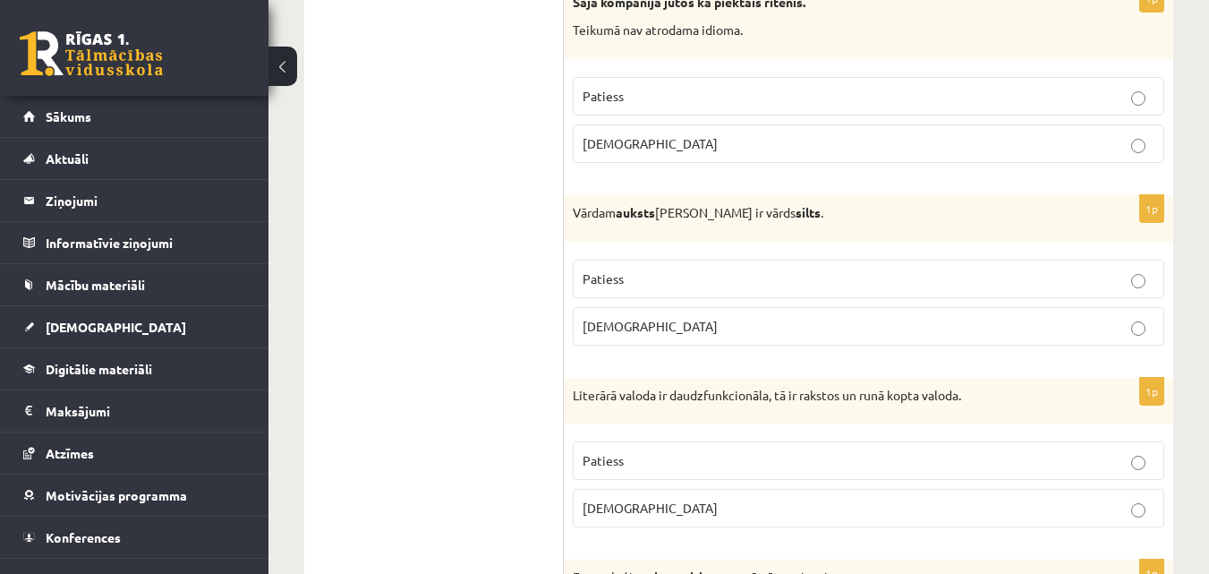
scroll to position [5220, 0]
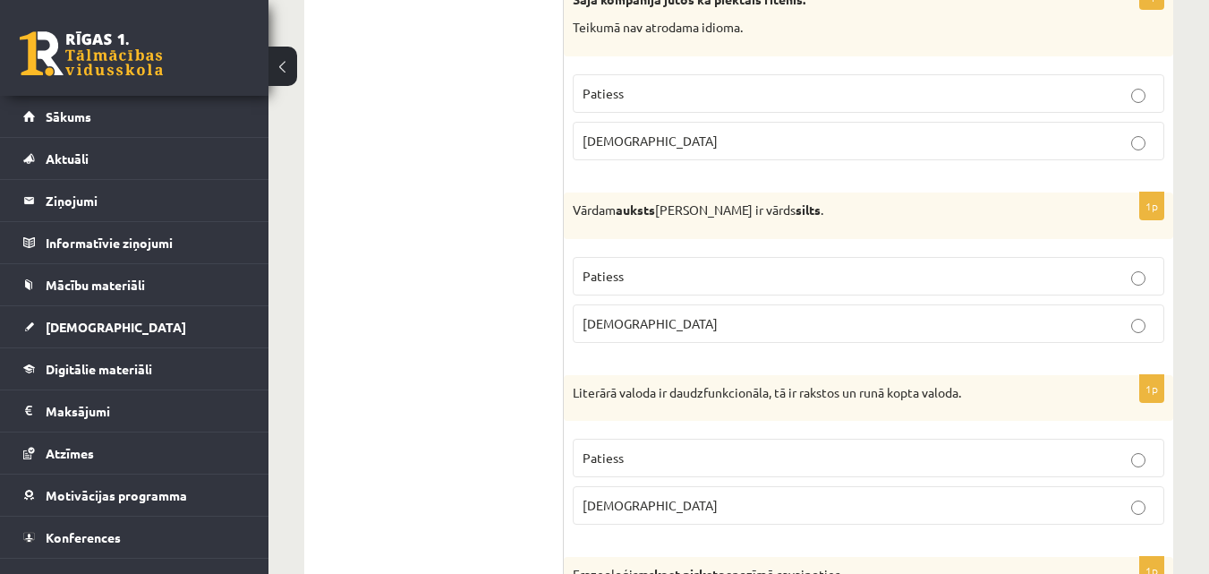
click at [662, 285] on p "Patiess" at bounding box center [868, 276] width 572 height 19
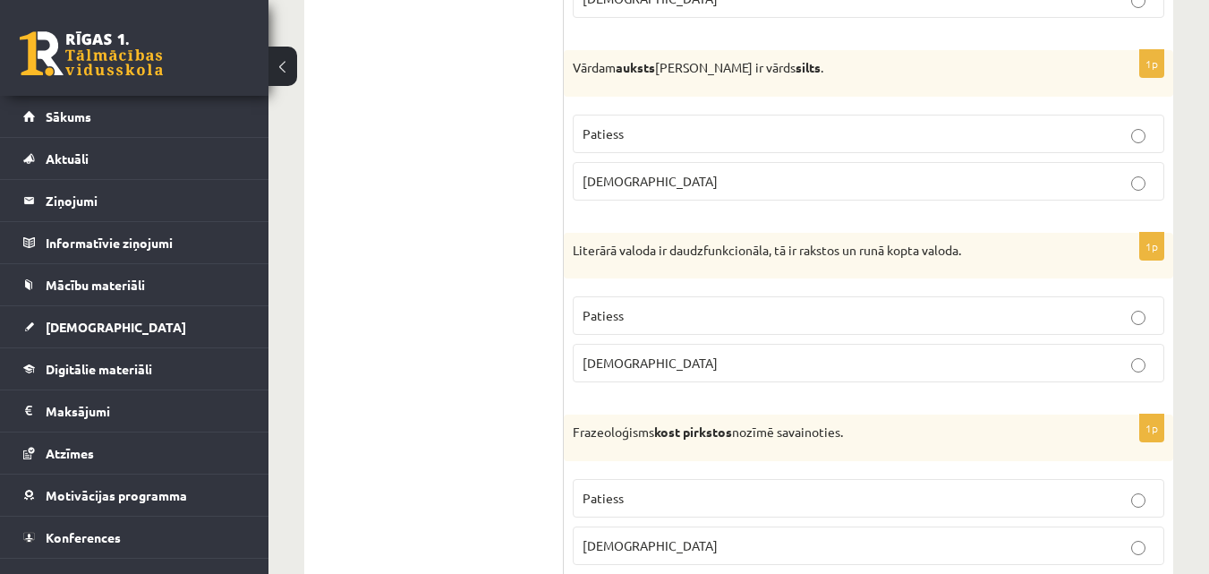
scroll to position [5388, 0]
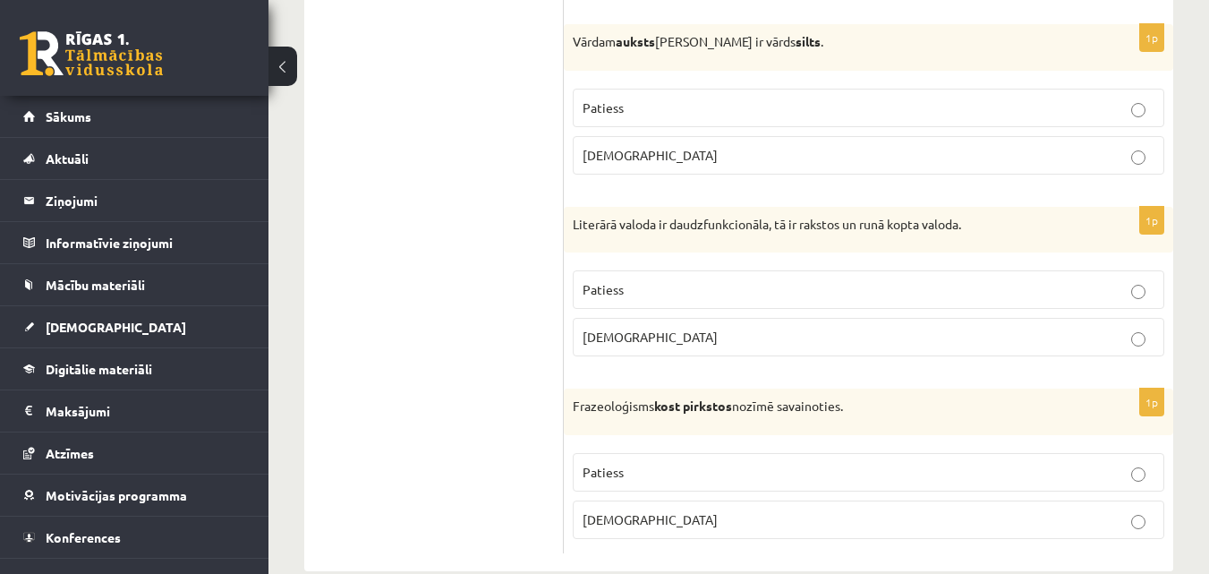
drag, startPoint x: 671, startPoint y: 281, endPoint x: 656, endPoint y: 295, distance: 20.9
click at [656, 295] on p "Patiess" at bounding box center [868, 289] width 572 height 19
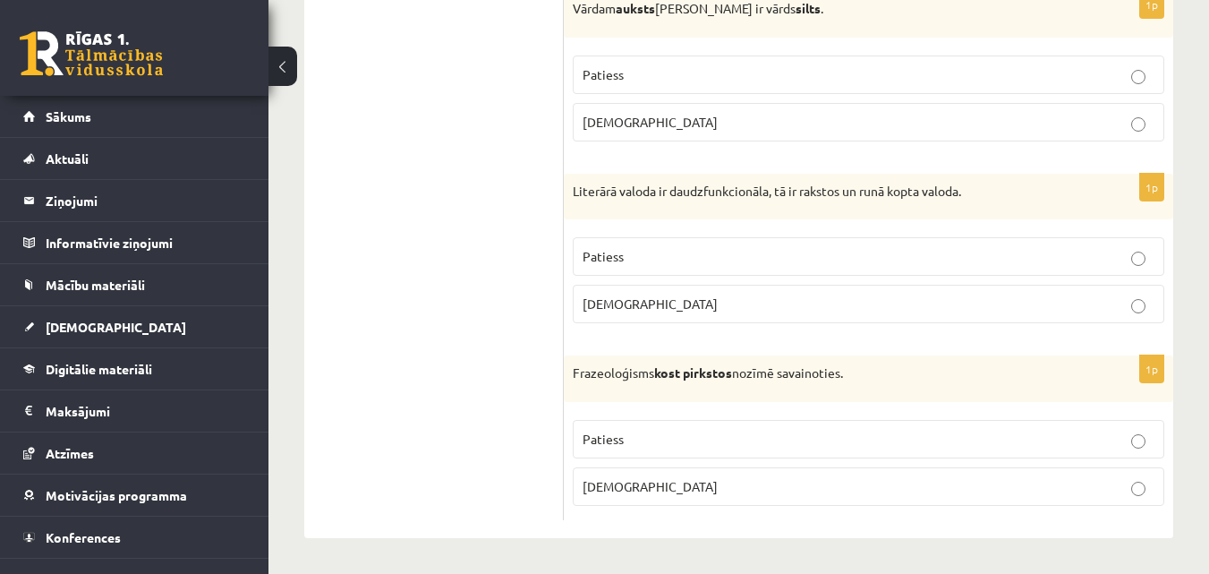
click at [682, 484] on p "Aplams" at bounding box center [868, 486] width 572 height 19
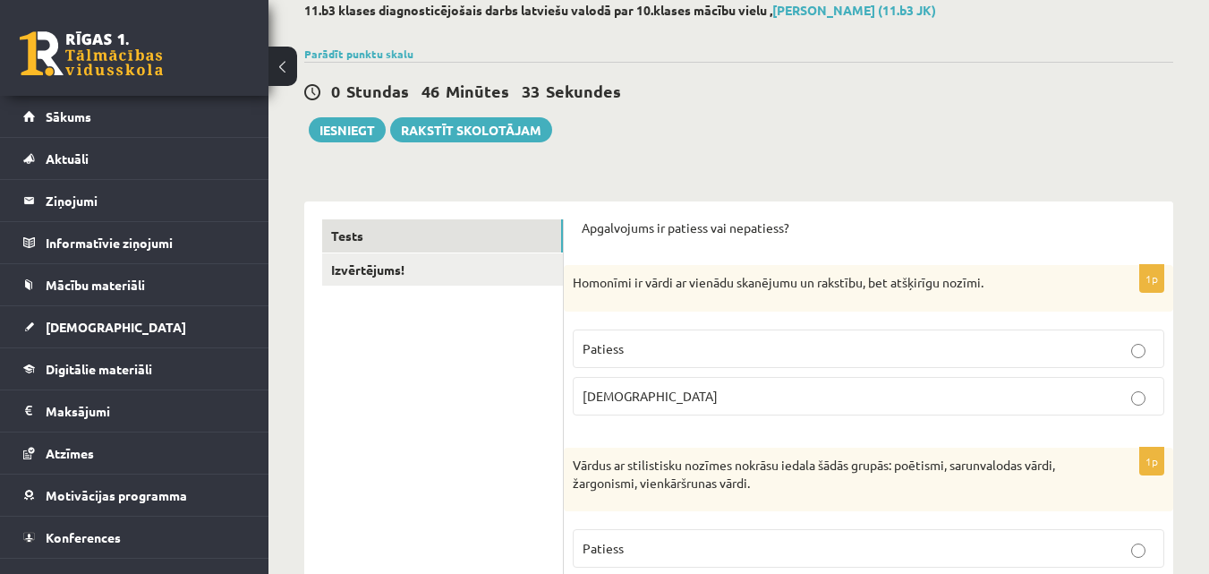
scroll to position [91, 0]
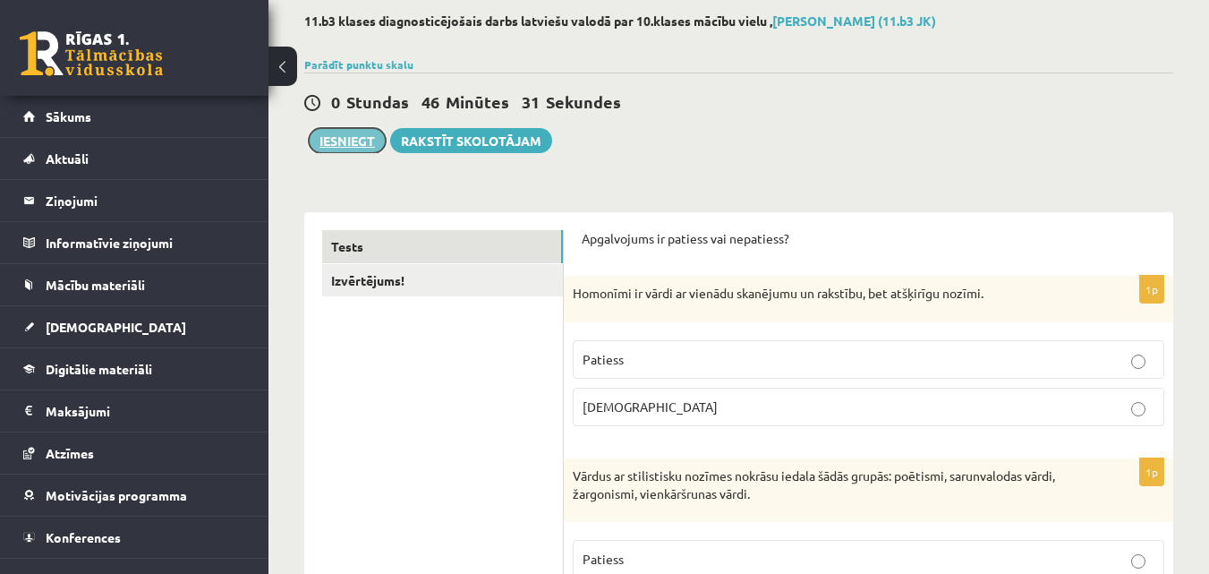
click at [339, 139] on button "Iesniegt" at bounding box center [347, 140] width 77 height 25
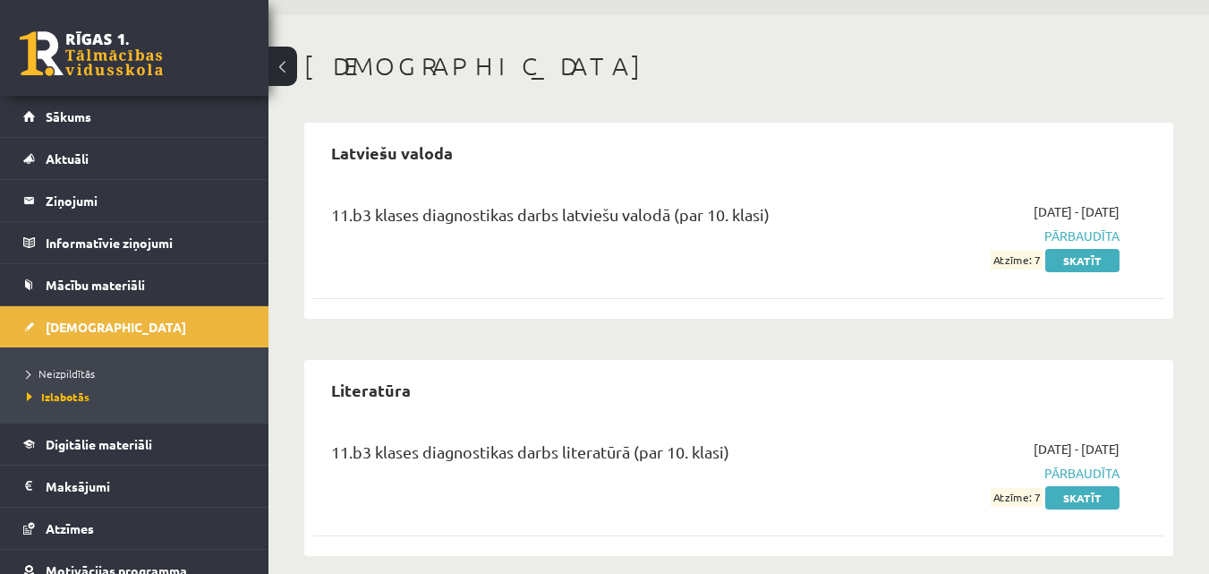
scroll to position [72, 0]
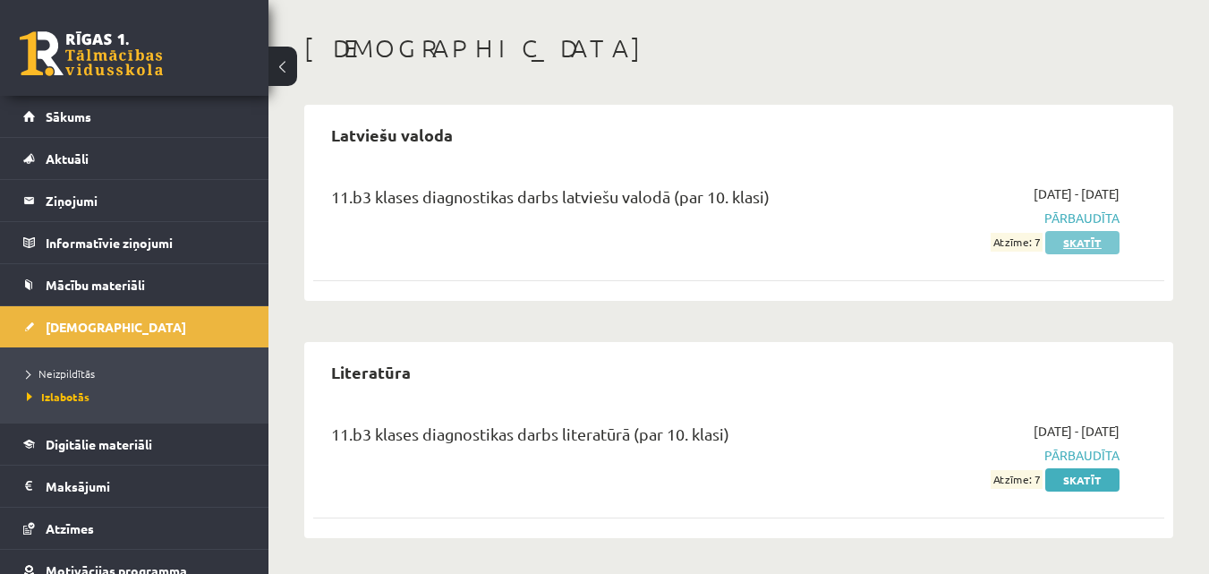
click at [1078, 242] on link "Skatīt" at bounding box center [1082, 242] width 74 height 23
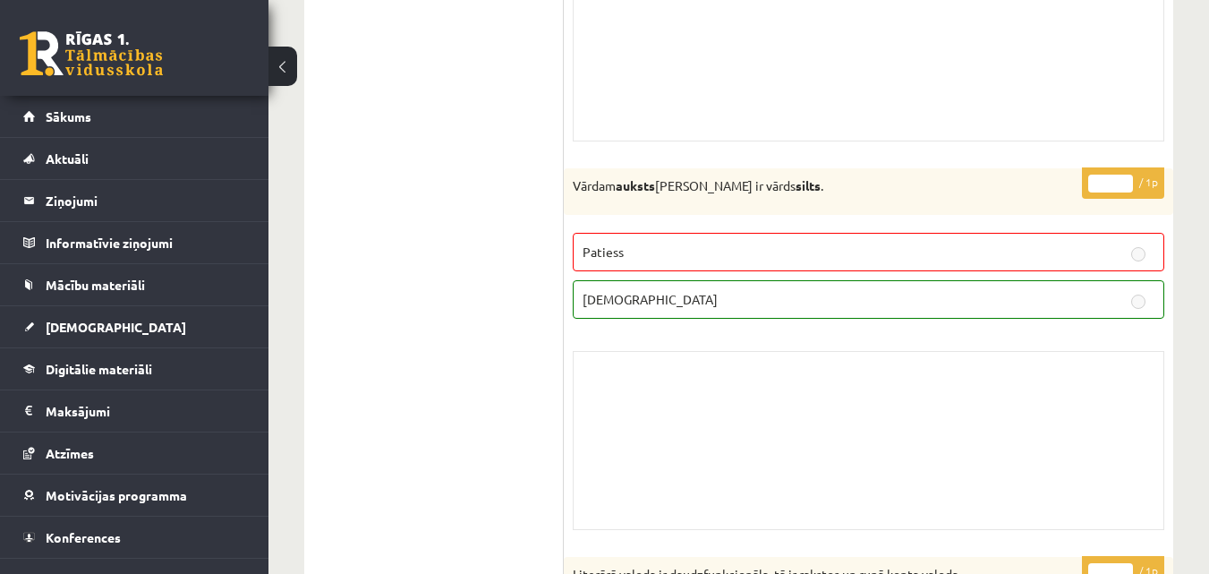
scroll to position [10765, 0]
